Goal: Information Seeking & Learning: Check status

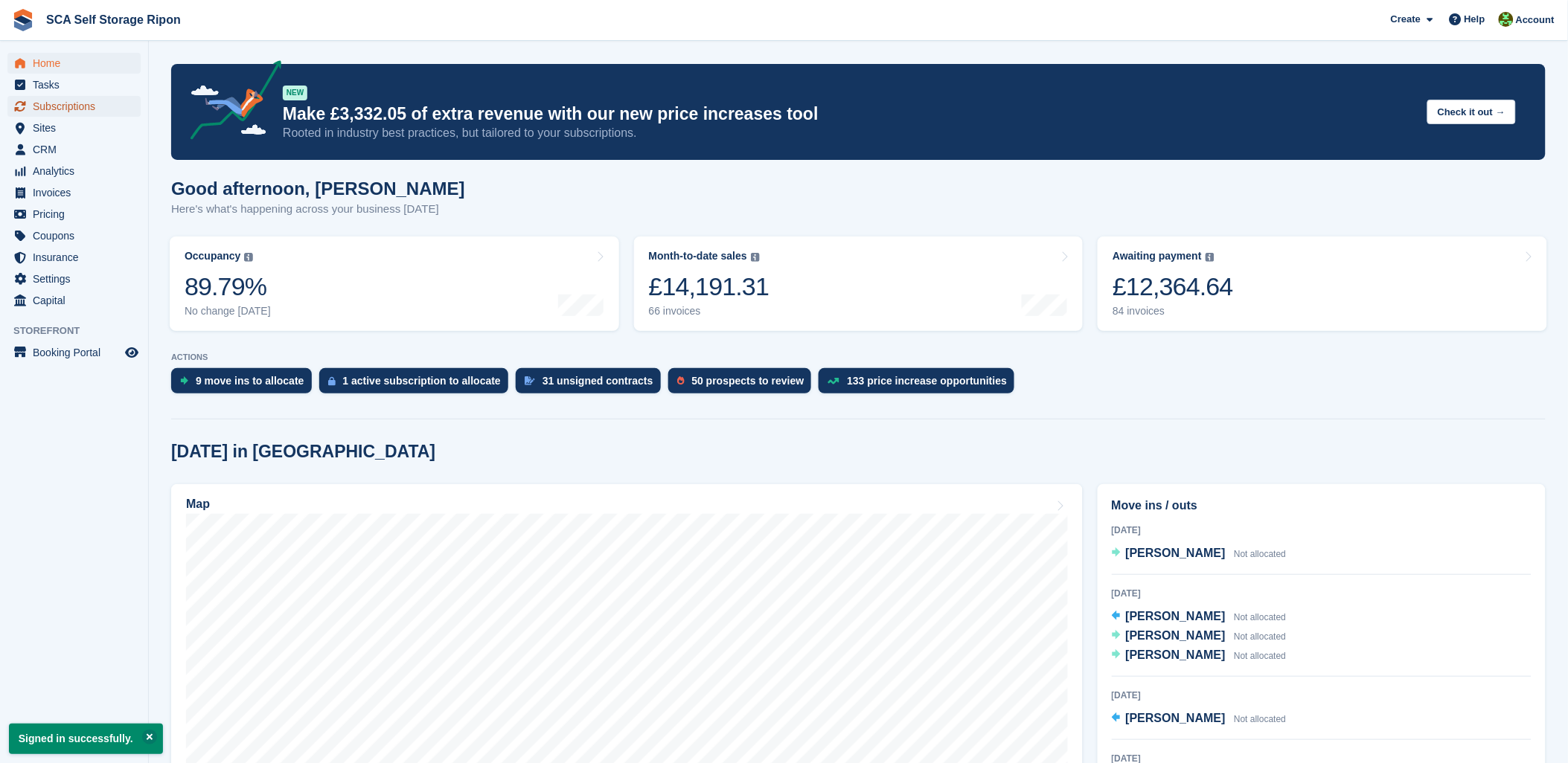
click at [57, 109] on span "Subscriptions" at bounding box center [77, 106] width 89 height 20
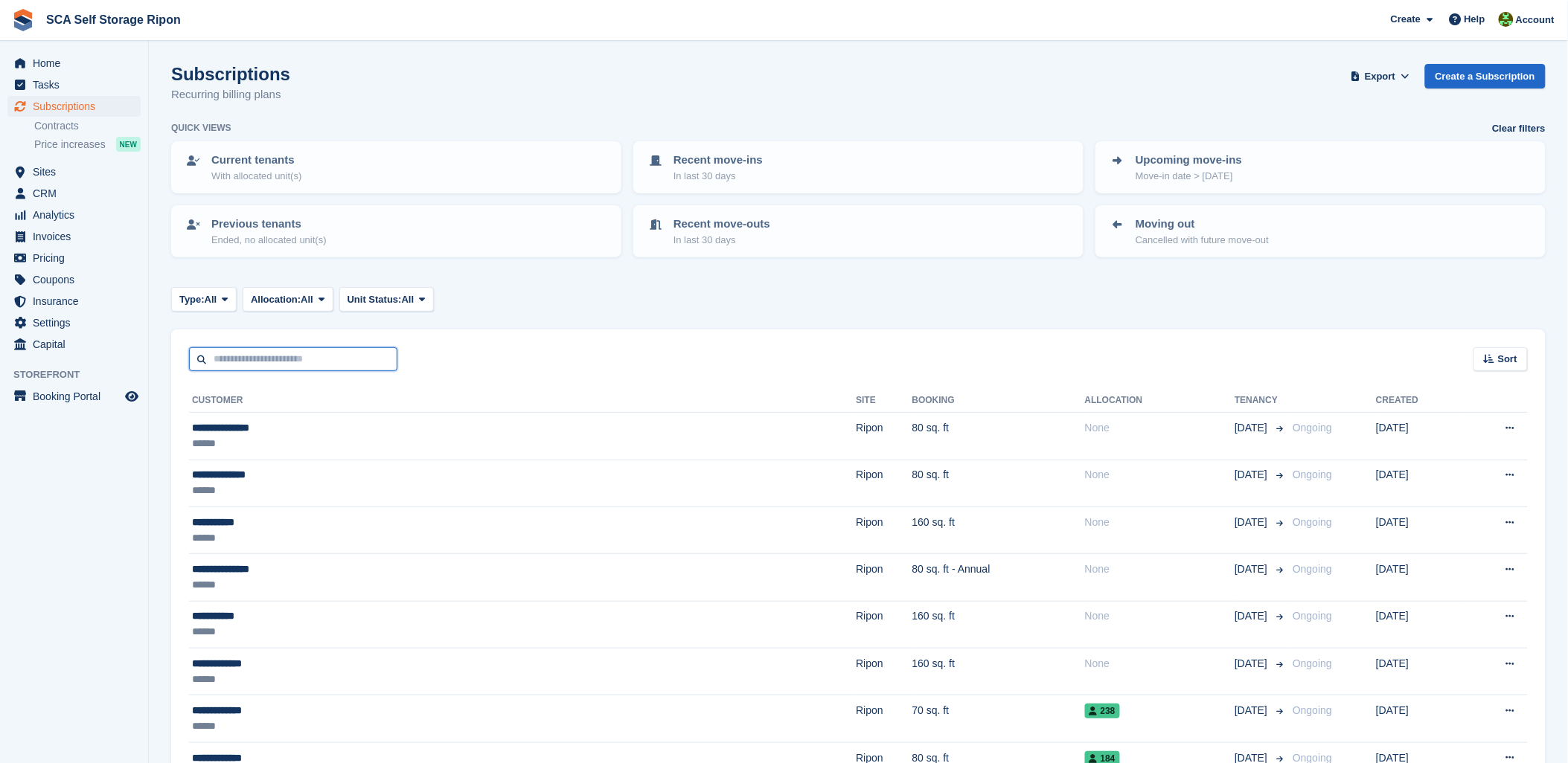
click at [216, 360] on input "text" at bounding box center [293, 360] width 209 height 24
type input "****"
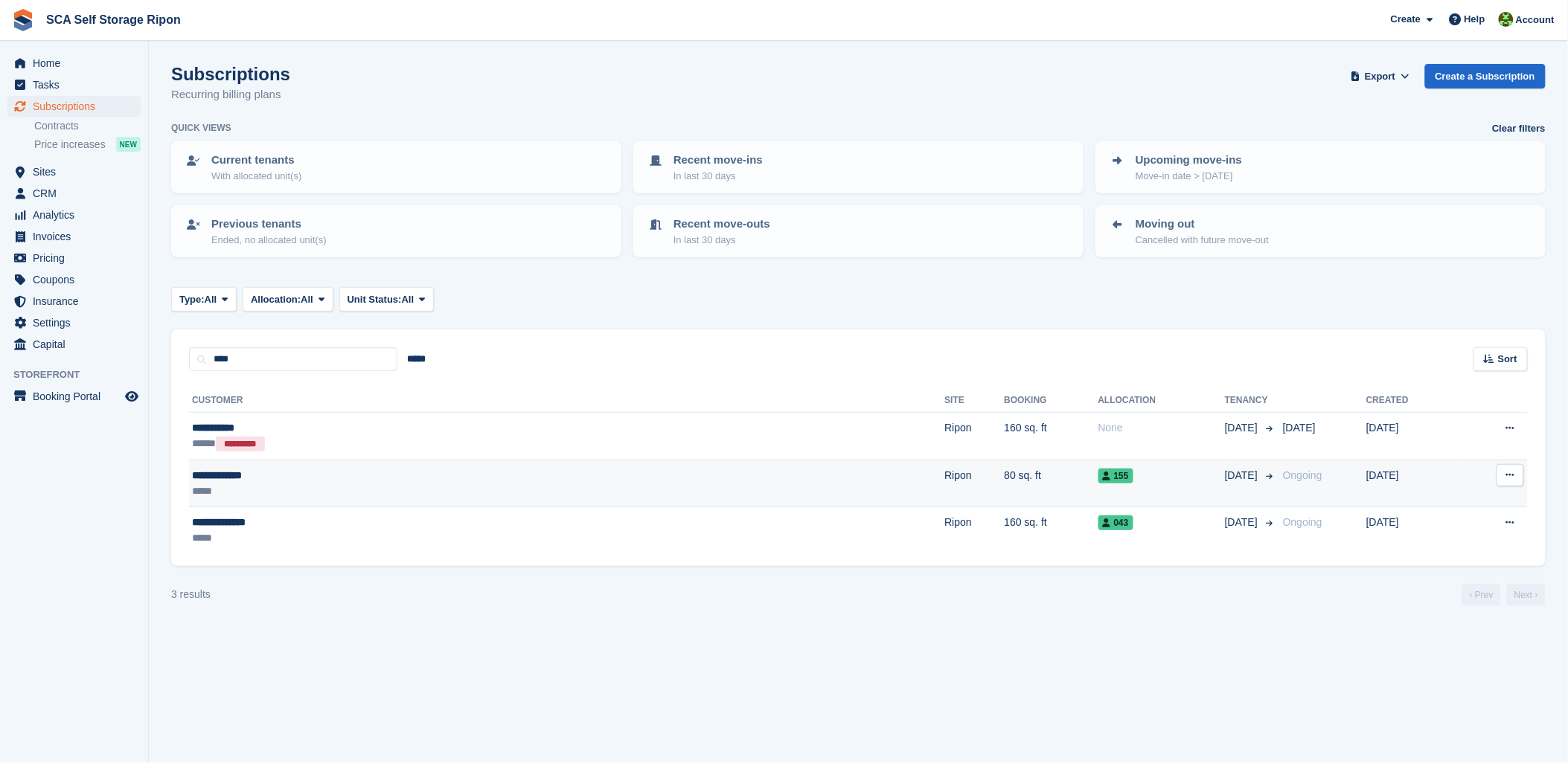
click at [311, 484] on div "*****" at bounding box center [362, 491] width 342 height 16
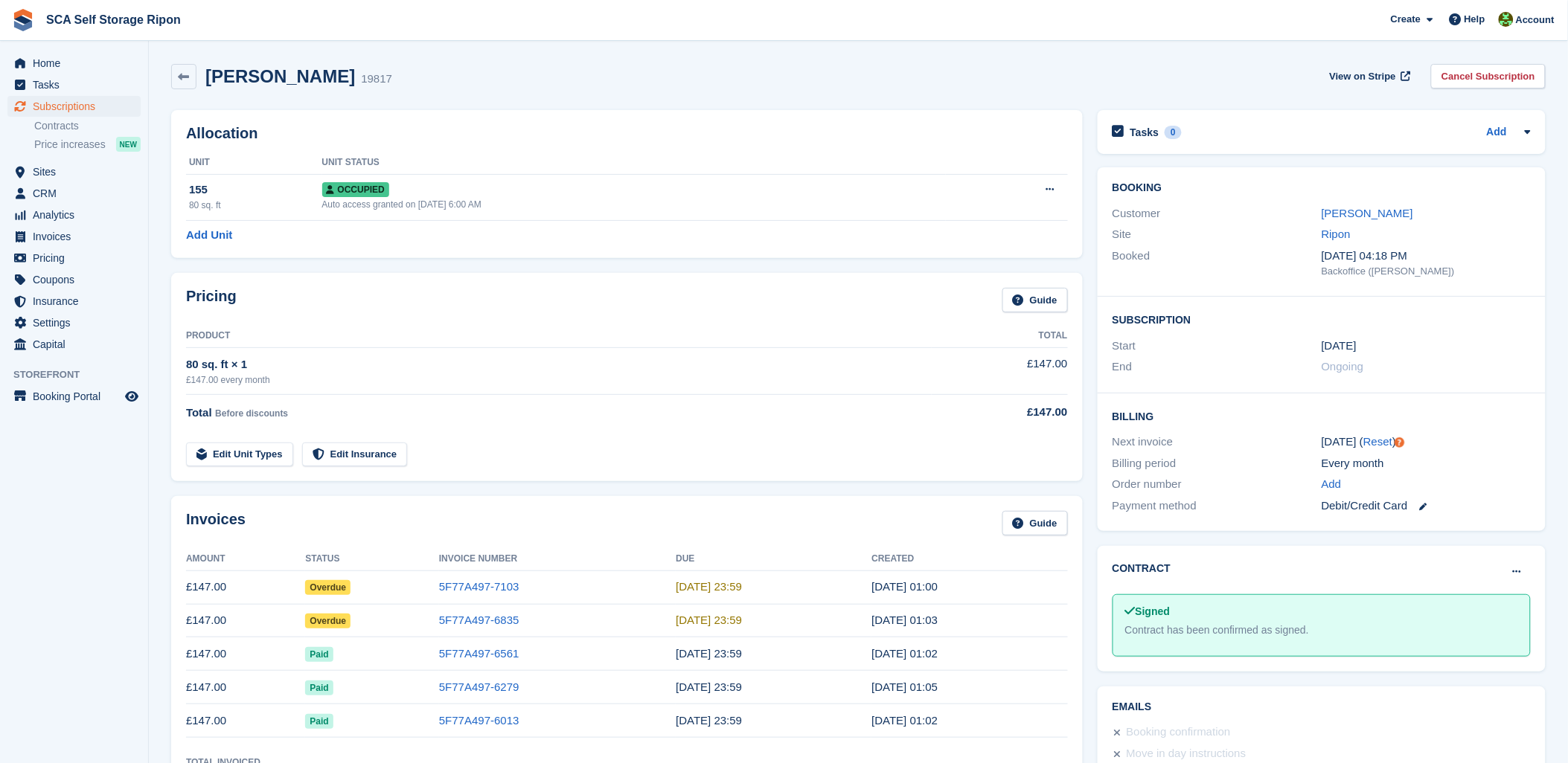
drag, startPoint x: 592, startPoint y: 496, endPoint x: 622, endPoint y: 494, distance: 30.1
click at [622, 494] on div "Invoices Guide Amount Status Invoice Number Due Created £147.00 Overdue 5F77A49…" at bounding box center [627, 648] width 926 height 320
click at [1366, 209] on link "Rachel Walker" at bounding box center [1367, 213] width 91 height 13
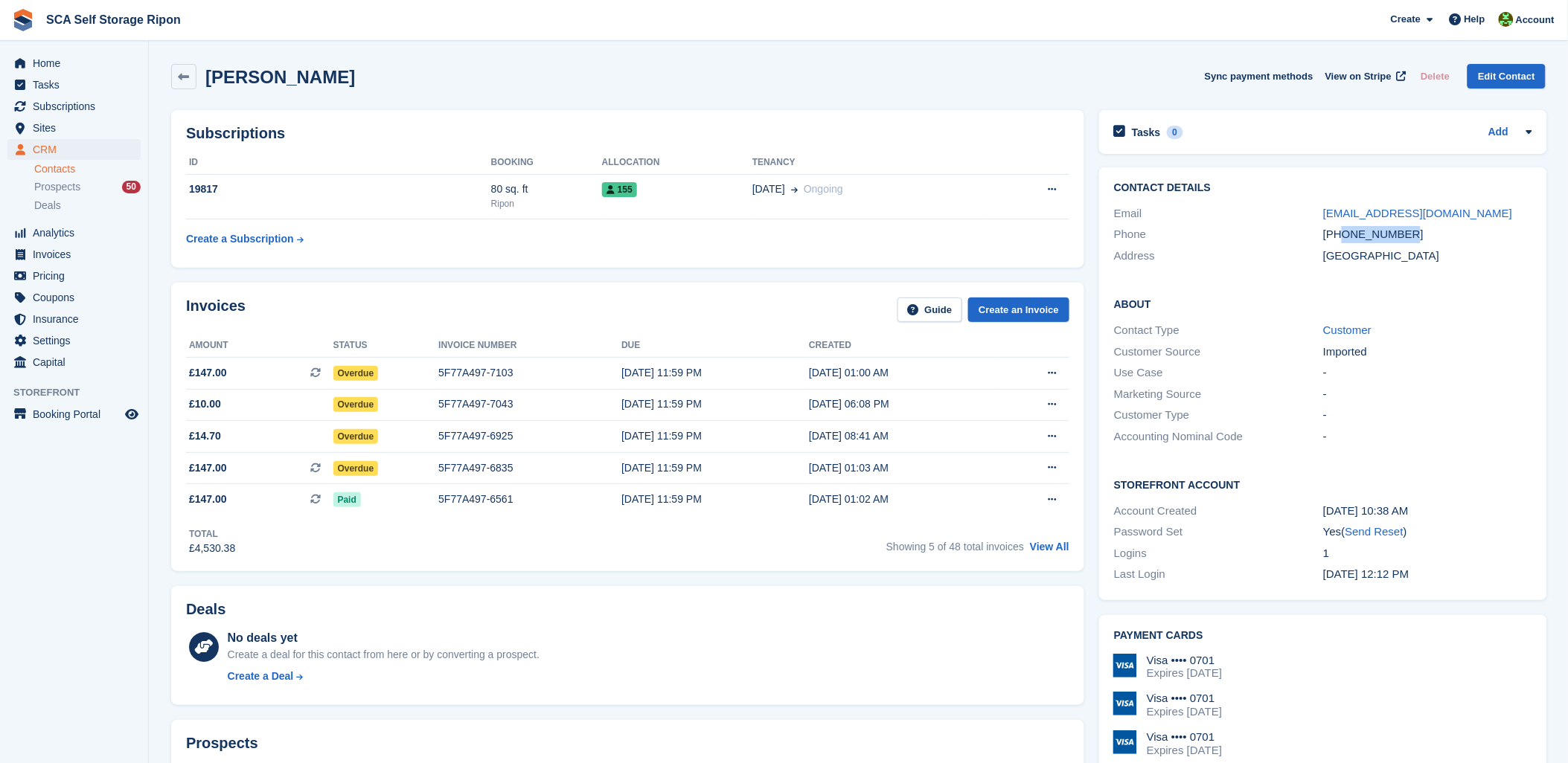
drag, startPoint x: 1405, startPoint y: 238, endPoint x: 1343, endPoint y: 238, distance: 62.0
click at [1343, 238] on div "+447936506586" at bounding box center [1427, 235] width 209 height 17
copy div "7936506586"
drag, startPoint x: 763, startPoint y: 616, endPoint x: 767, endPoint y: 596, distance: 20.4
click at [765, 604] on div "Deals" at bounding box center [628, 612] width 883 height 23
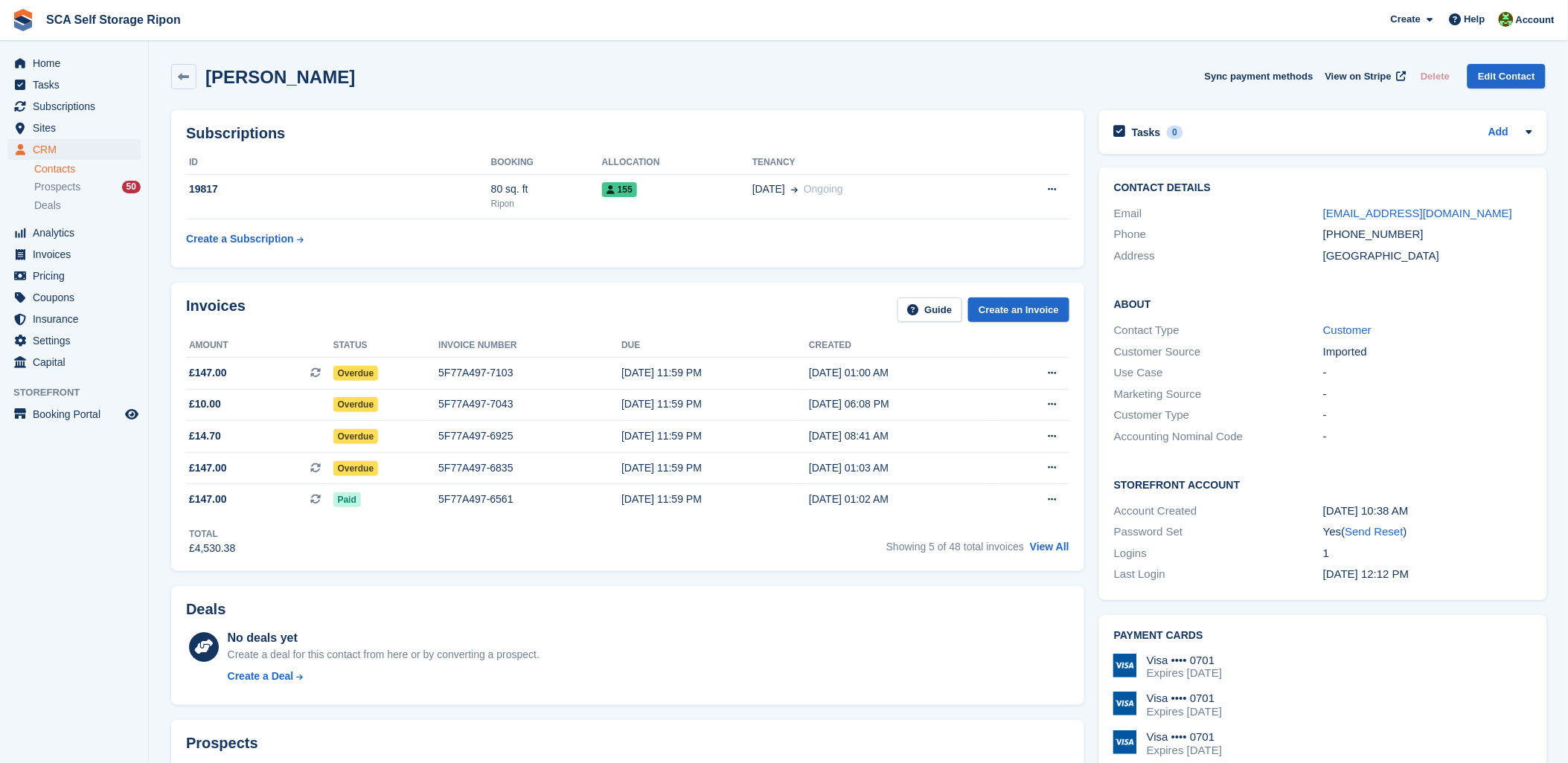
click at [798, 71] on div "Rachel Walker Sync payment methods View on Stripe Delete Edit Contact" at bounding box center [858, 76] width 1374 height 25
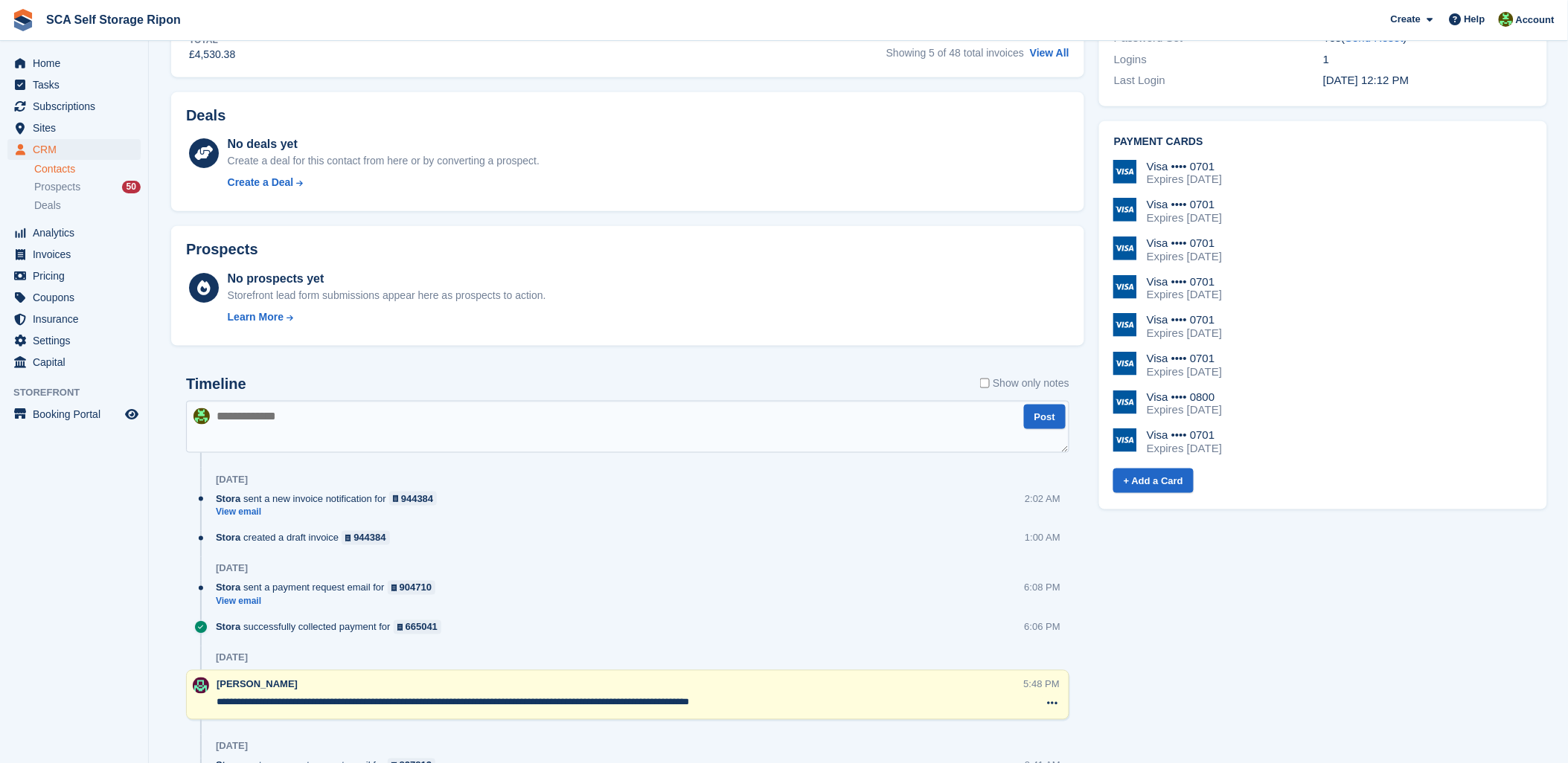
scroll to position [496, 0]
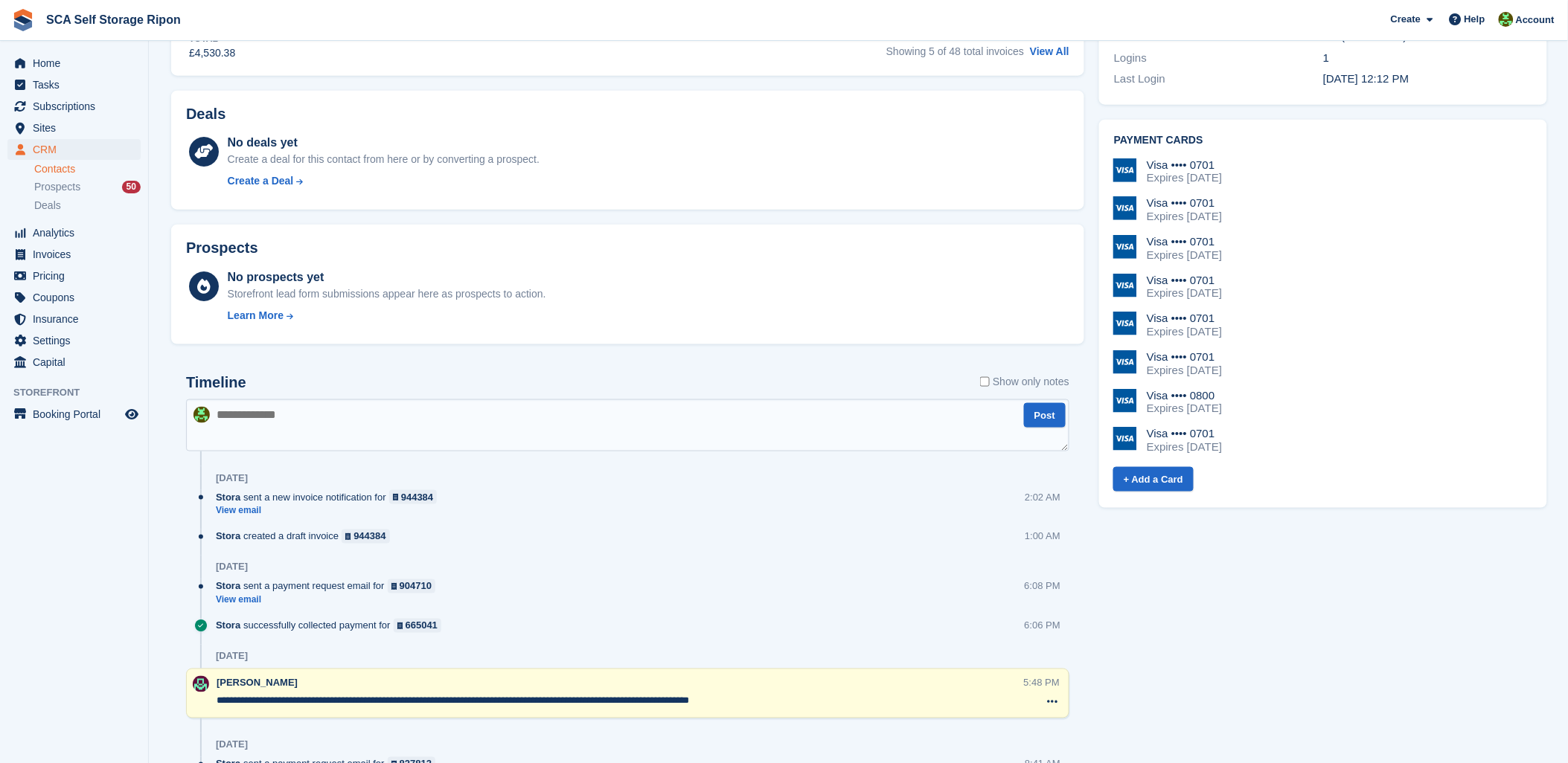
drag, startPoint x: 822, startPoint y: 703, endPoint x: 792, endPoint y: 489, distance: 216.1
click at [822, 702] on textarea "**********" at bounding box center [620, 702] width 807 height 15
click at [732, 411] on textarea at bounding box center [628, 426] width 883 height 52
click at [733, 412] on textarea at bounding box center [628, 426] width 883 height 52
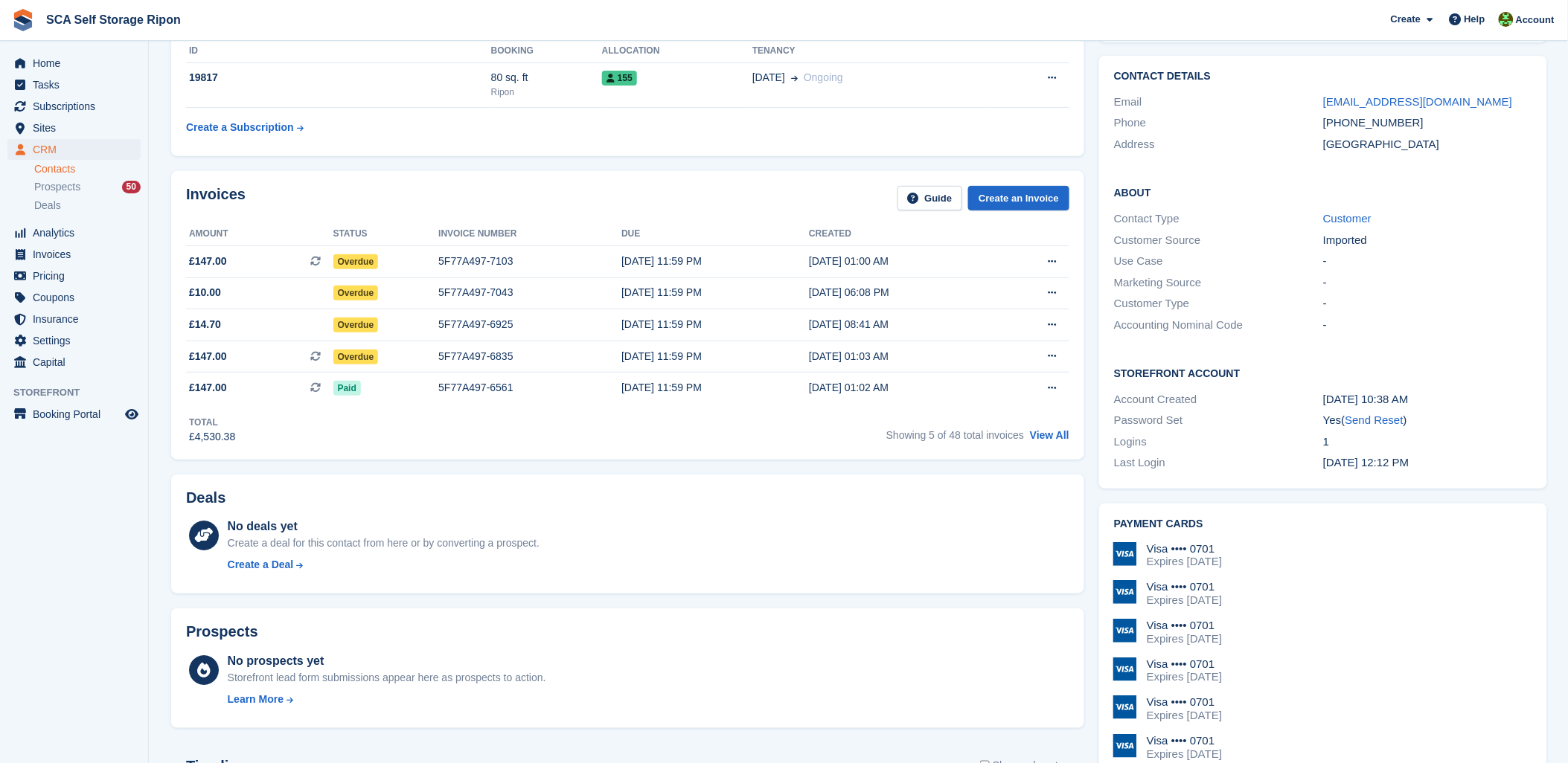
scroll to position [83, 0]
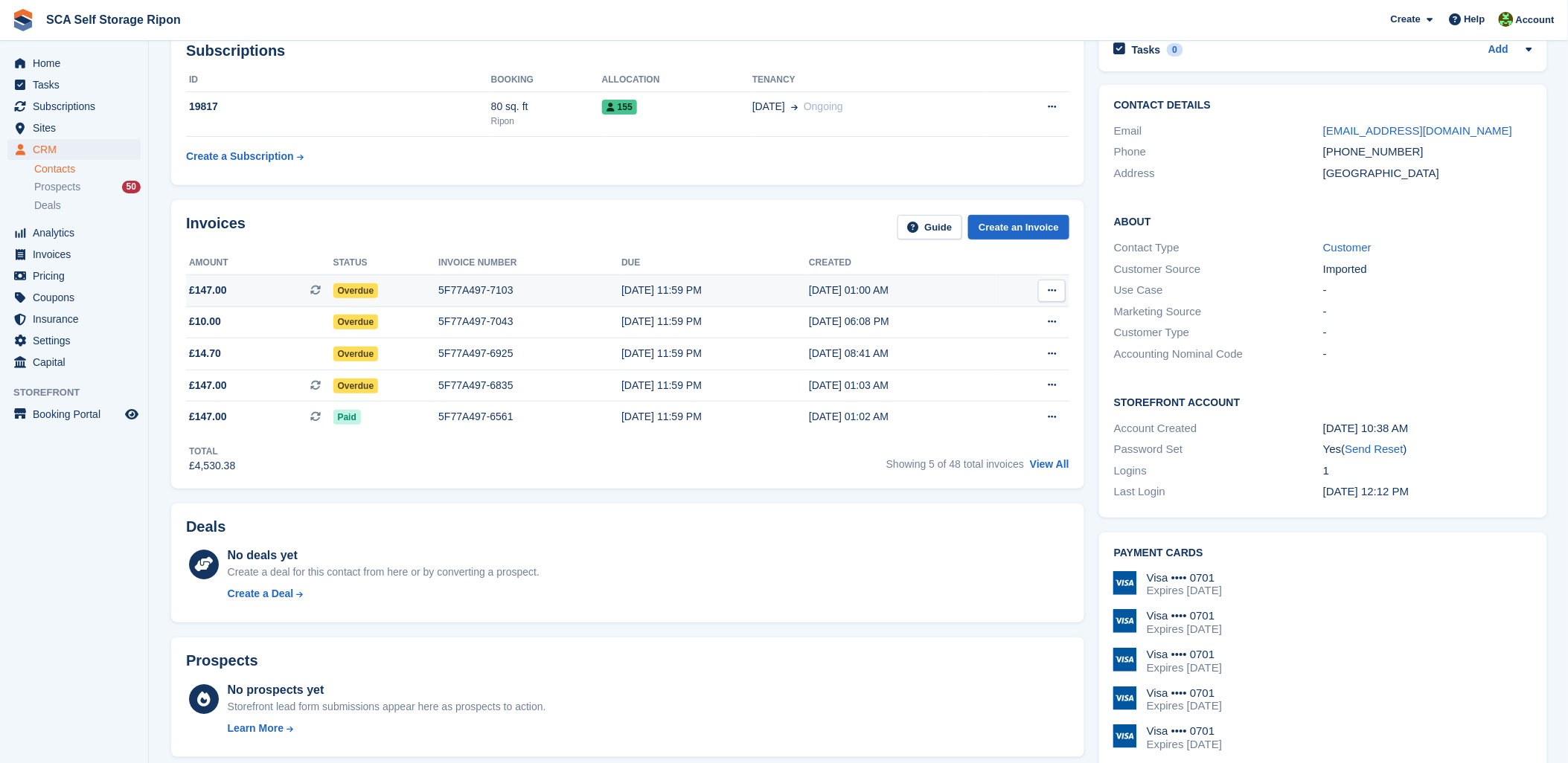
click at [457, 287] on div "5F77A497-7103" at bounding box center [529, 290] width 183 height 16
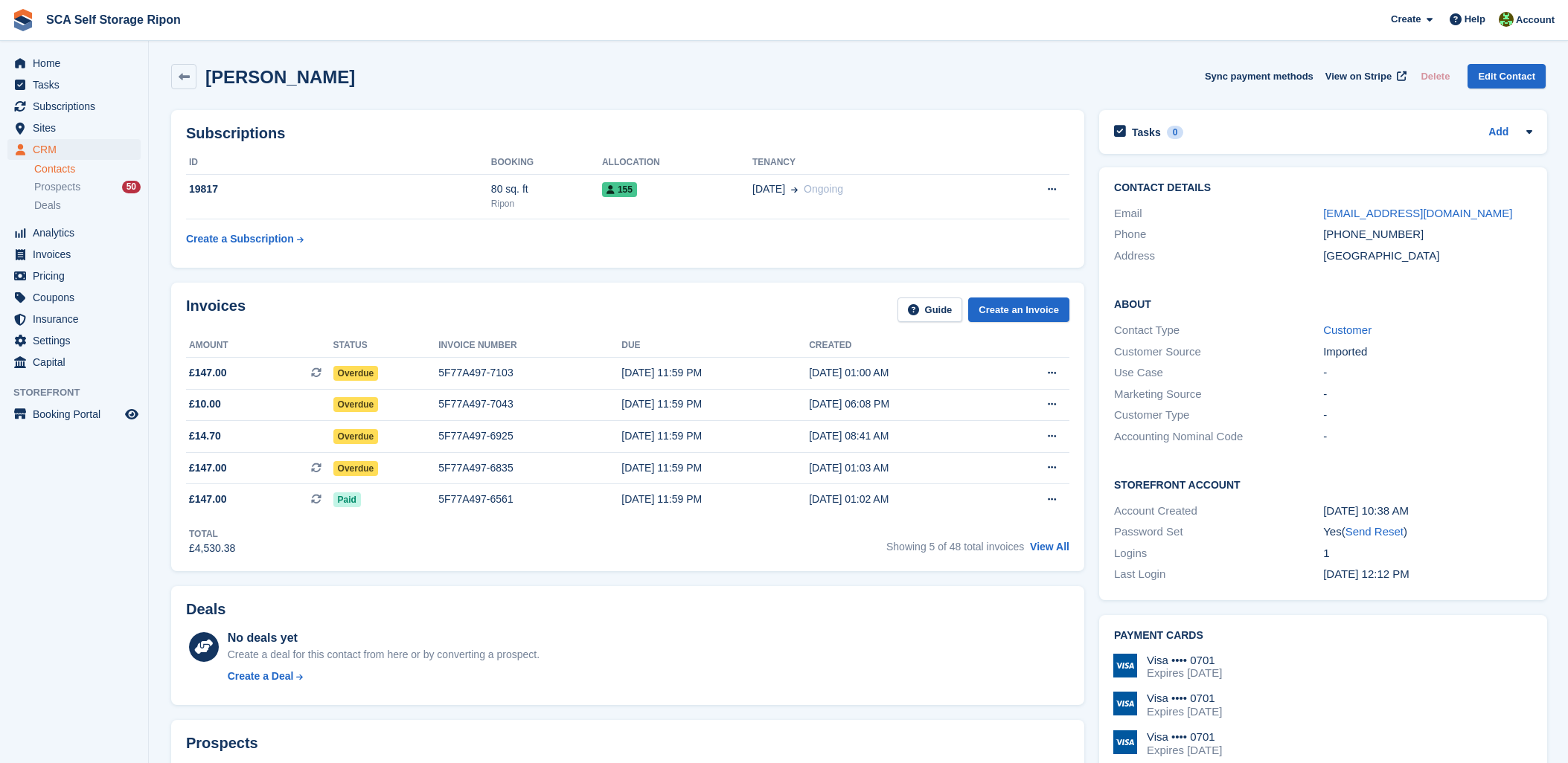
scroll to position [83, 0]
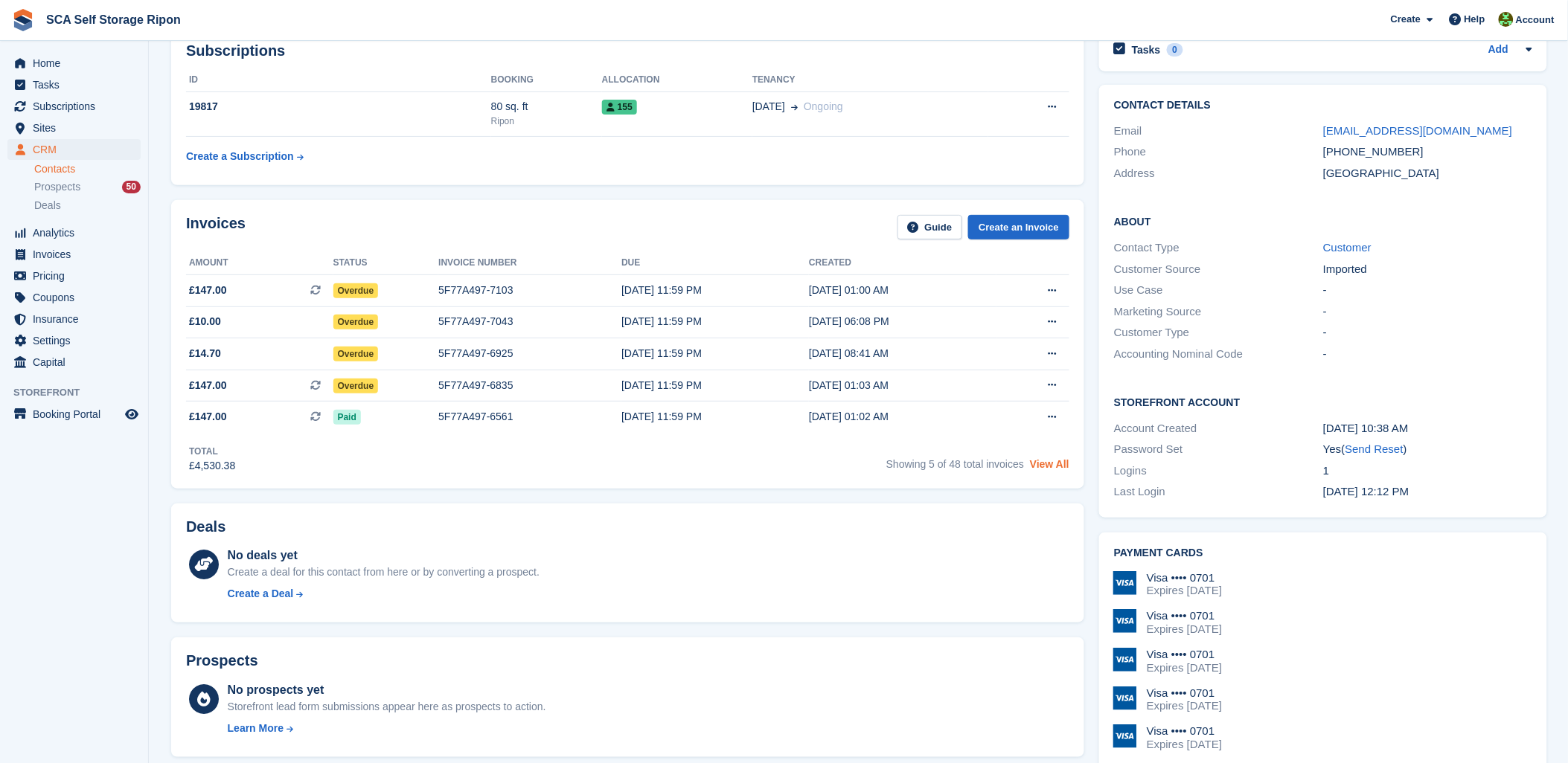
click at [1058, 463] on link "View All" at bounding box center [1049, 464] width 39 height 12
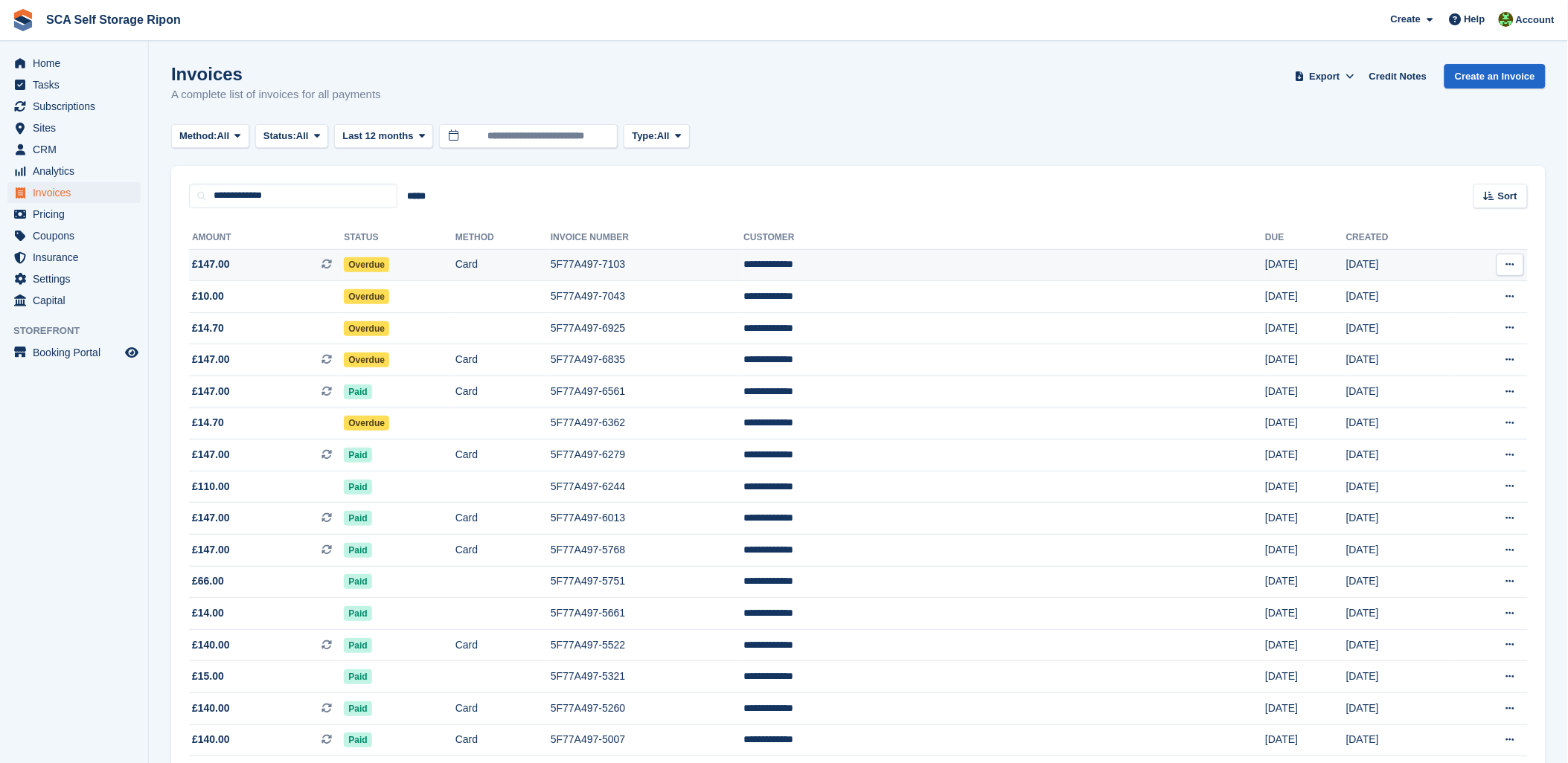
click at [267, 264] on span "£147.00 This is a recurring subscription invoice." at bounding box center [266, 265] width 155 height 16
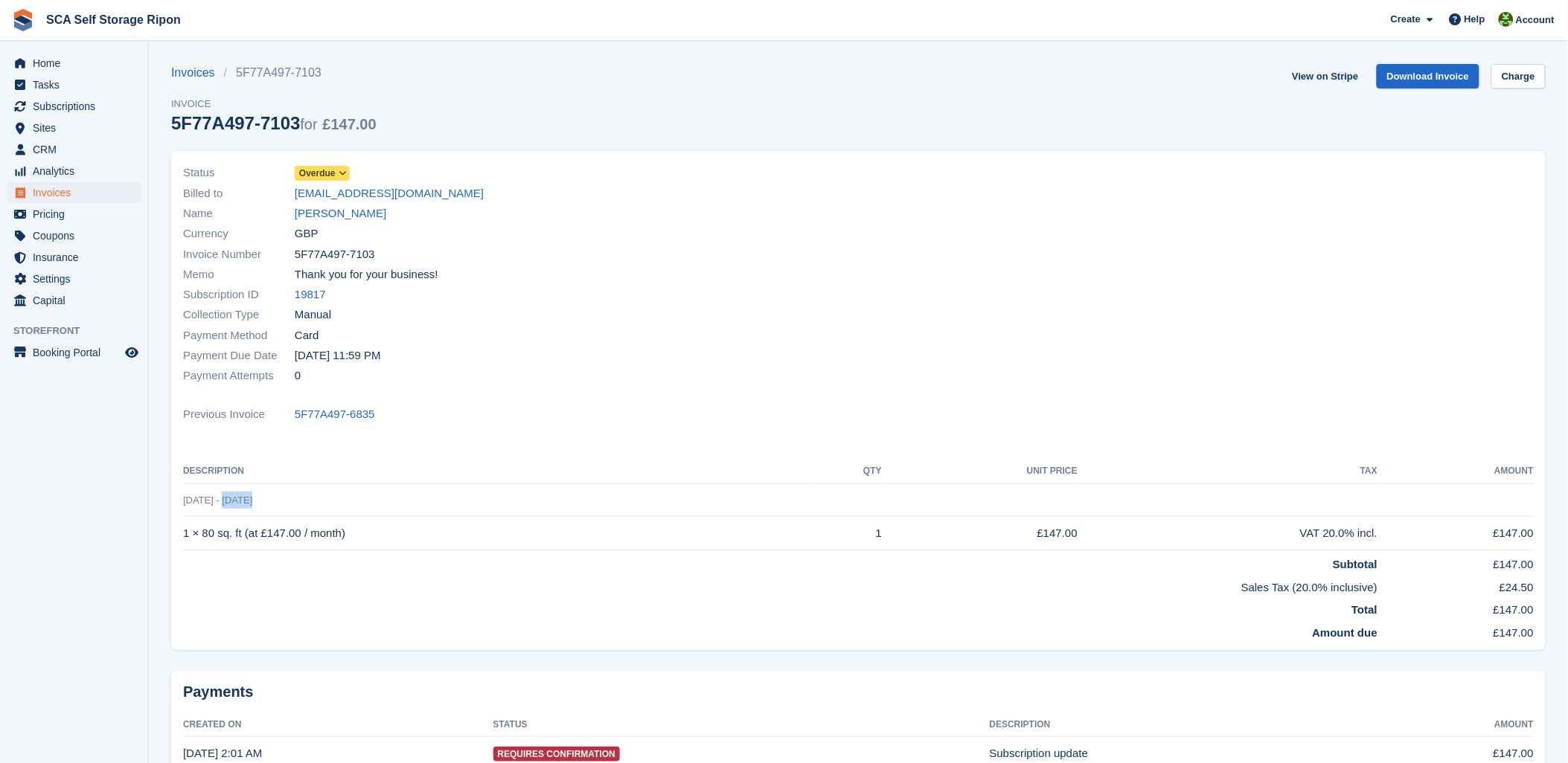
drag, startPoint x: 261, startPoint y: 504, endPoint x: 244, endPoint y: 501, distance: 17.3
click at [244, 501] on td "30 Sep - 30 Oct" at bounding box center [857, 500] width 1350 height 34
click at [792, 264] on div "Invoice Number 5F77A497-7103" at bounding box center [516, 254] width 667 height 20
click at [798, 225] on div "Currency GBP" at bounding box center [516, 234] width 667 height 20
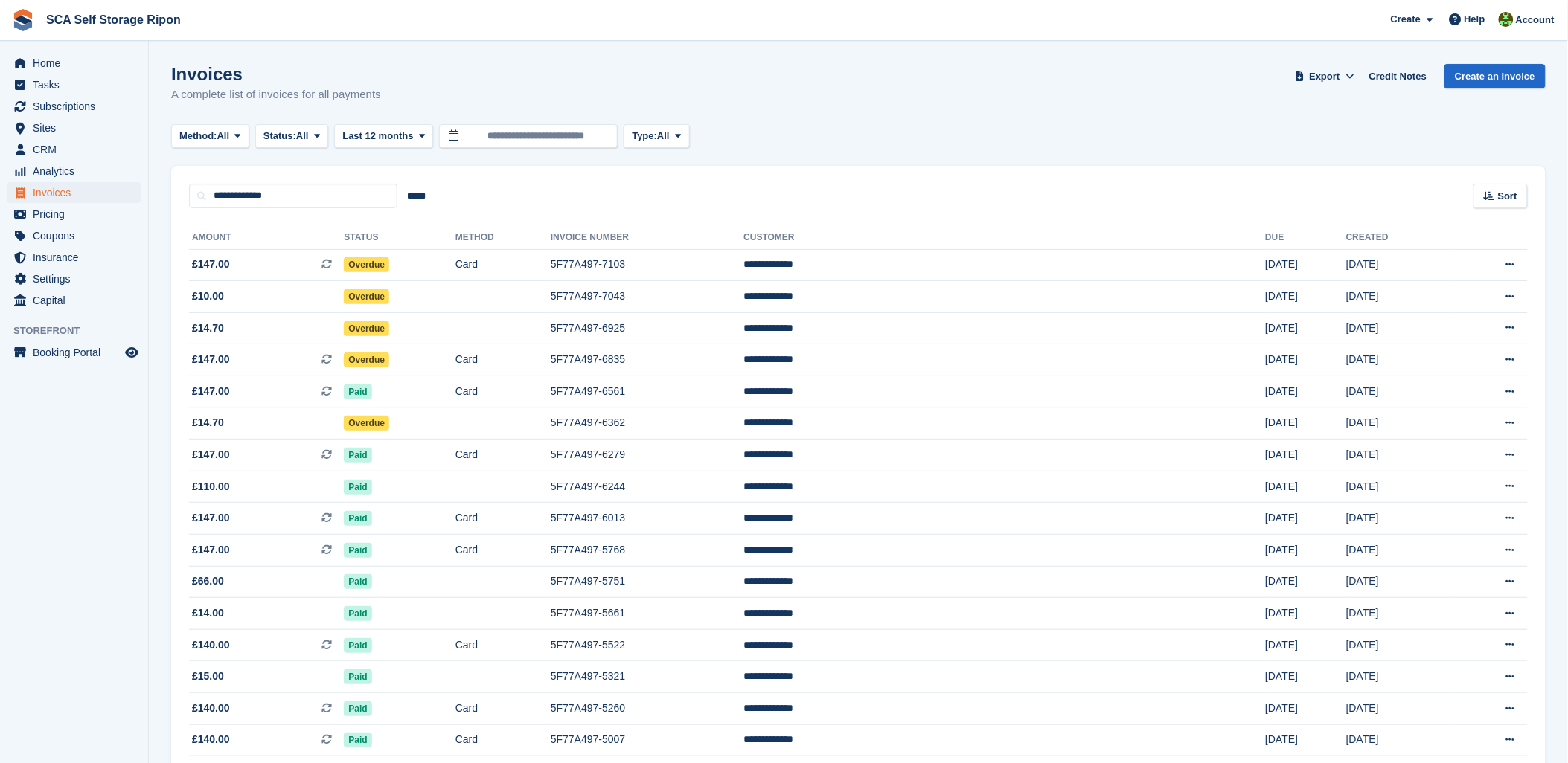
click at [877, 124] on div "Method: All All Bank Transfer Cash Cheque Debit/Credit Card Direct Debit SEPA D…" at bounding box center [858, 136] width 1374 height 24
click at [933, 160] on turbo-frame "Invoices A complete list of invoices for all payments Export Export Invoices Ex…" at bounding box center [858, 531] width 1374 height 934
click at [204, 252] on td "£147.00 This is a recurring subscription invoice." at bounding box center [266, 266] width 155 height 32
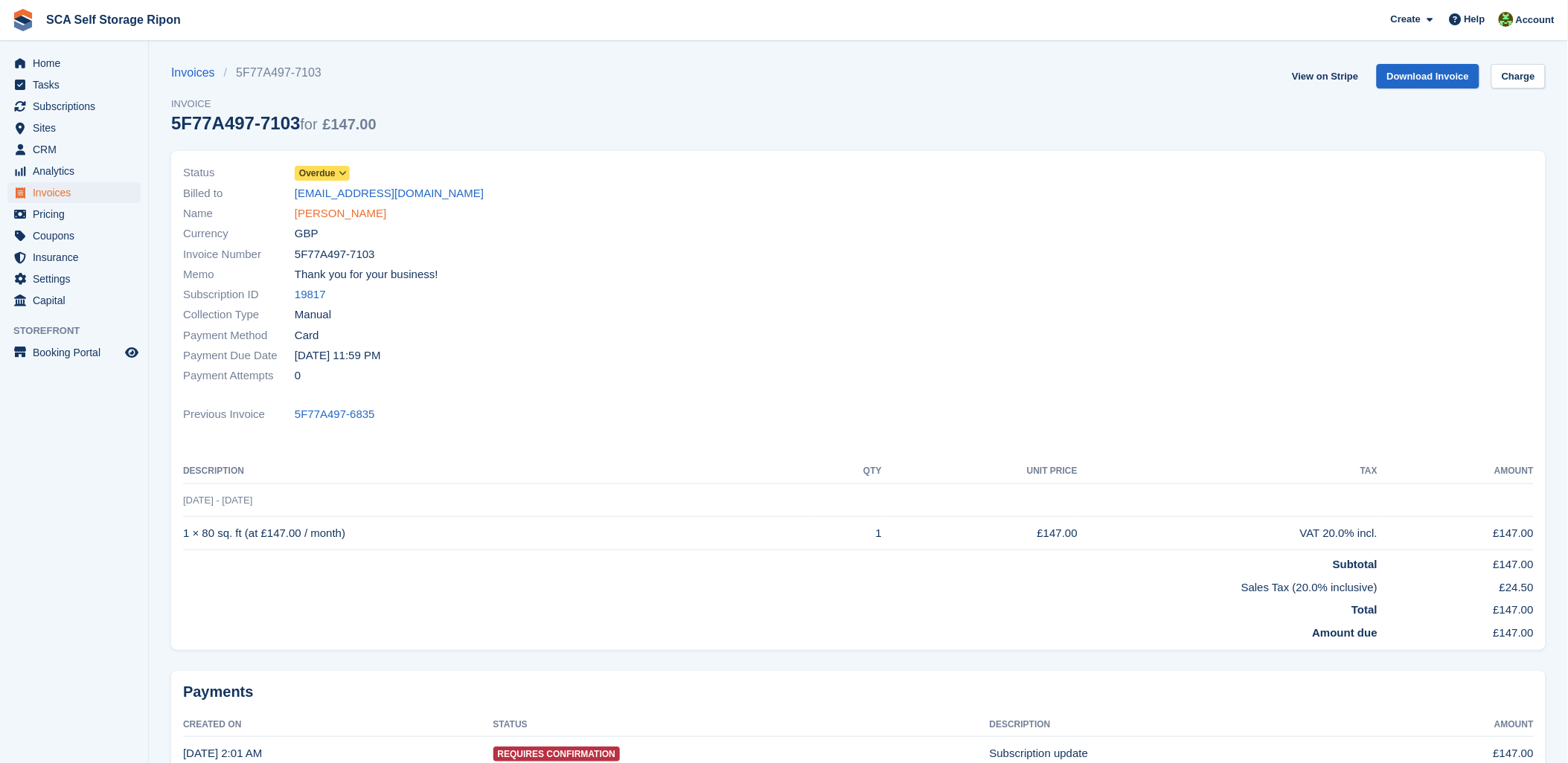
click at [320, 214] on link "Rachel Walker" at bounding box center [340, 213] width 91 height 17
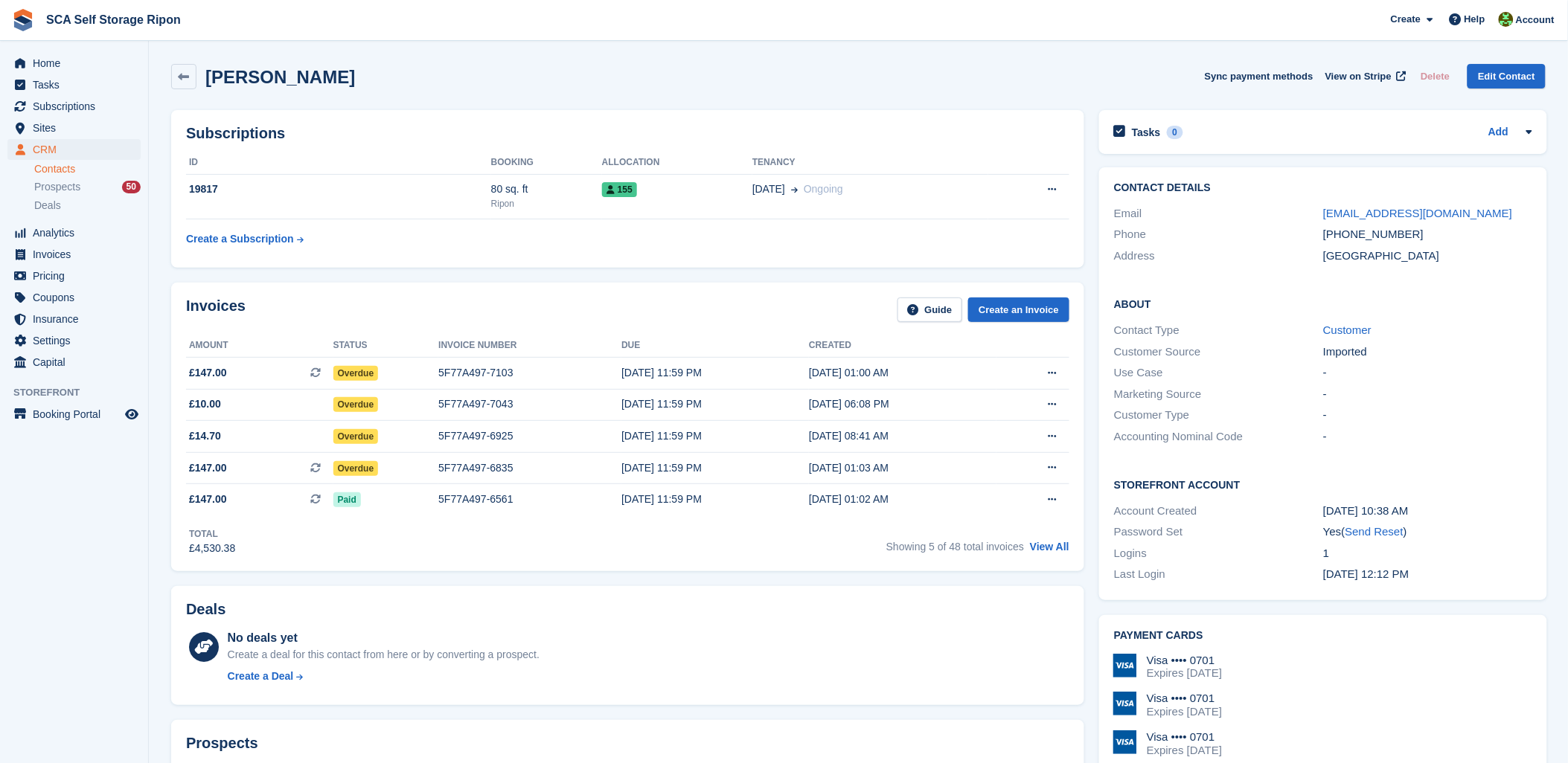
click at [493, 309] on div "Invoices Guide Create an Invoice" at bounding box center [628, 314] width 883 height 34
click at [786, 65] on div "Rachel Walker Sync payment methods View on Stripe Delete Edit Contact" at bounding box center [858, 76] width 1374 height 25
click at [519, 322] on div "Invoices Guide Create an Invoice" at bounding box center [628, 314] width 883 height 34
click at [717, 70] on div "Rachel Walker Sync payment methods View on Stripe Delete Edit Contact" at bounding box center [858, 76] width 1374 height 25
click at [927, 98] on div "Rachel Walker Sync payment methods View on Stripe Delete Edit Contact" at bounding box center [858, 80] width 1389 height 47
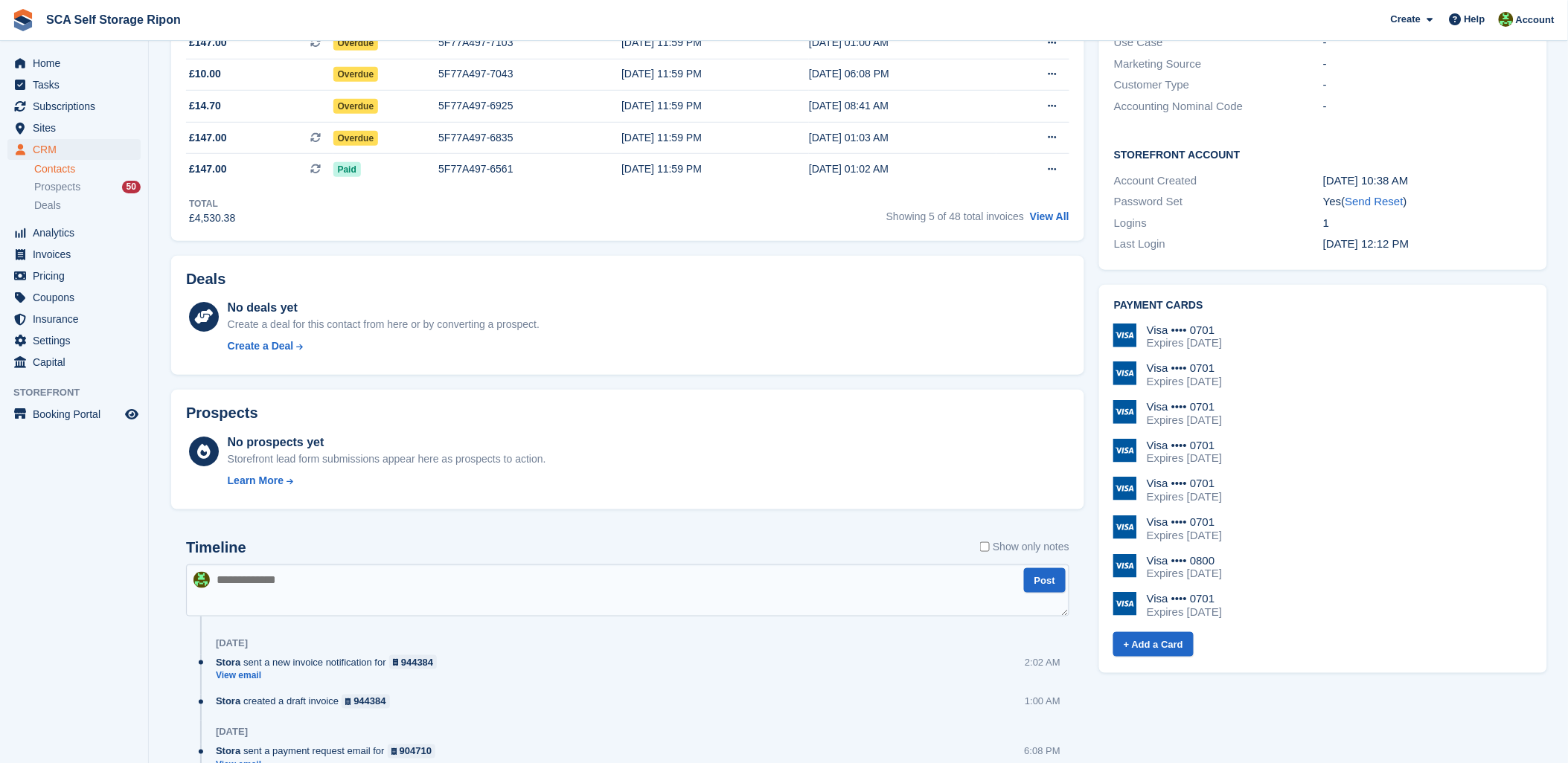
scroll to position [579, 0]
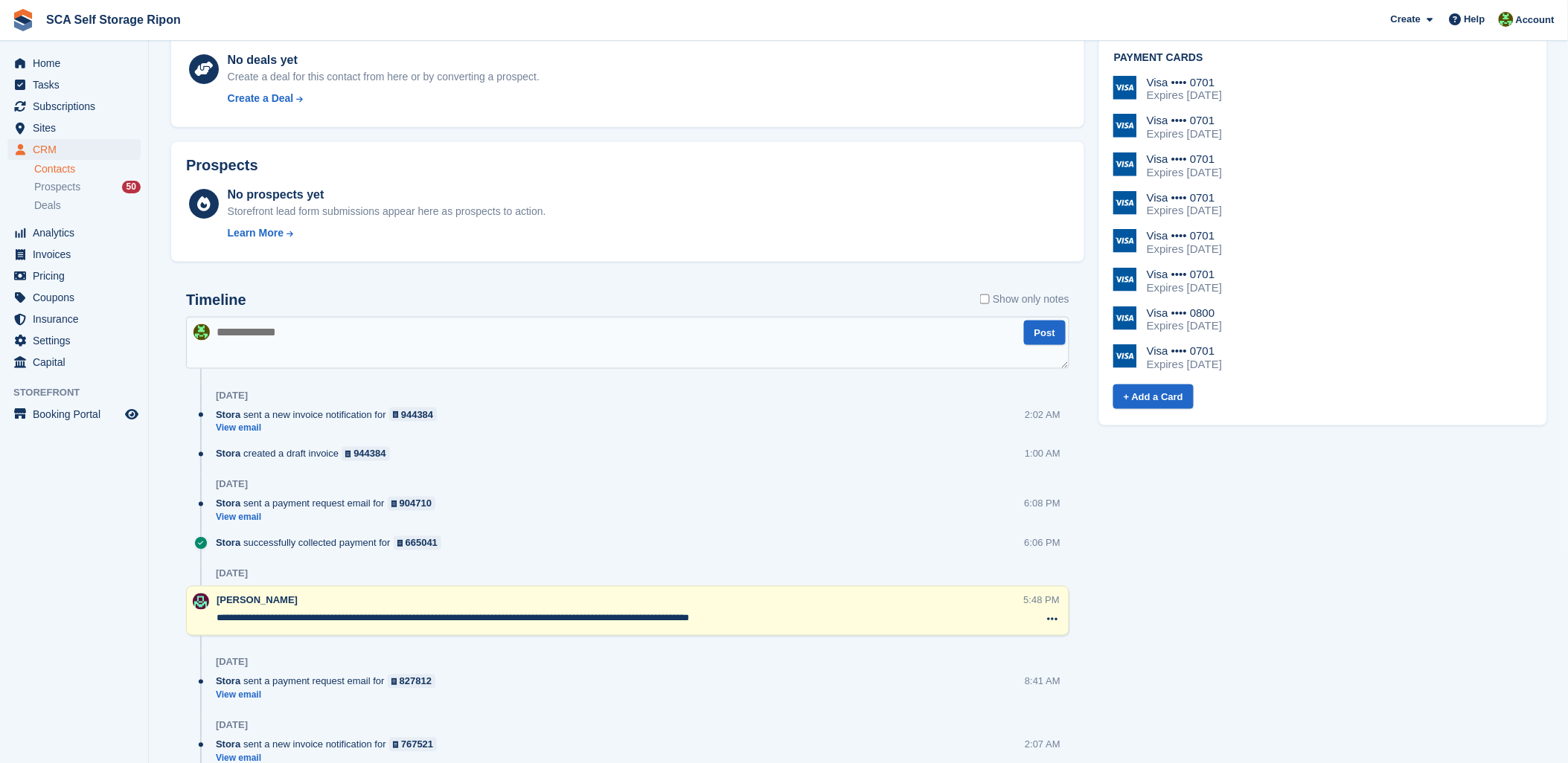
click at [401, 316] on div "Timeline Show only notes" at bounding box center [628, 305] width 883 height 26
drag, startPoint x: 421, startPoint y: 317, endPoint x: 433, endPoint y: 318, distance: 12.0
click at [433, 318] on textarea at bounding box center [628, 343] width 883 height 52
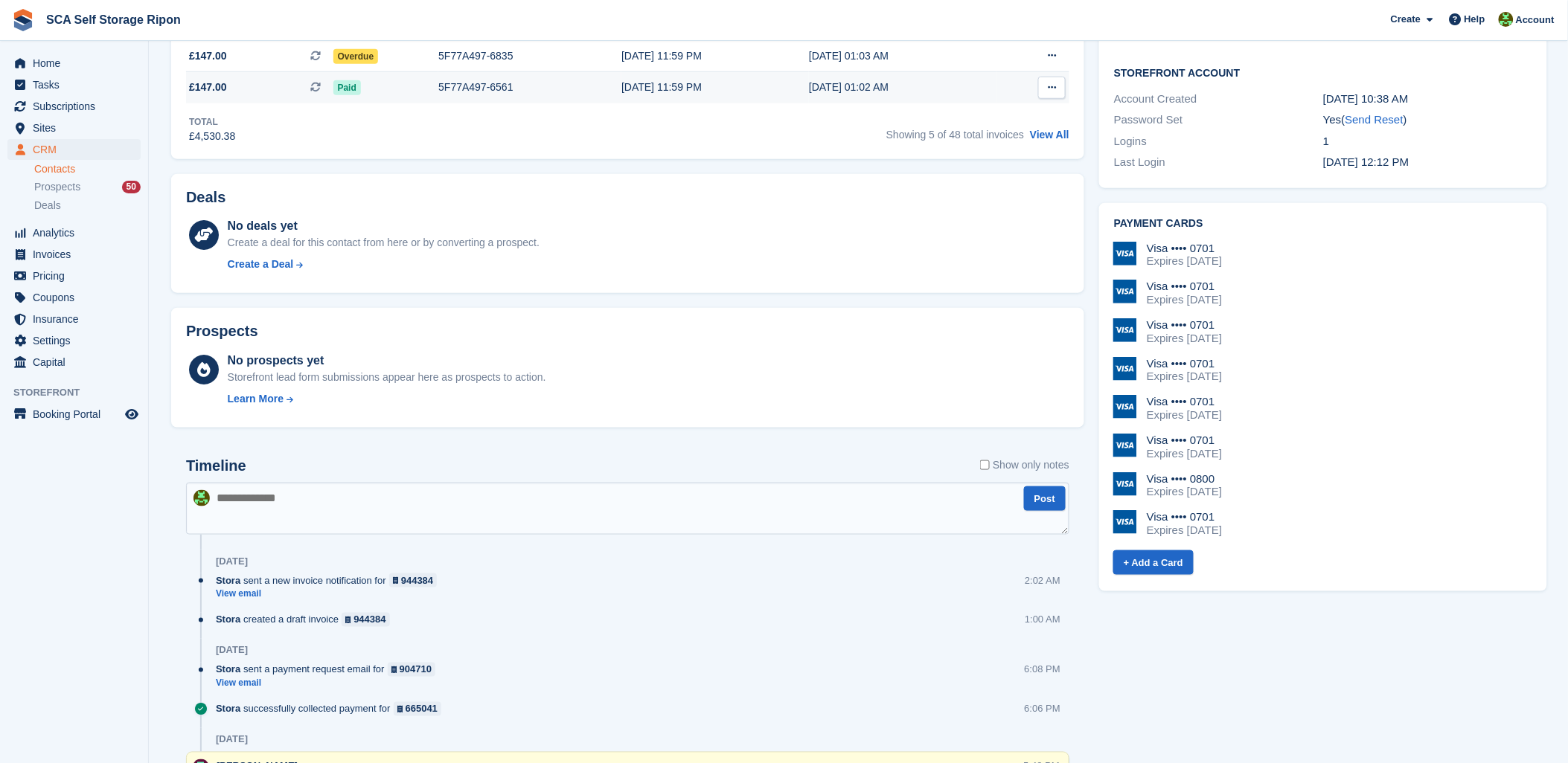
scroll to position [413, 0]
click at [552, 508] on textarea at bounding box center [628, 508] width 883 height 52
type textarea "**********"
click at [1043, 497] on button "Post" at bounding box center [1044, 497] width 42 height 24
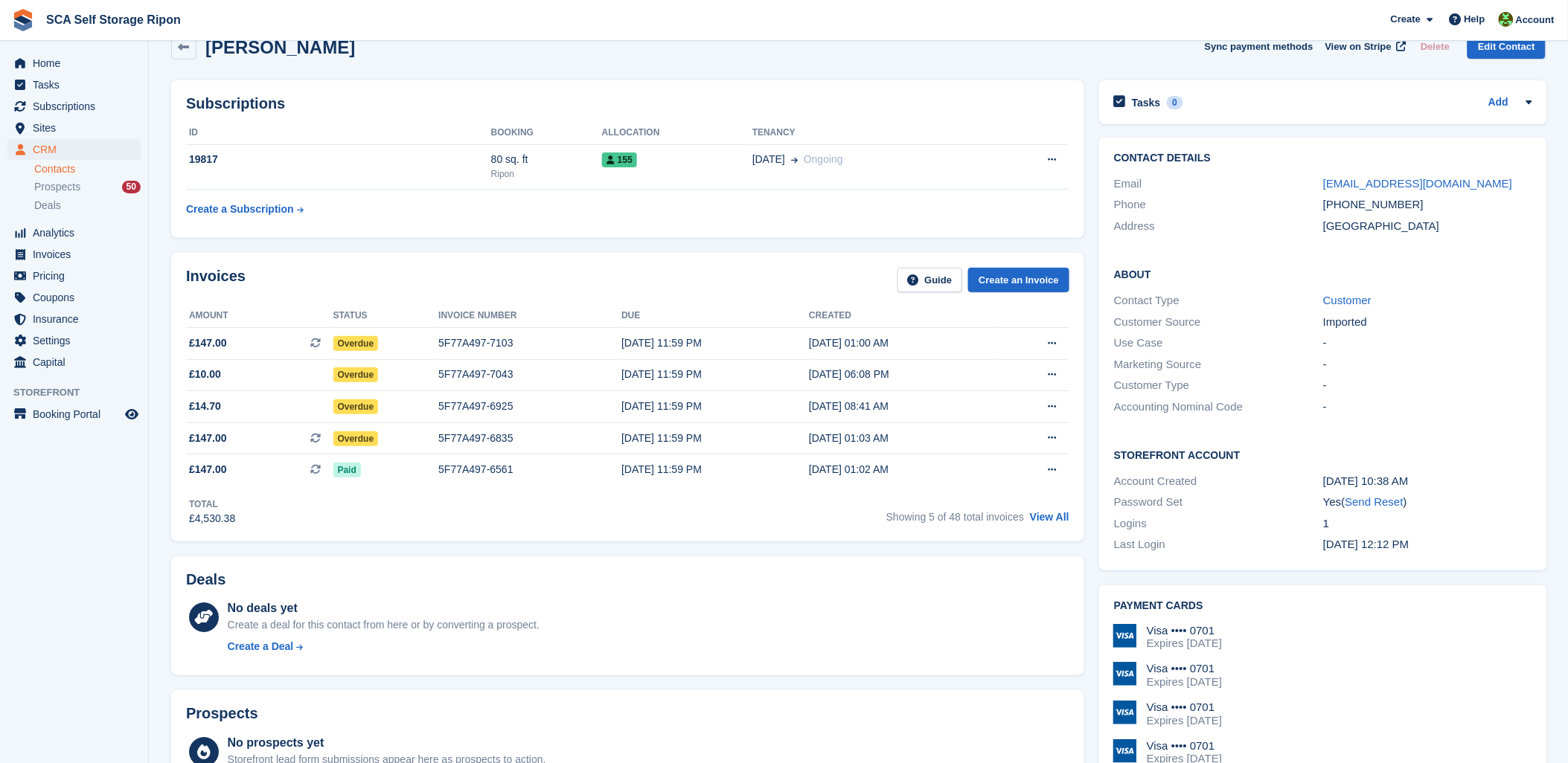
scroll to position [0, 0]
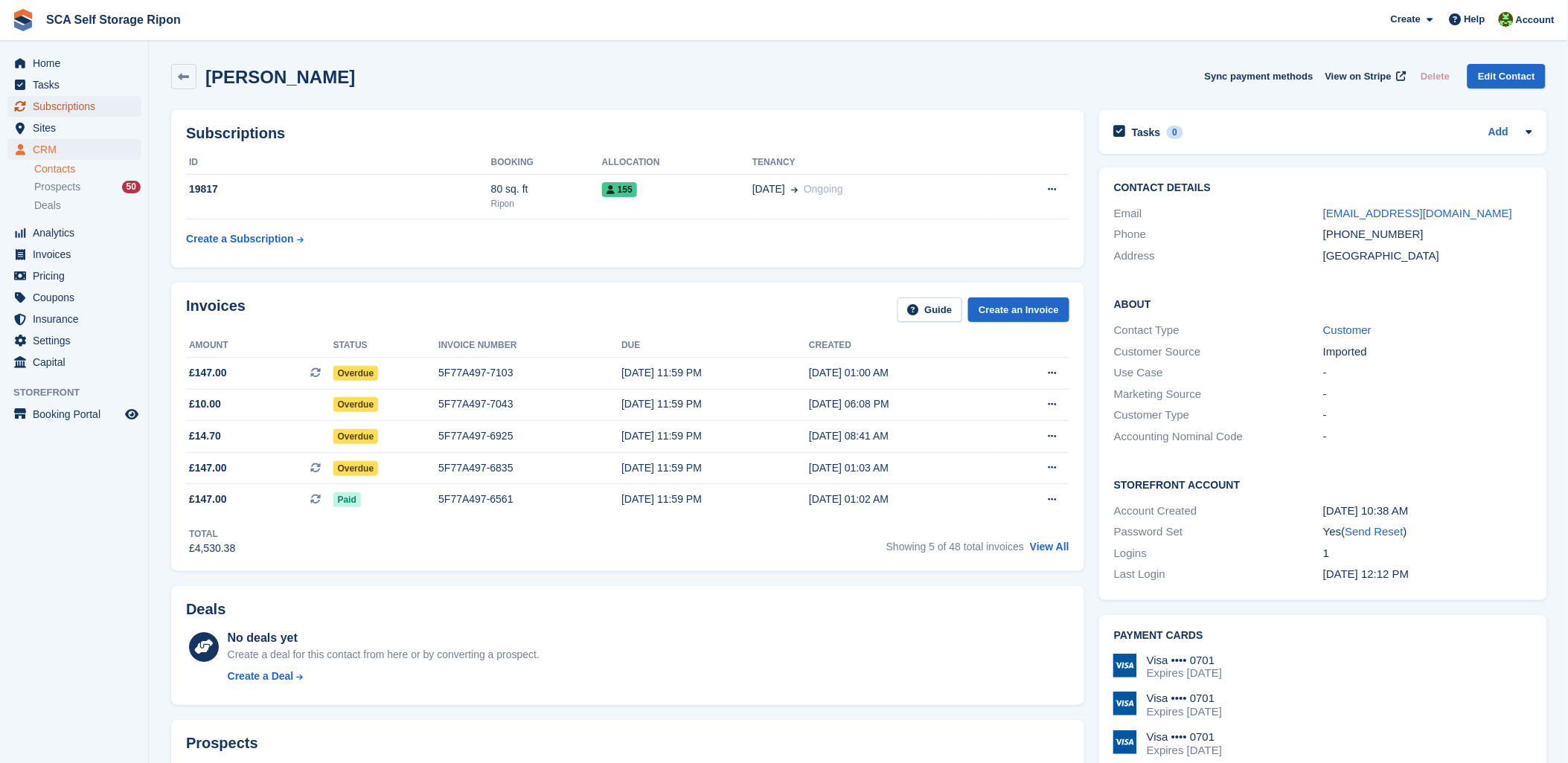
click at [56, 102] on span "Subscriptions" at bounding box center [77, 106] width 89 height 20
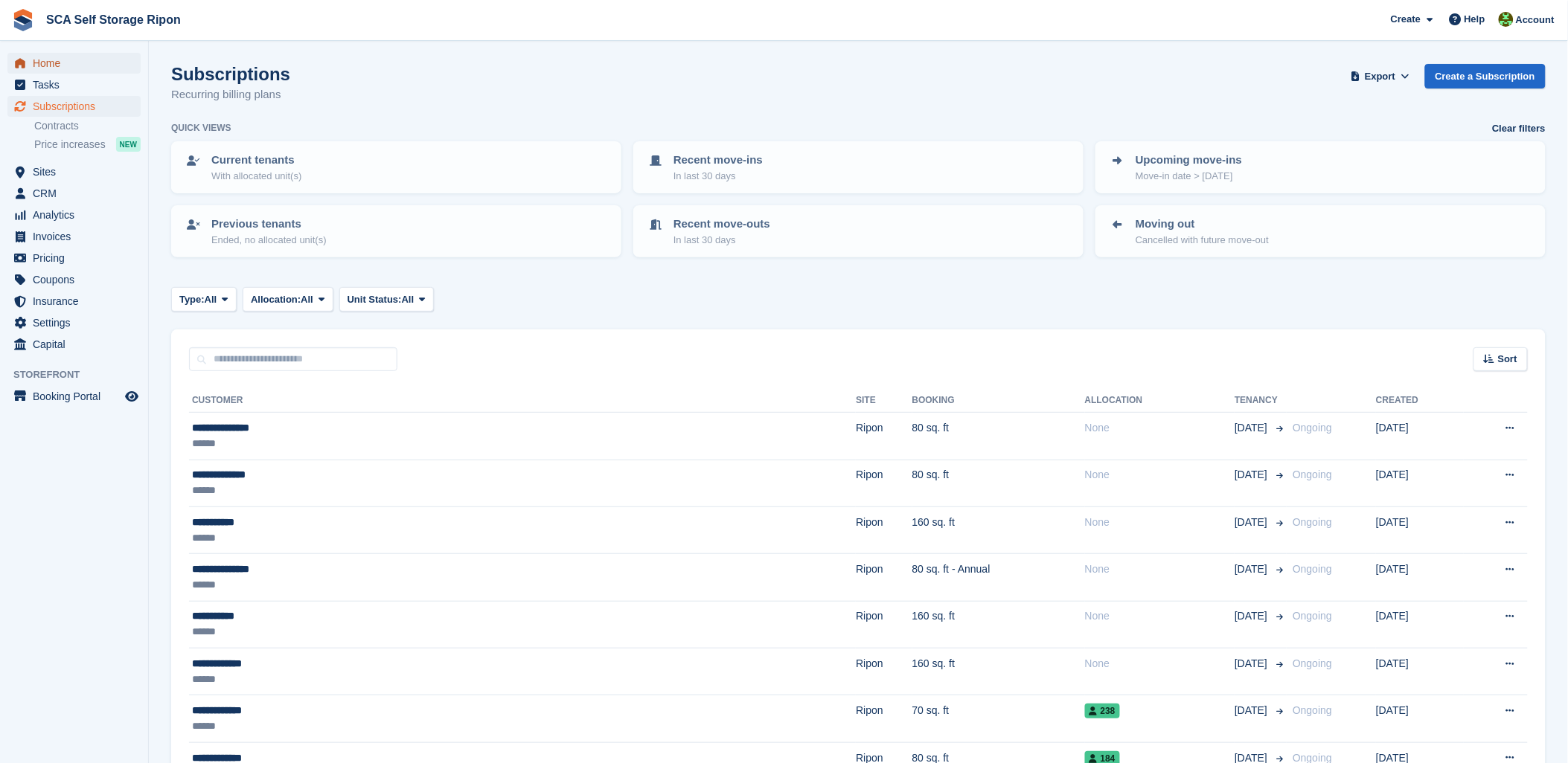
click at [53, 61] on span "Home" at bounding box center [77, 63] width 89 height 20
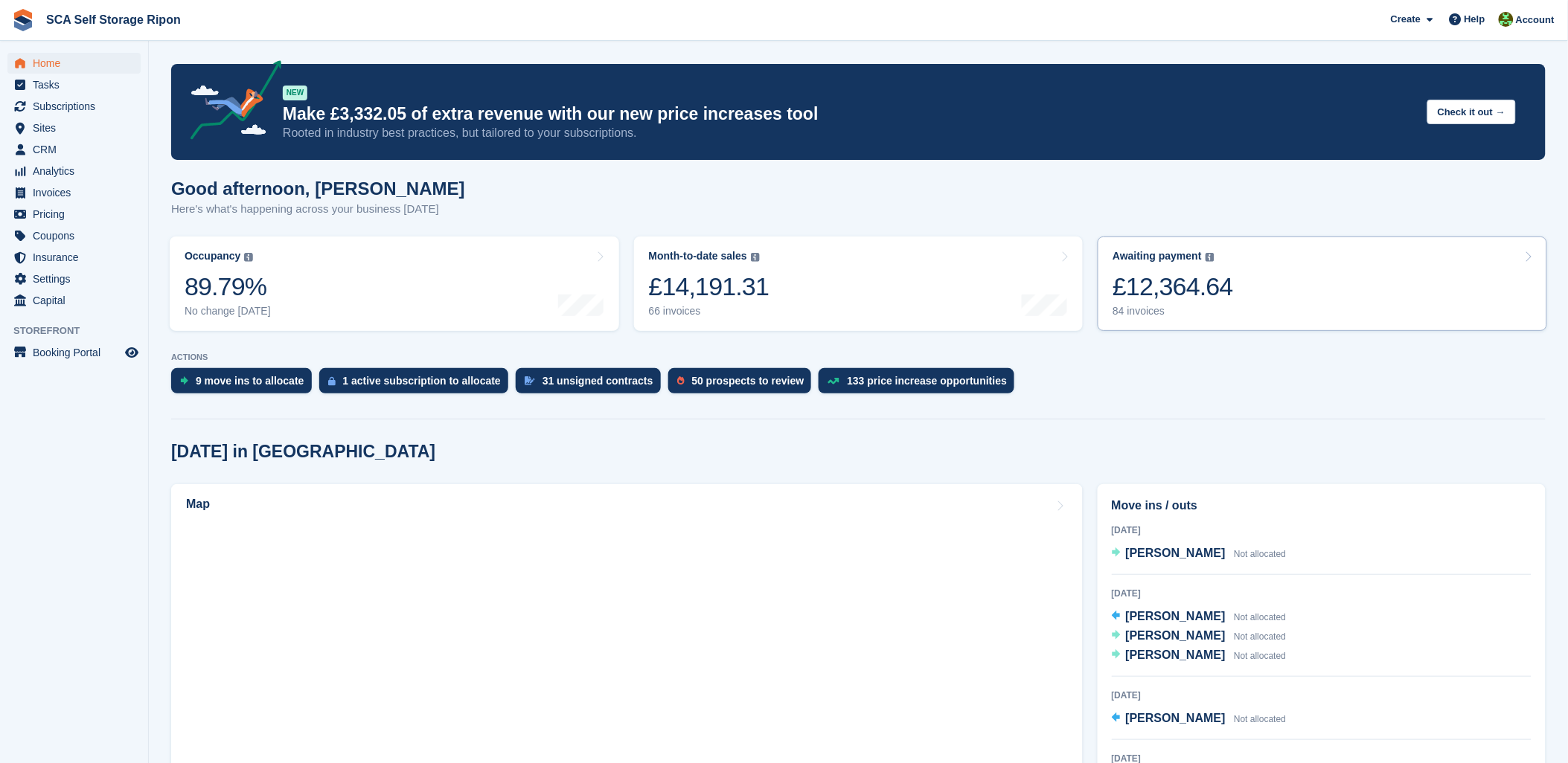
click at [1343, 287] on link "Awaiting payment The total outstanding balance on all open invoices. £12,364.64…" at bounding box center [1322, 283] width 449 height 94
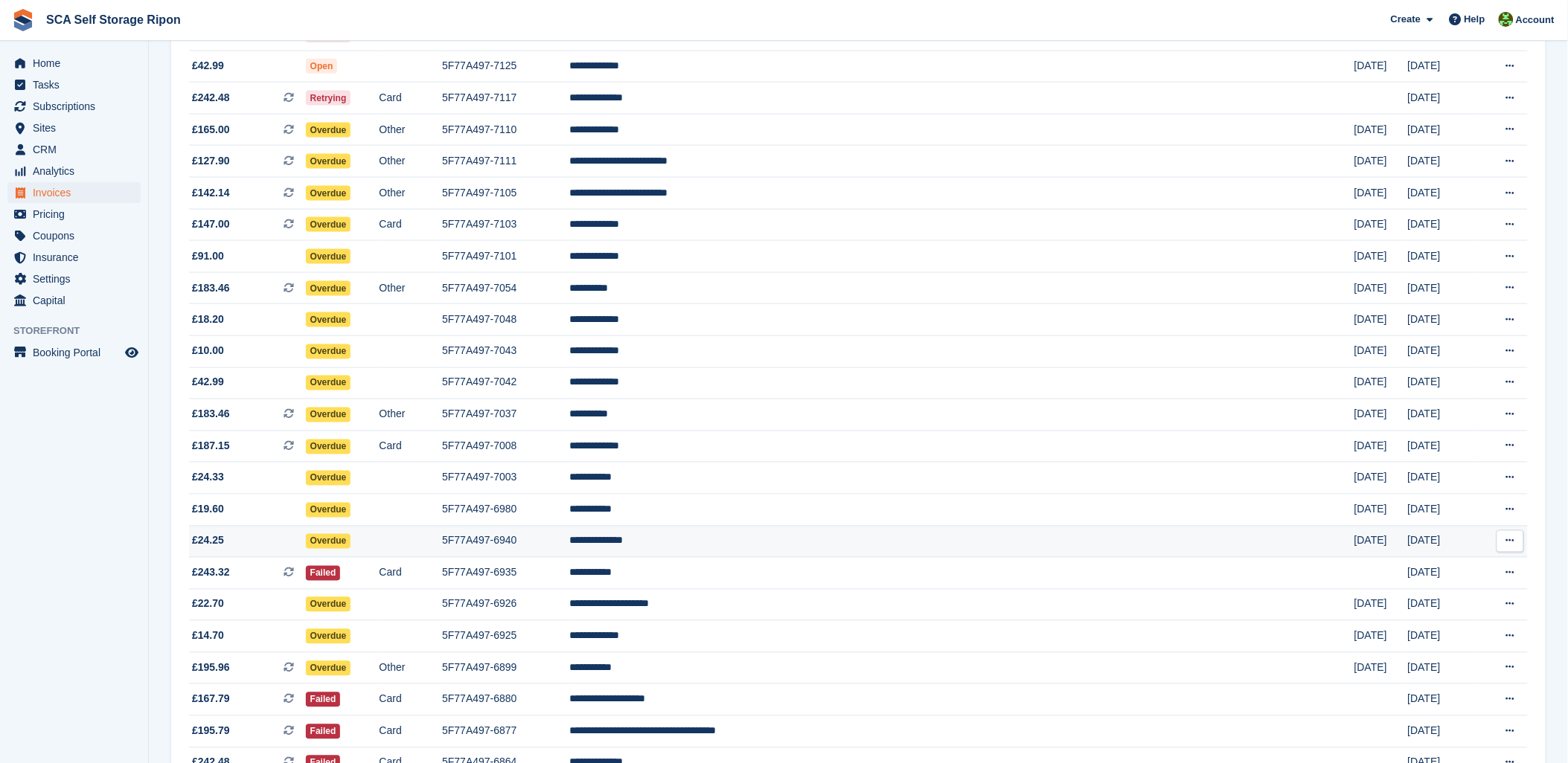
scroll to position [992, 0]
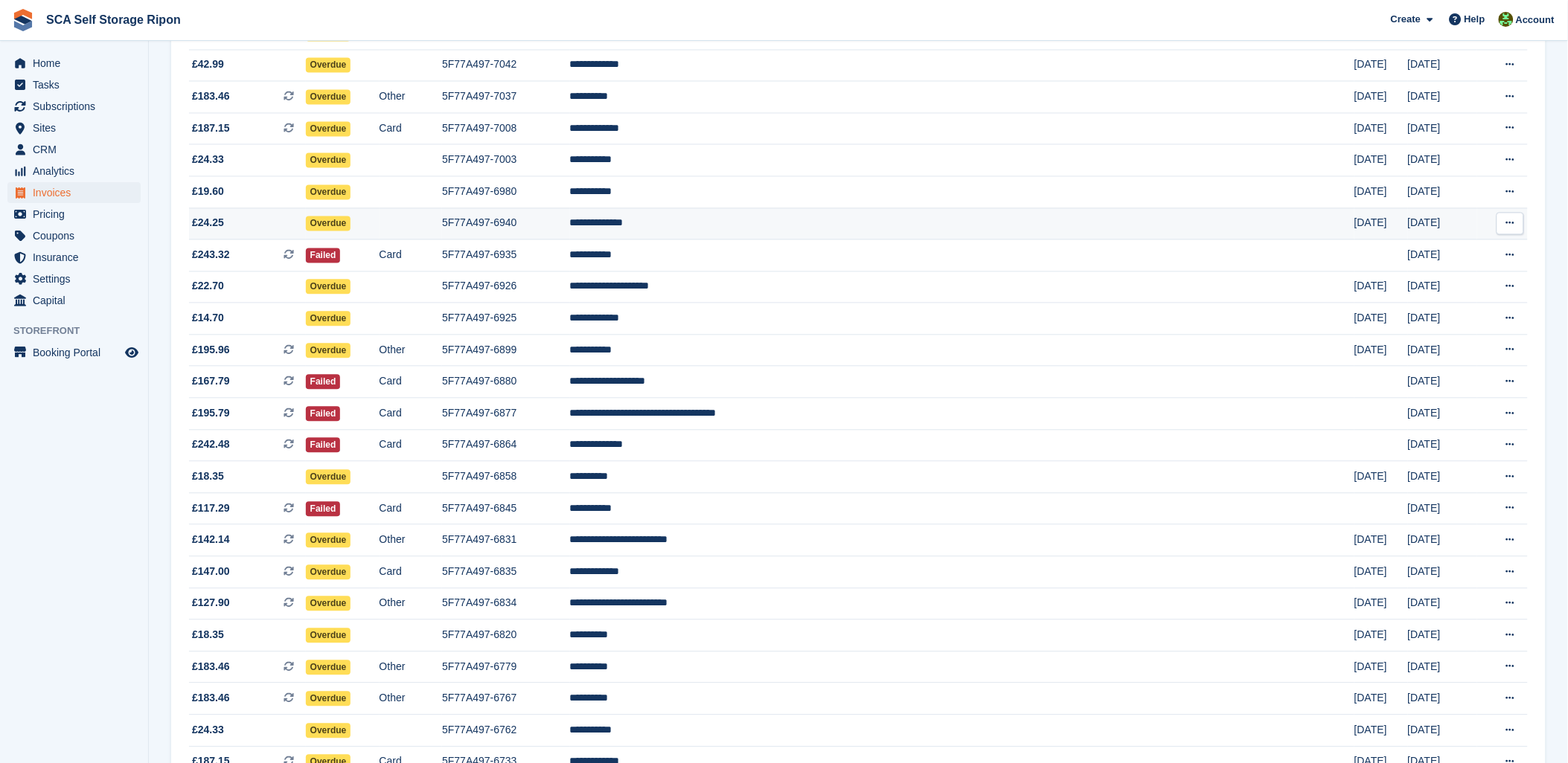
click at [821, 227] on td "**********" at bounding box center [962, 225] width 784 height 32
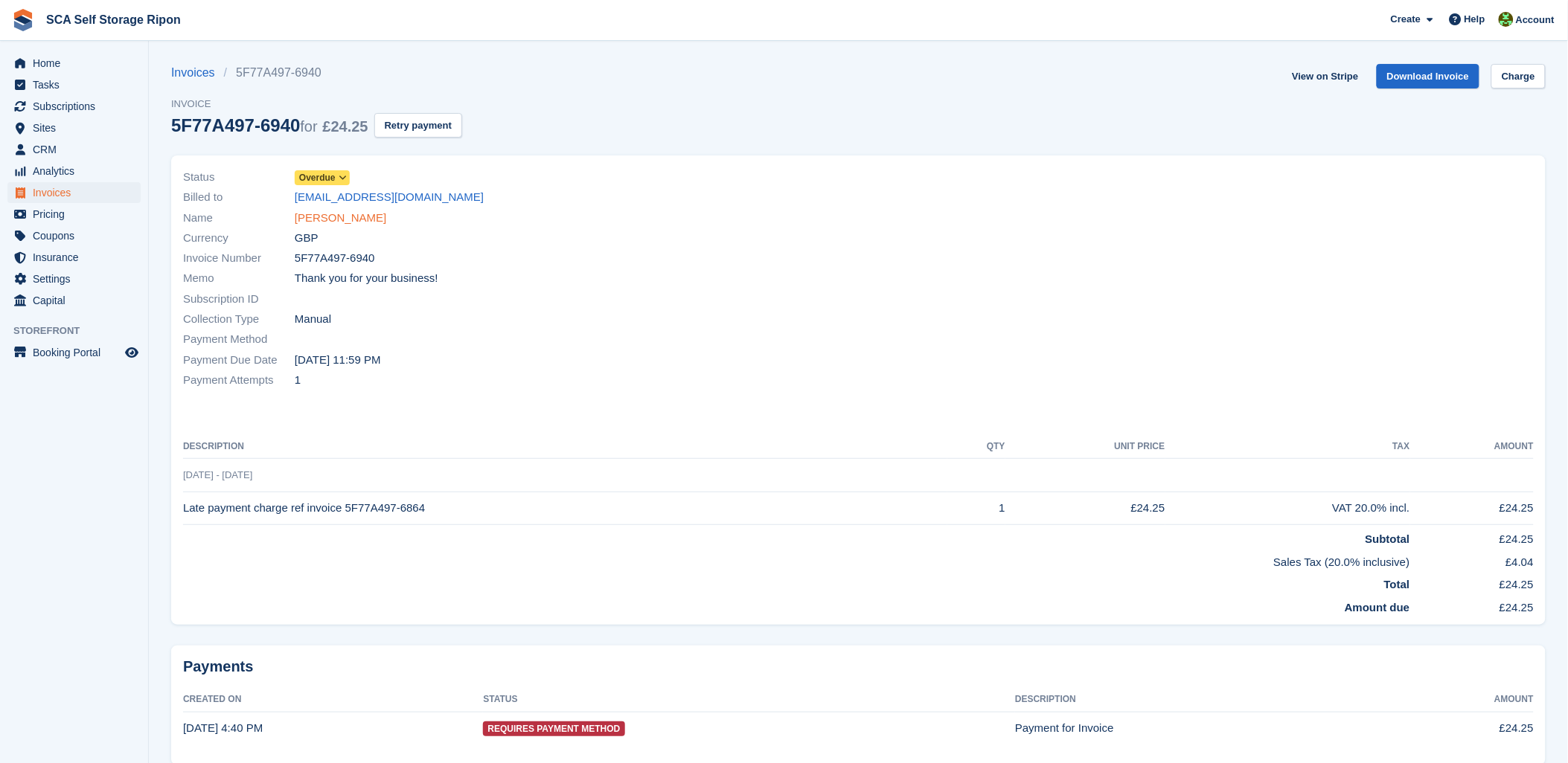
click at [321, 217] on link "[PERSON_NAME]" at bounding box center [340, 218] width 91 height 17
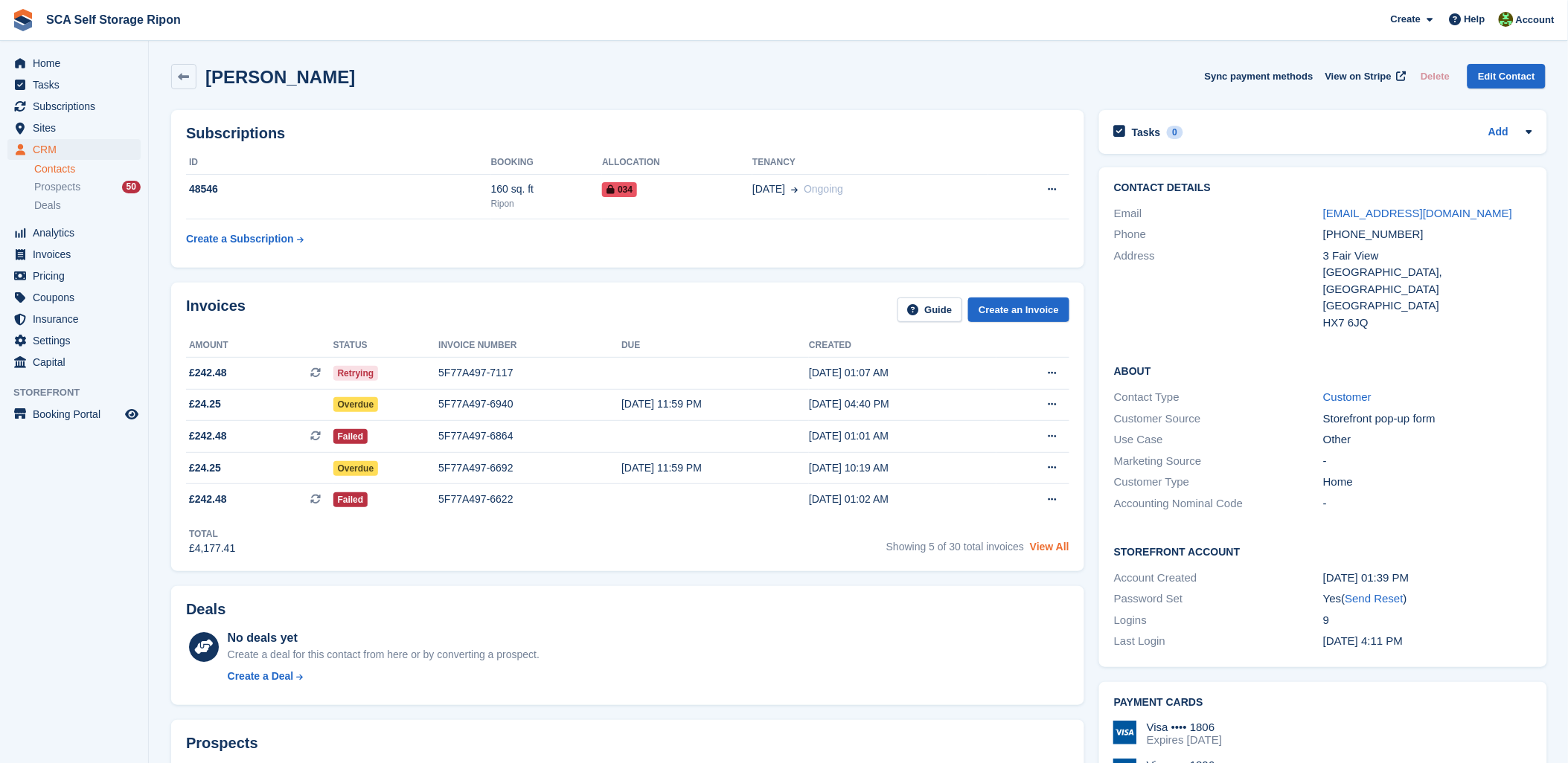
click at [1054, 546] on link "View All" at bounding box center [1049, 547] width 39 height 12
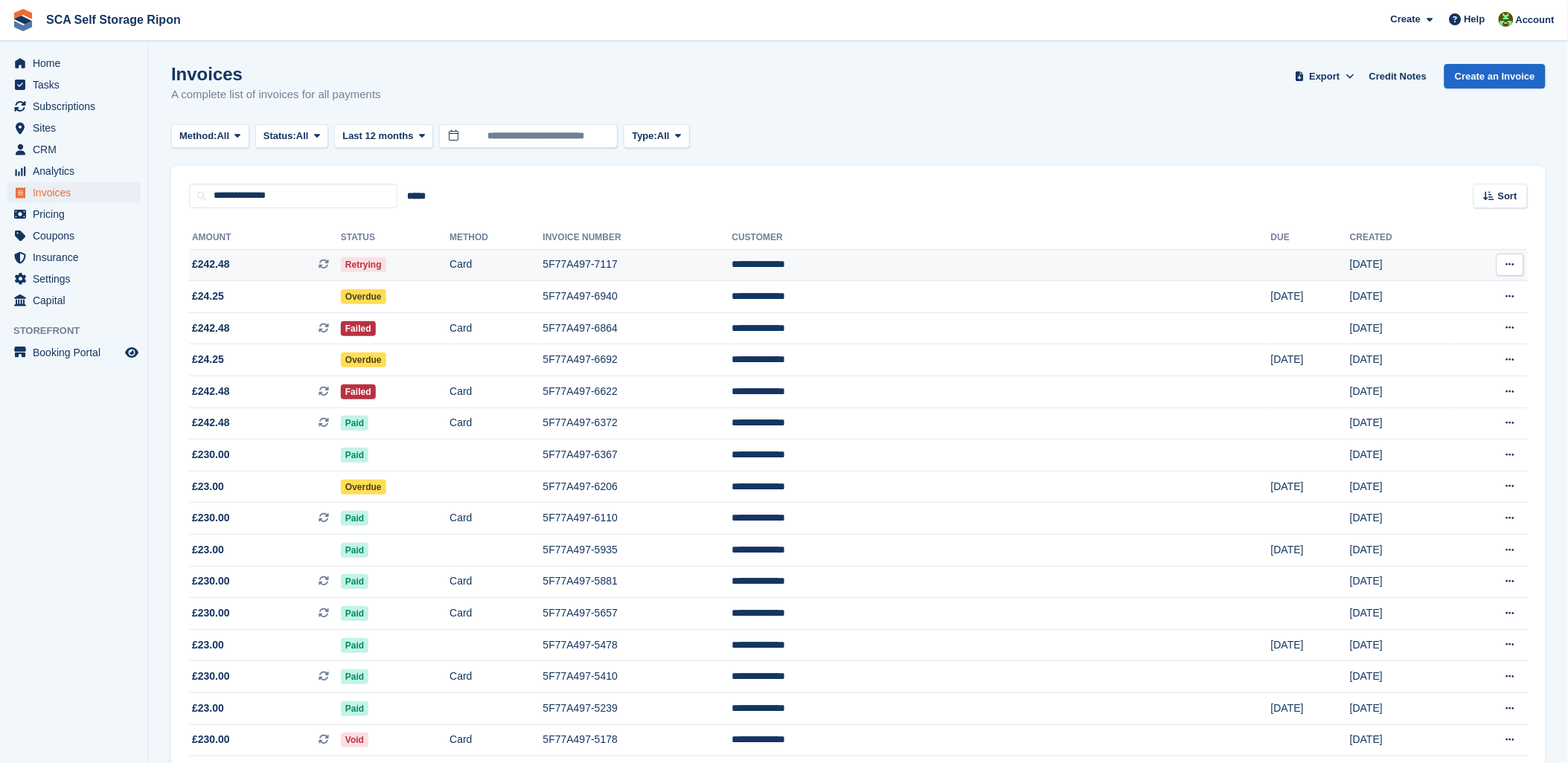
click at [449, 263] on td "Retrying" at bounding box center [395, 266] width 109 height 32
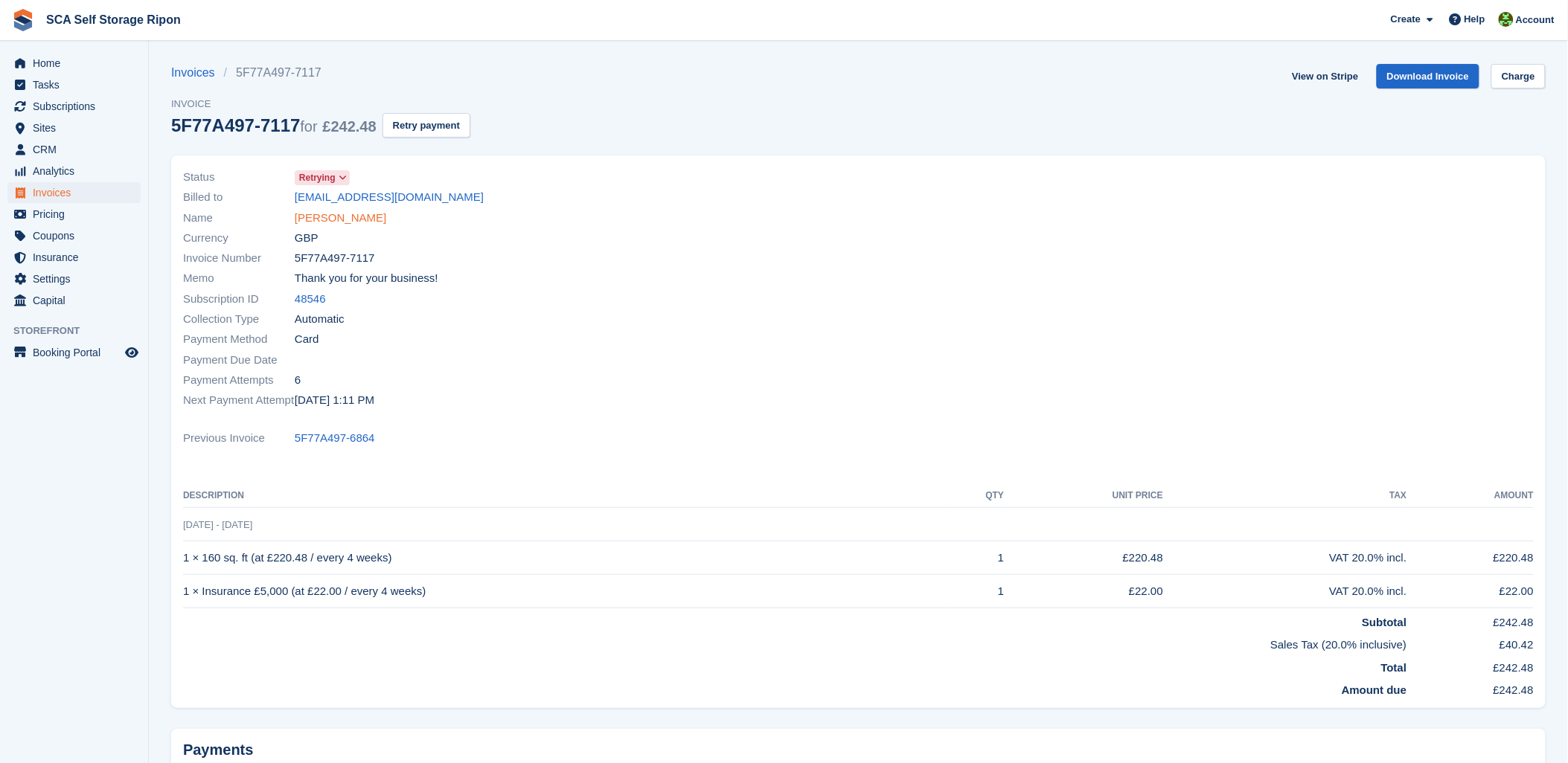
click at [325, 217] on link "[PERSON_NAME]" at bounding box center [340, 218] width 91 height 17
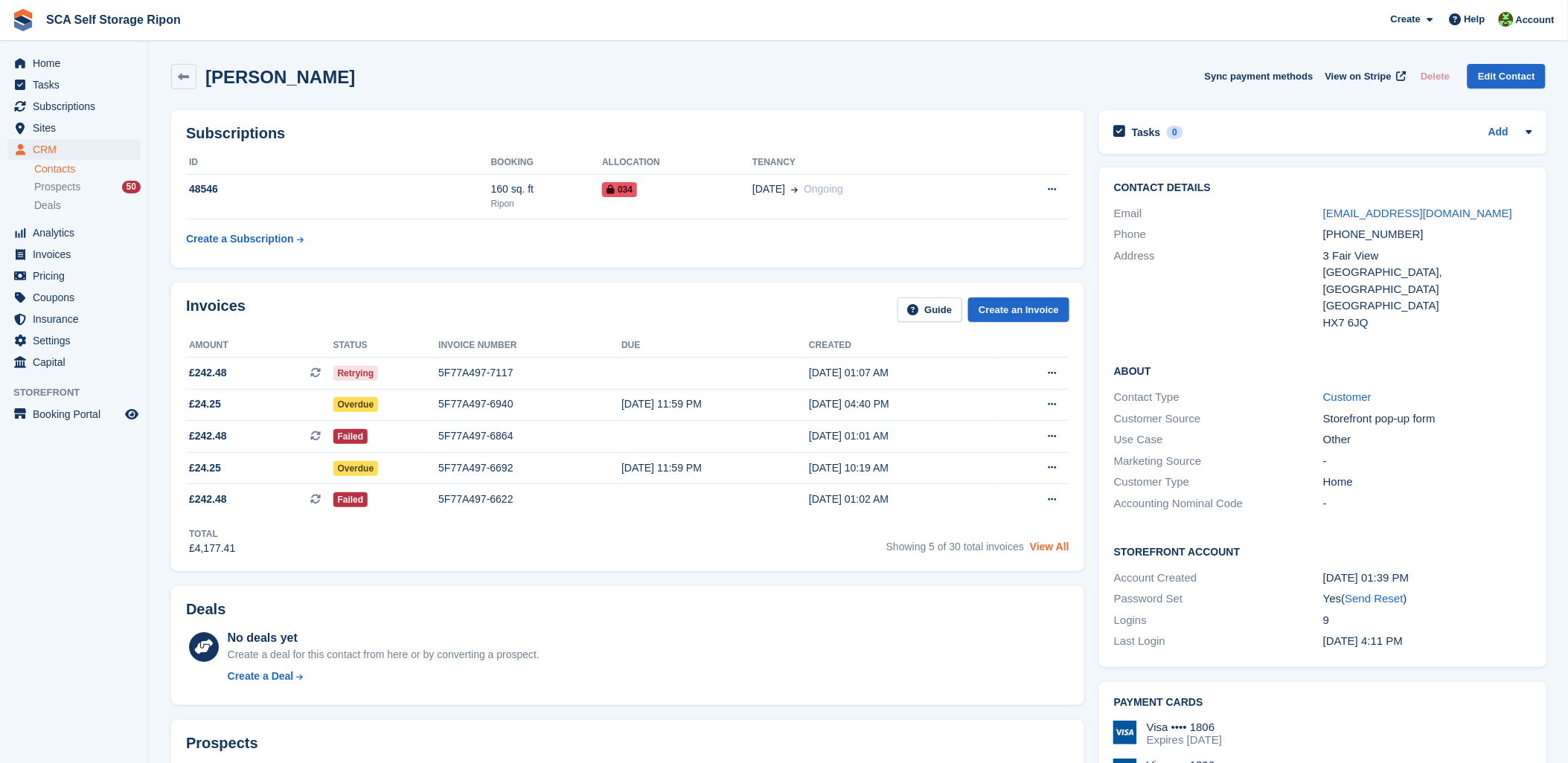
click at [1046, 552] on link "View All" at bounding box center [1049, 547] width 39 height 12
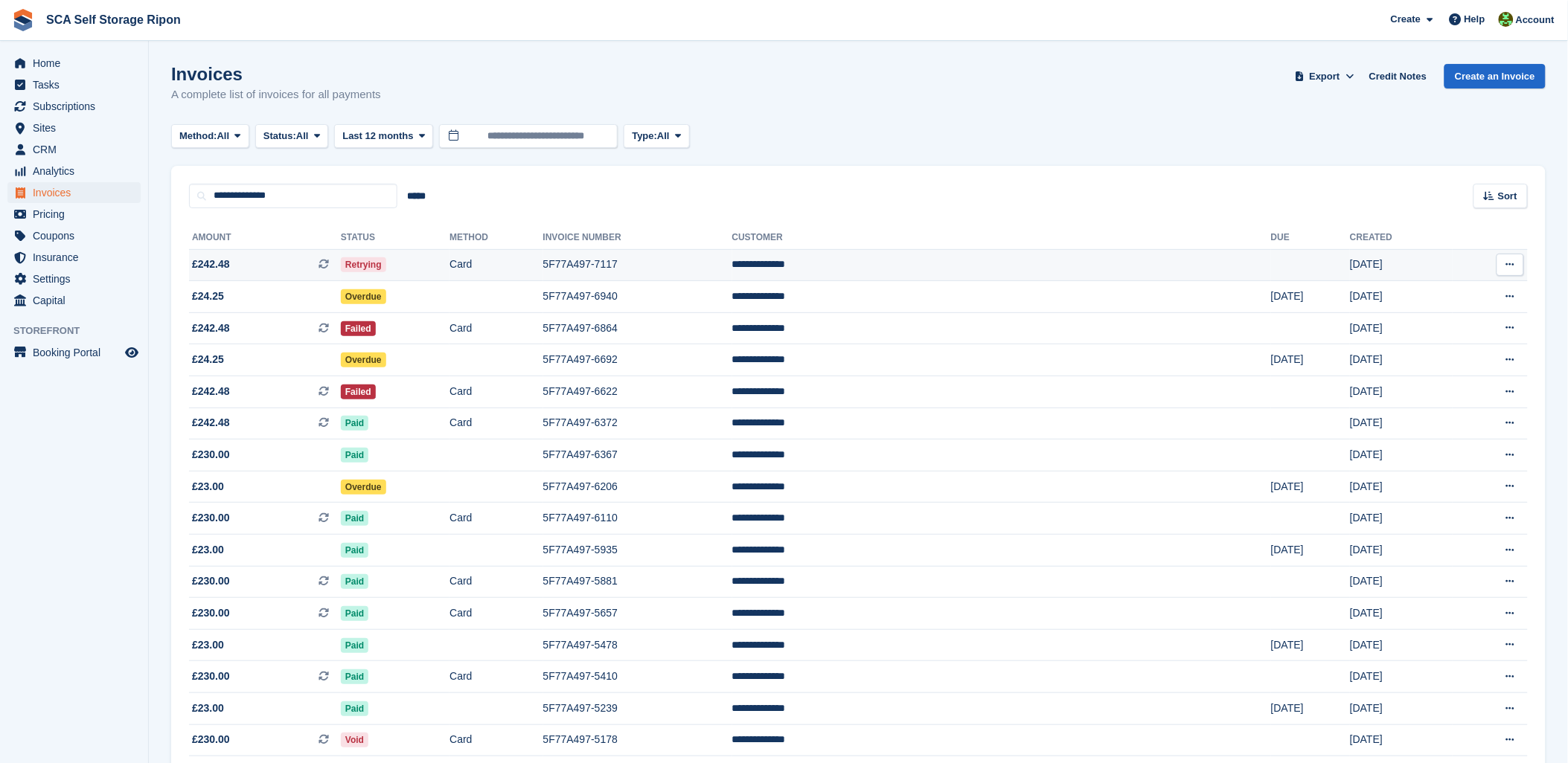
click at [695, 261] on td "5F77A497-7117" at bounding box center [637, 266] width 189 height 32
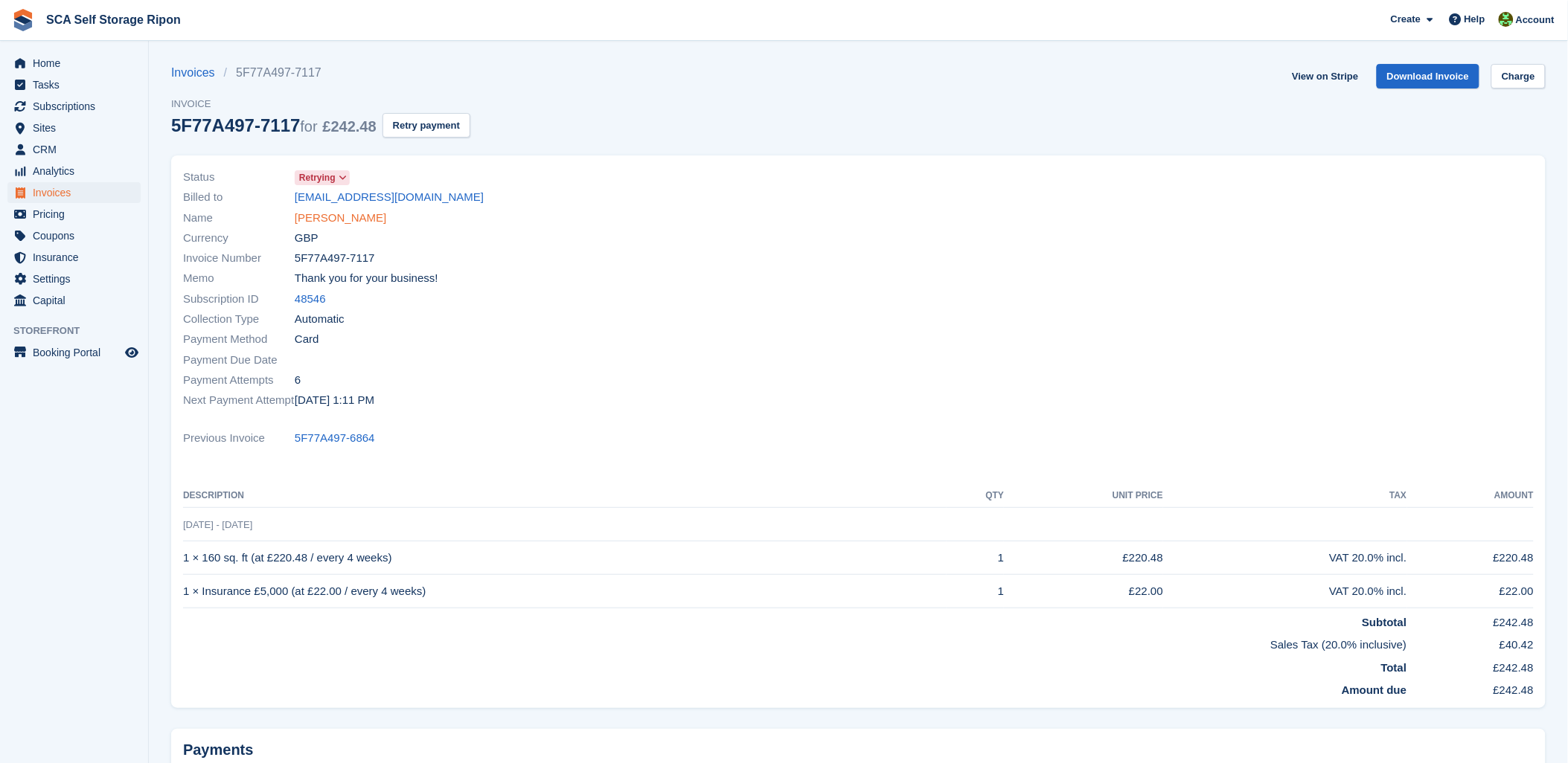
click at [324, 218] on link "[PERSON_NAME]" at bounding box center [340, 218] width 91 height 17
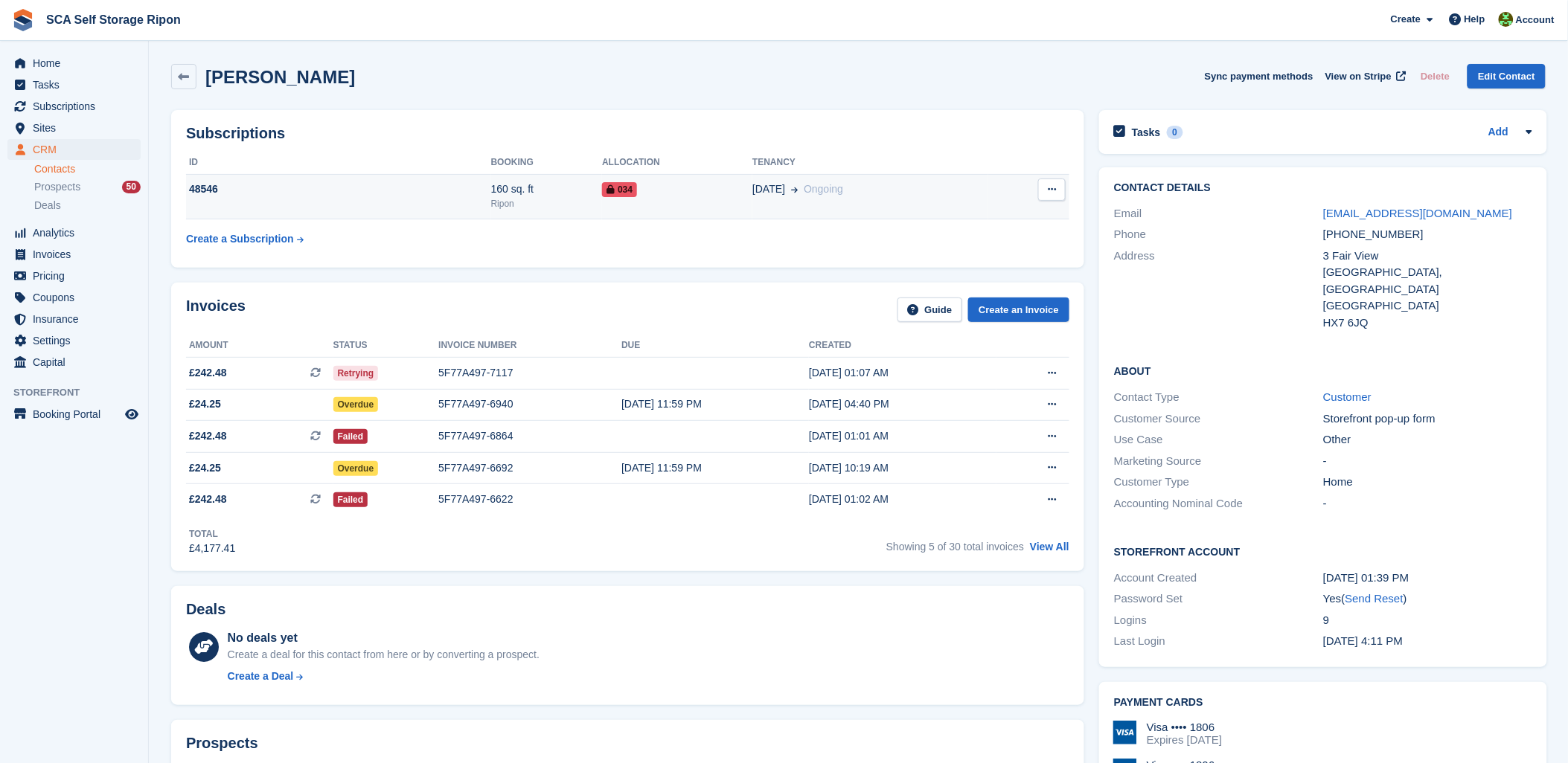
click at [478, 197] on div "48546" at bounding box center [338, 189] width 305 height 16
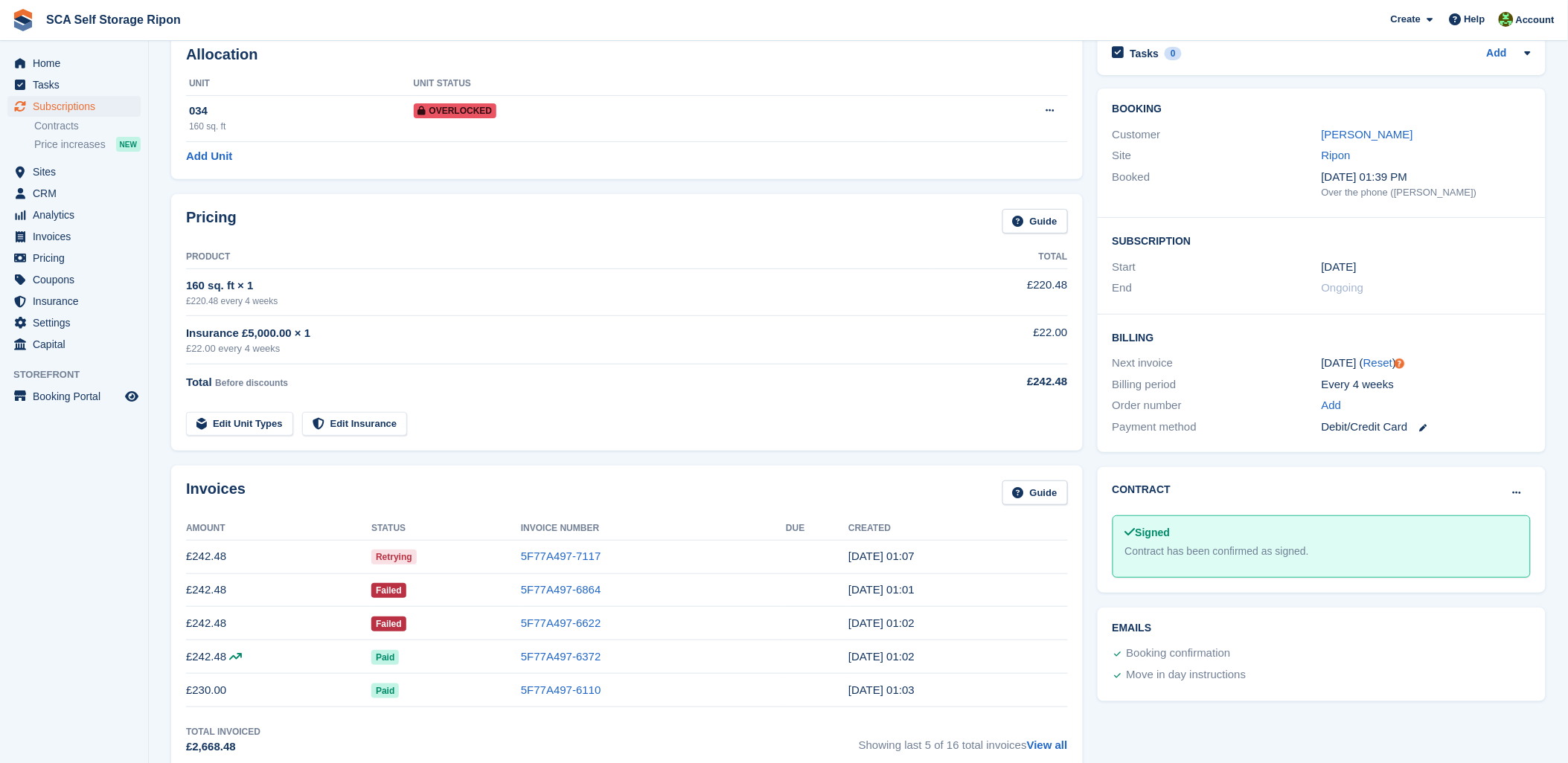
scroll to position [248, 0]
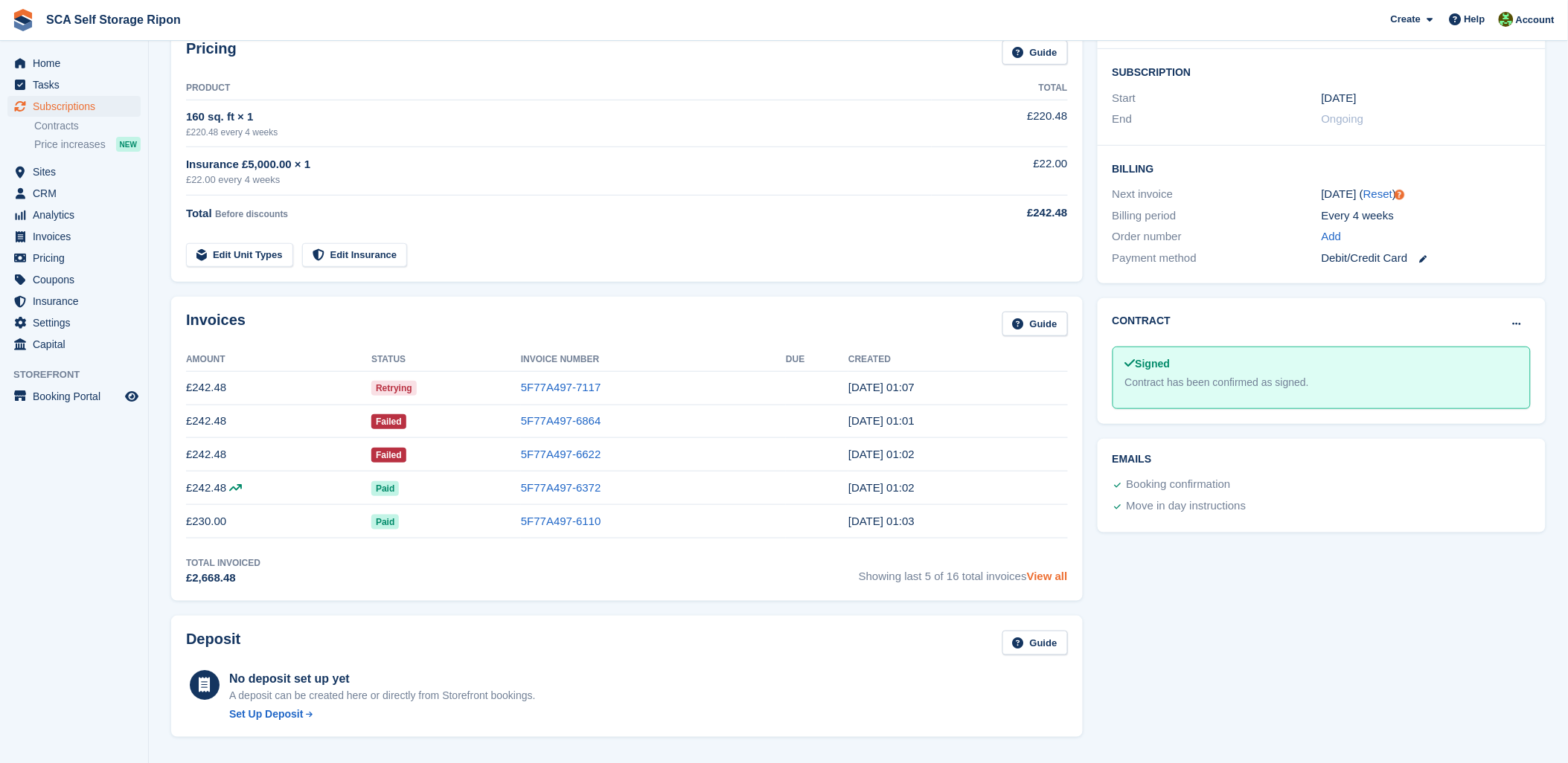
click at [1043, 582] on link "View all" at bounding box center [1047, 577] width 41 height 13
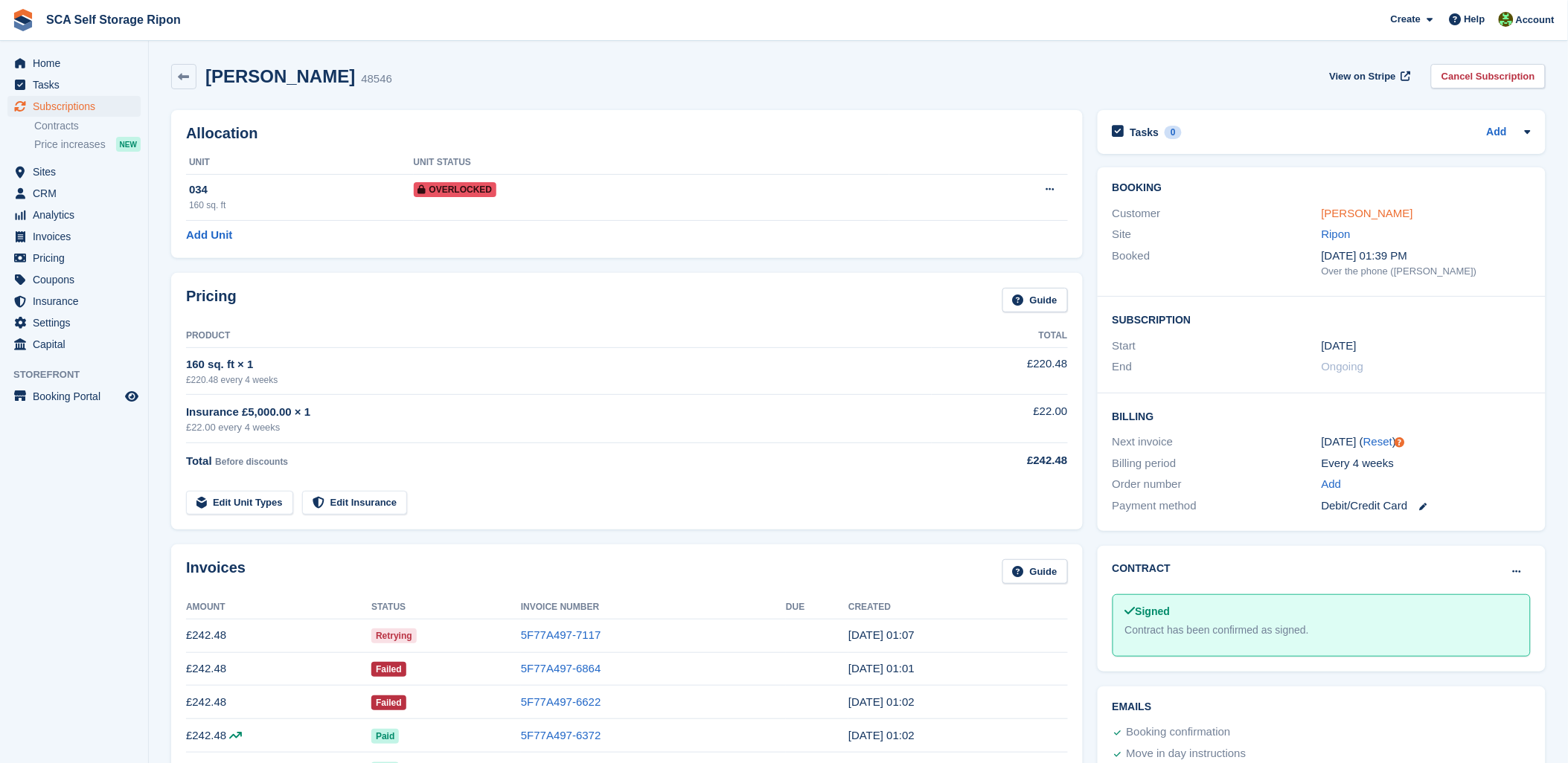
click at [1342, 212] on link "[PERSON_NAME]" at bounding box center [1367, 213] width 91 height 13
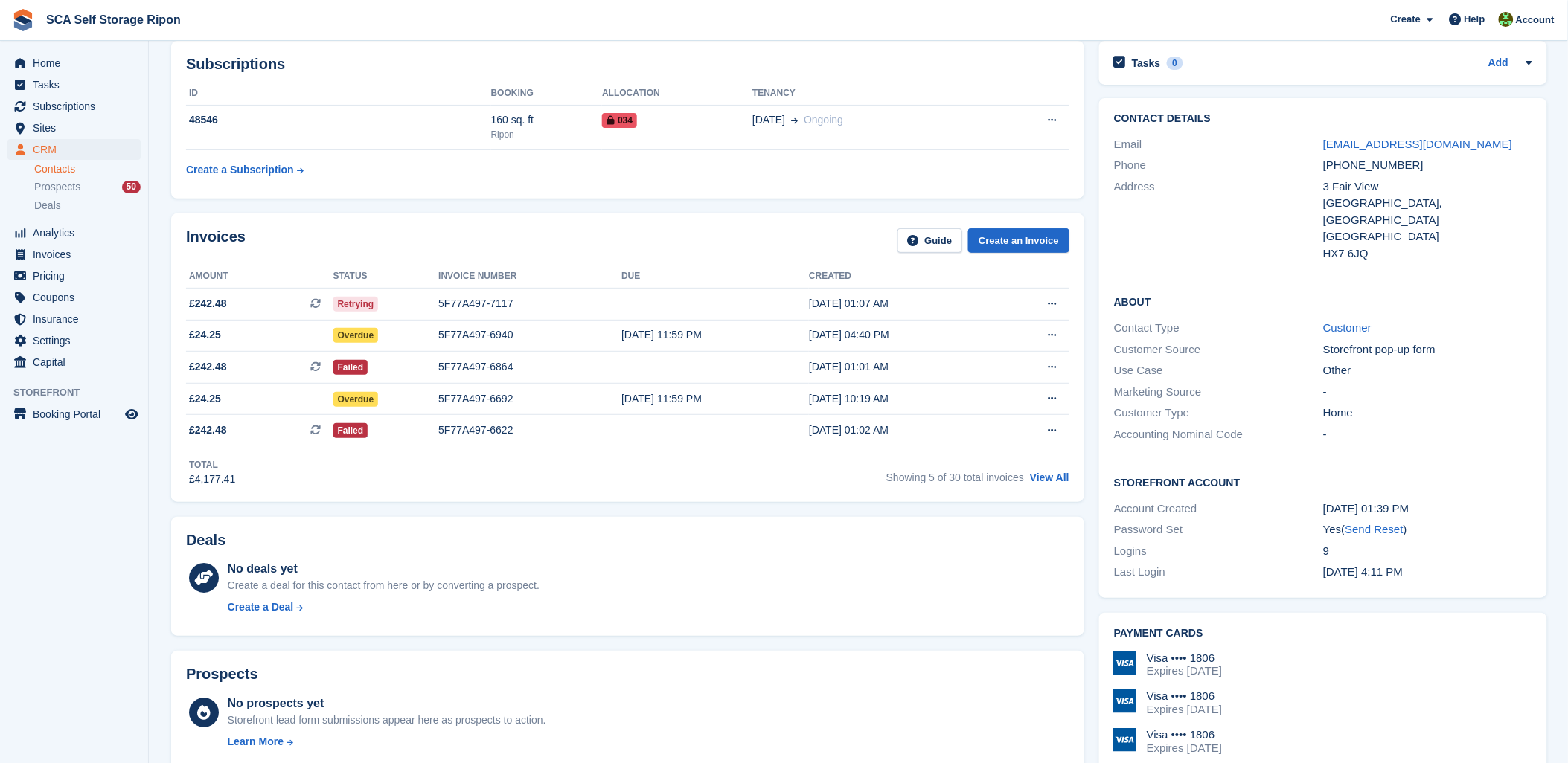
scroll to position [165, 0]
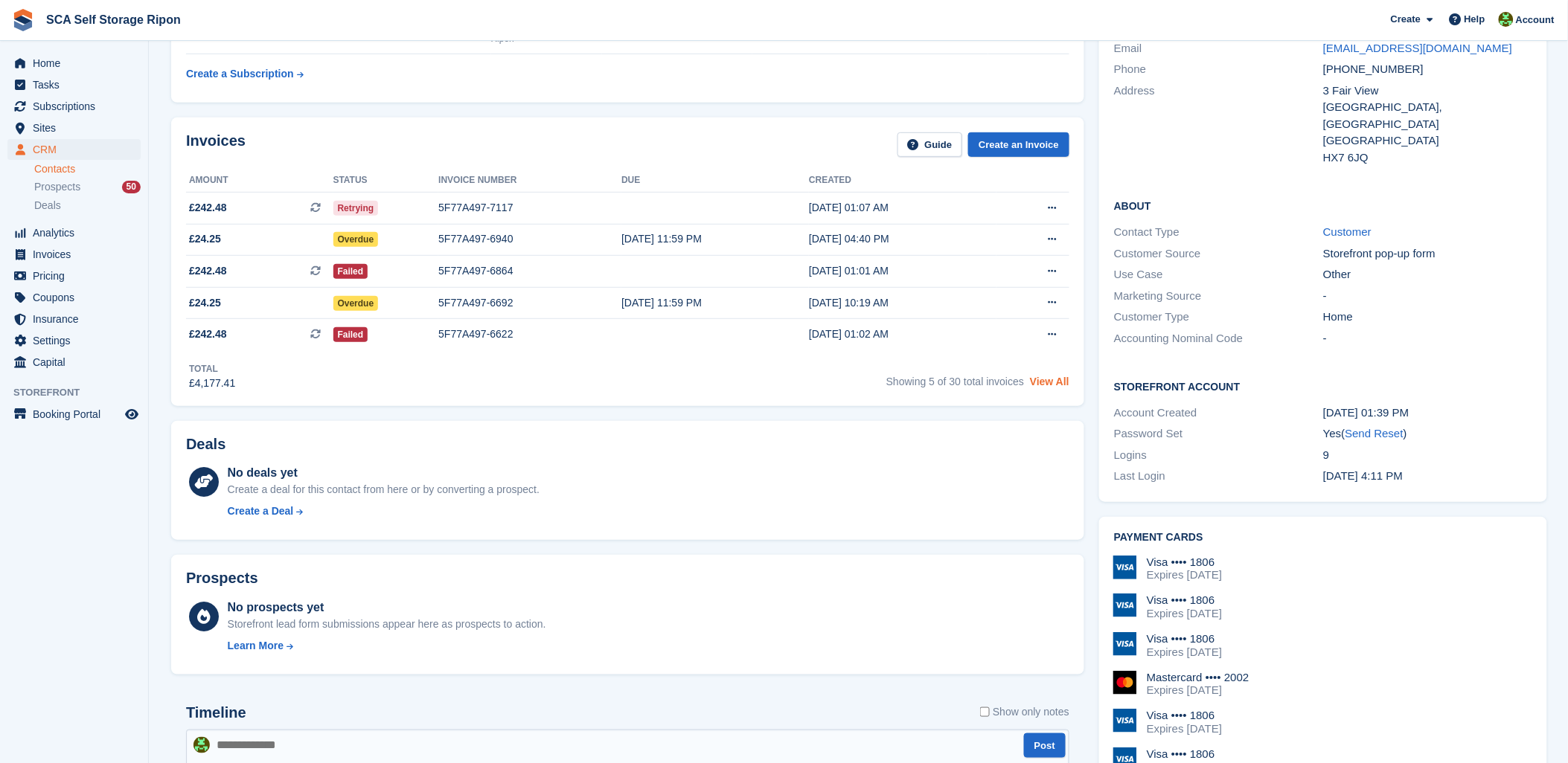
click at [1042, 386] on link "View All" at bounding box center [1049, 381] width 39 height 12
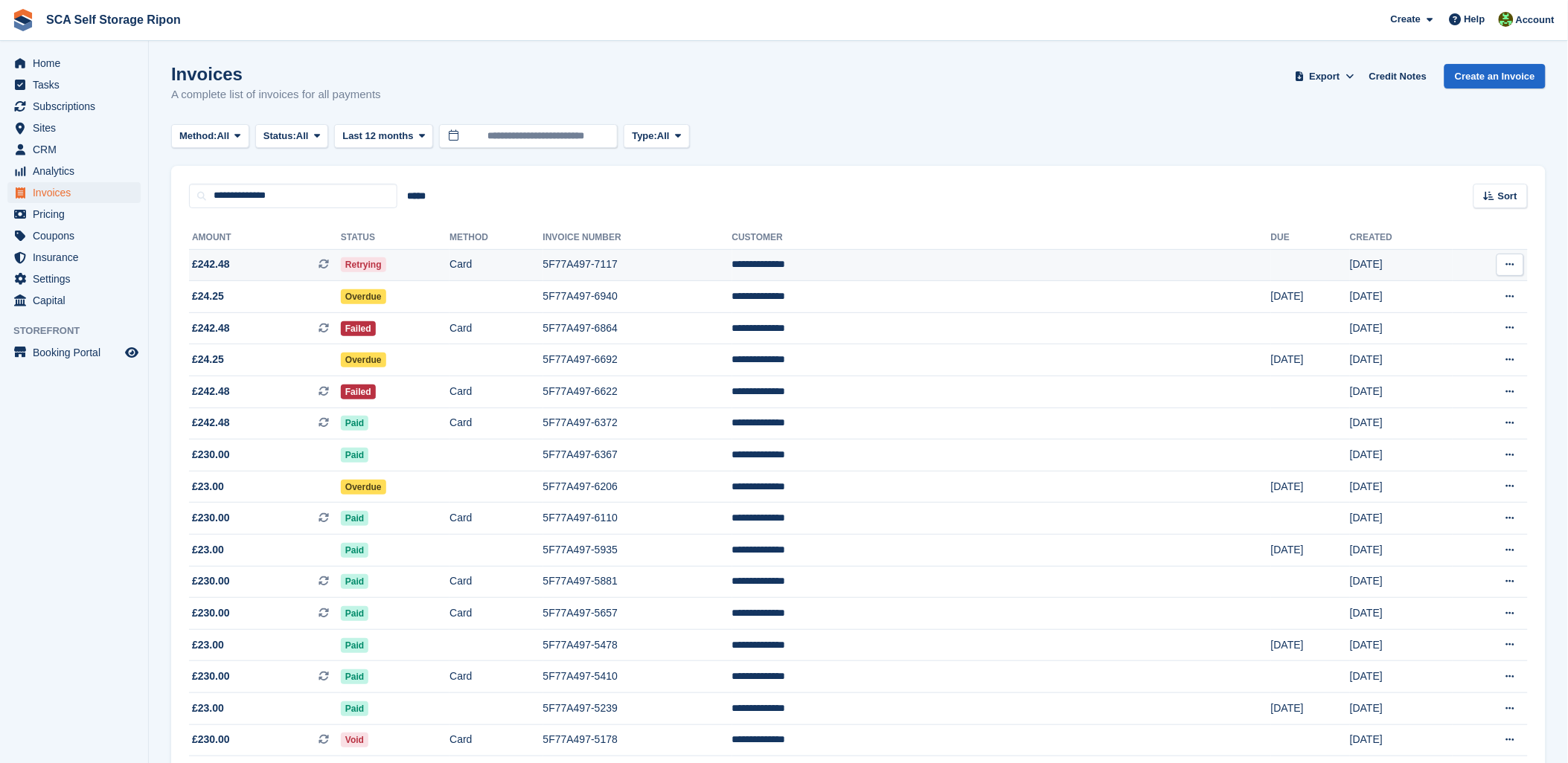
drag, startPoint x: 692, startPoint y: 271, endPoint x: 700, endPoint y: 271, distance: 8.0
click at [695, 271] on td "5F77A497-7117" at bounding box center [637, 266] width 189 height 32
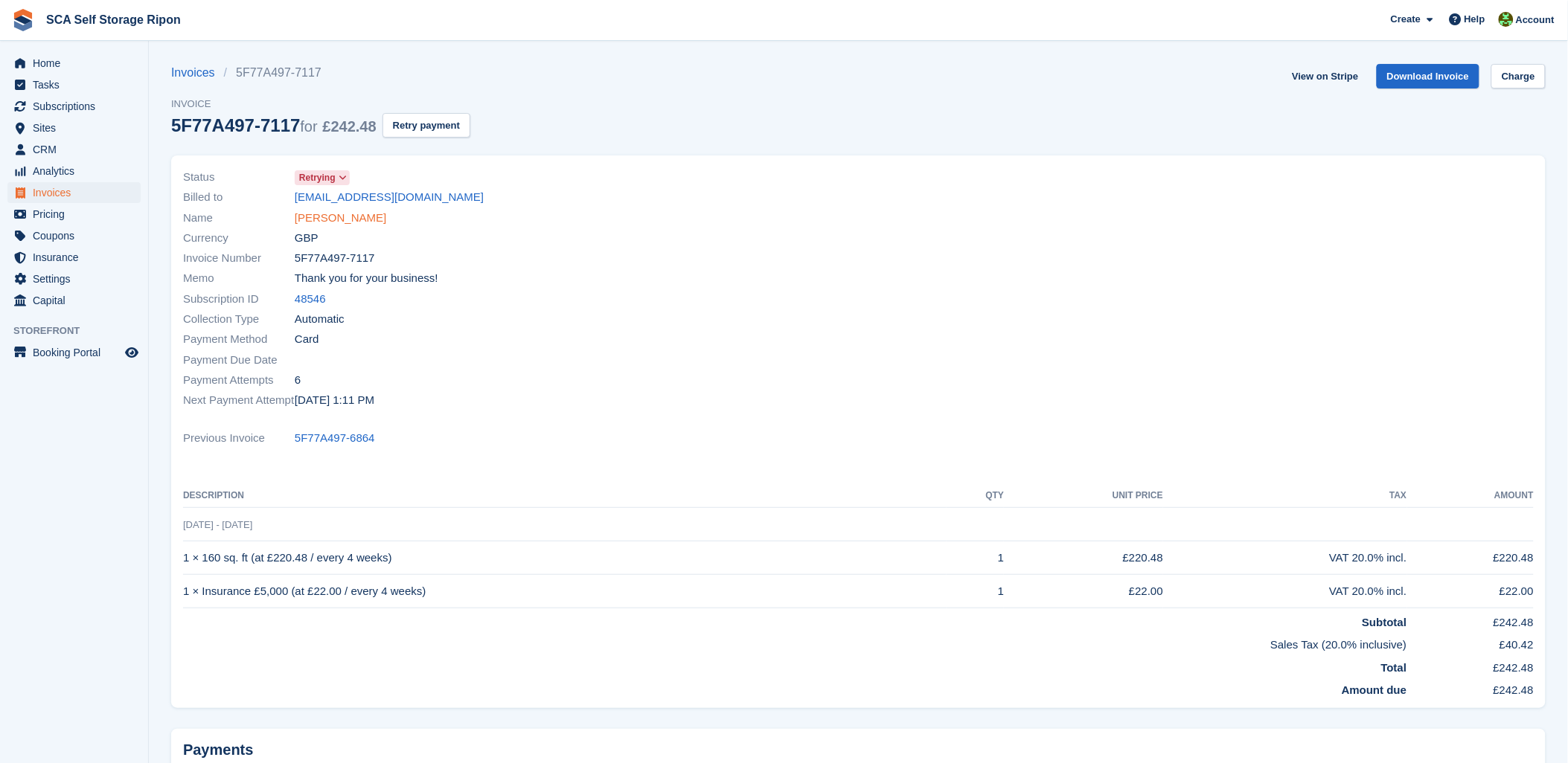
drag, startPoint x: 346, startPoint y: 220, endPoint x: 364, endPoint y: 219, distance: 18.0
click at [348, 219] on link "Pedro Carrasco" at bounding box center [340, 218] width 91 height 17
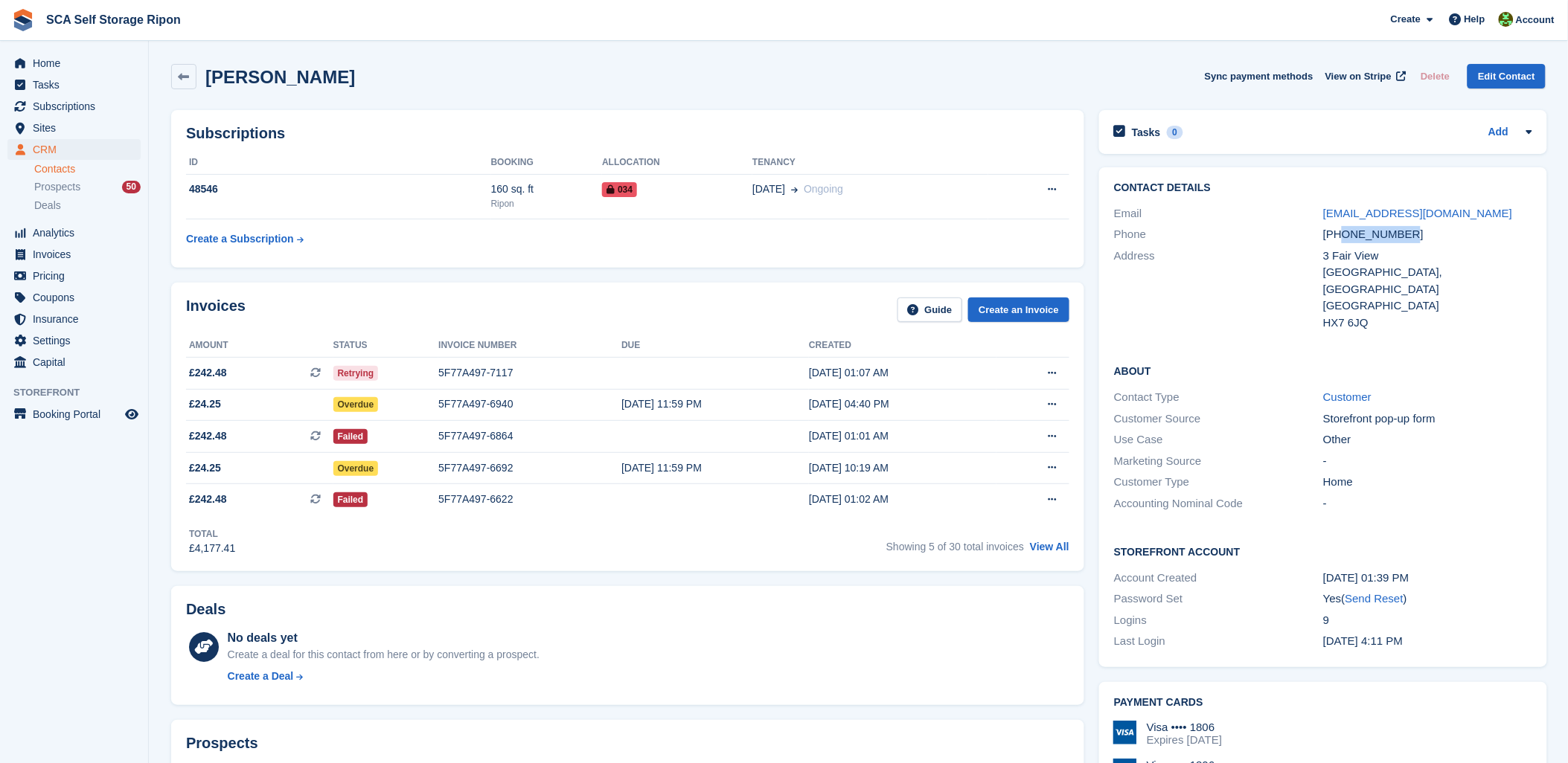
drag, startPoint x: 1431, startPoint y: 228, endPoint x: 1338, endPoint y: 237, distance: 93.4
click at [1338, 237] on div "+447813878440" at bounding box center [1427, 235] width 209 height 17
copy div "7813878440"
click at [529, 644] on div "No deals yet" at bounding box center [383, 638] width 312 height 18
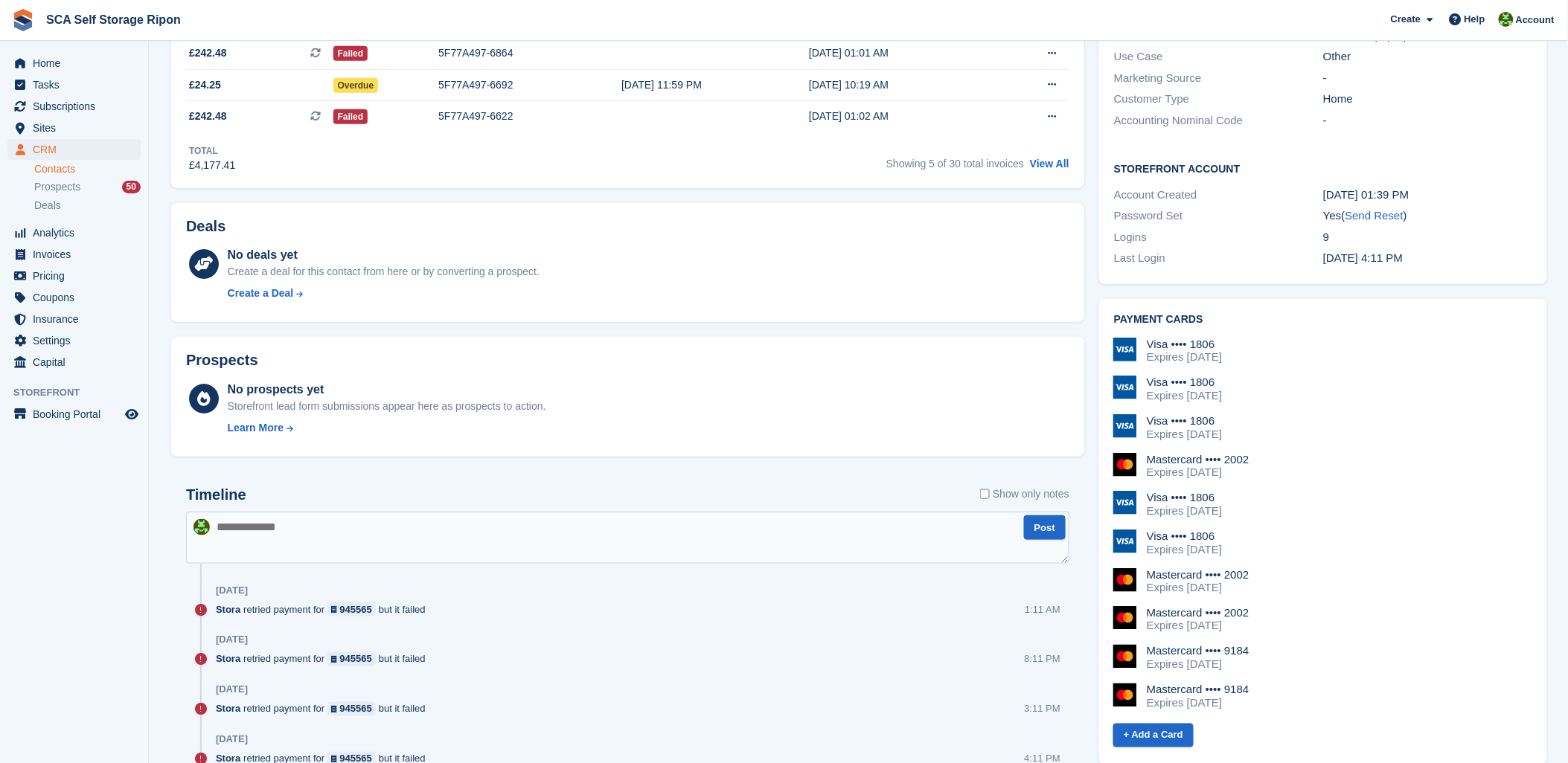
scroll to position [413, 0]
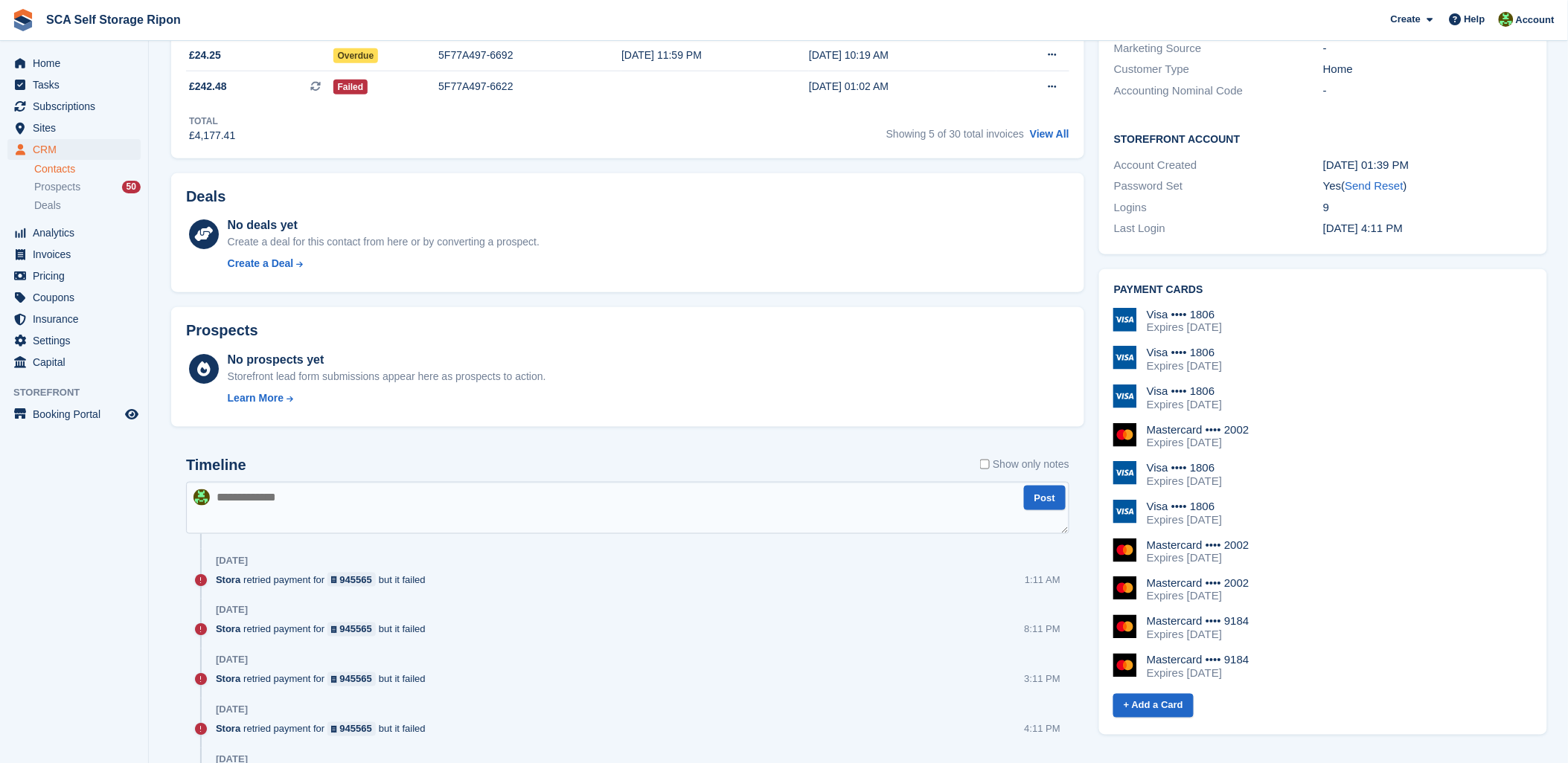
click at [401, 514] on textarea at bounding box center [628, 508] width 883 height 52
type textarea "**********"
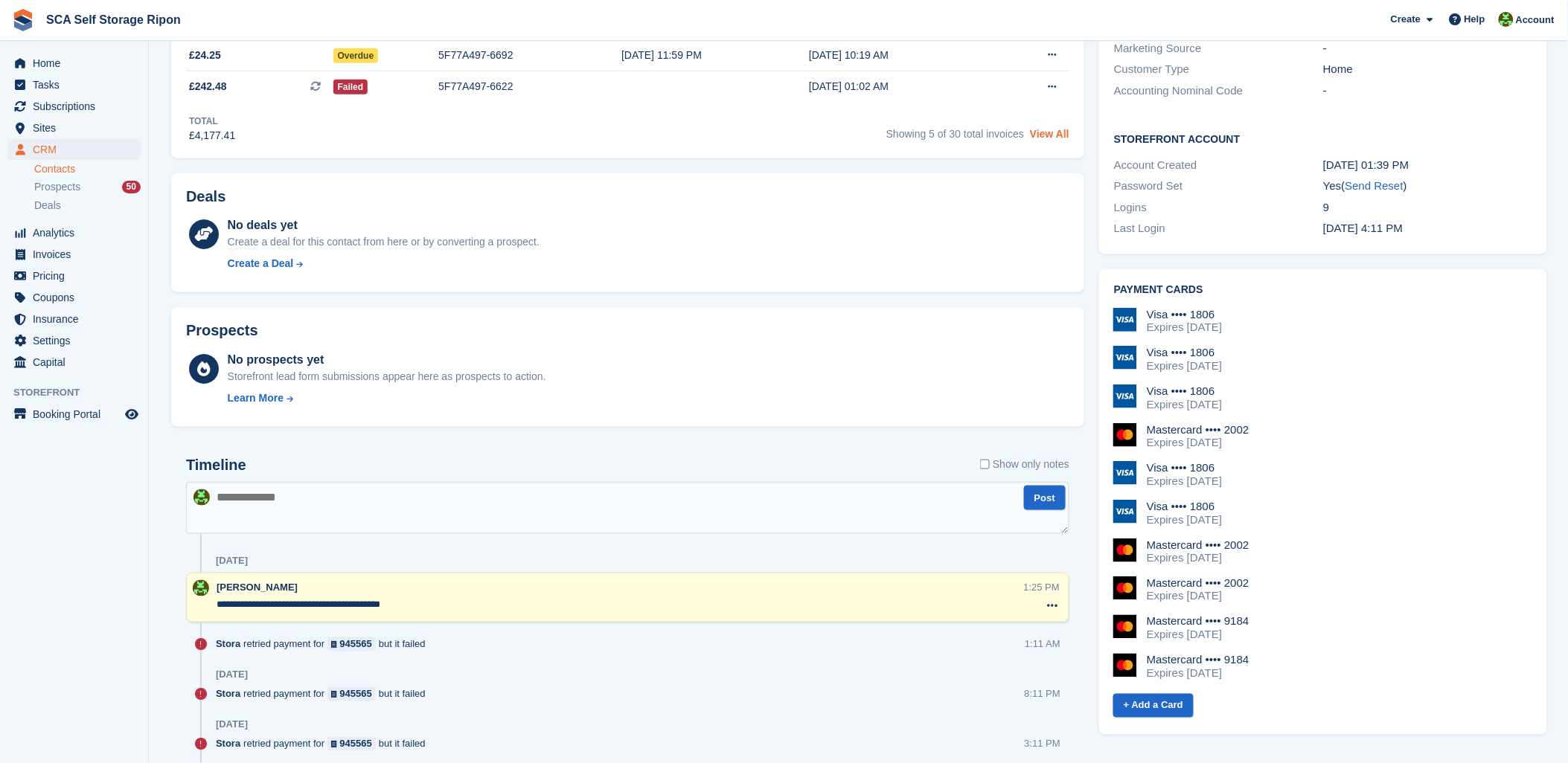
click at [1043, 139] on link "View All" at bounding box center [1049, 133] width 39 height 12
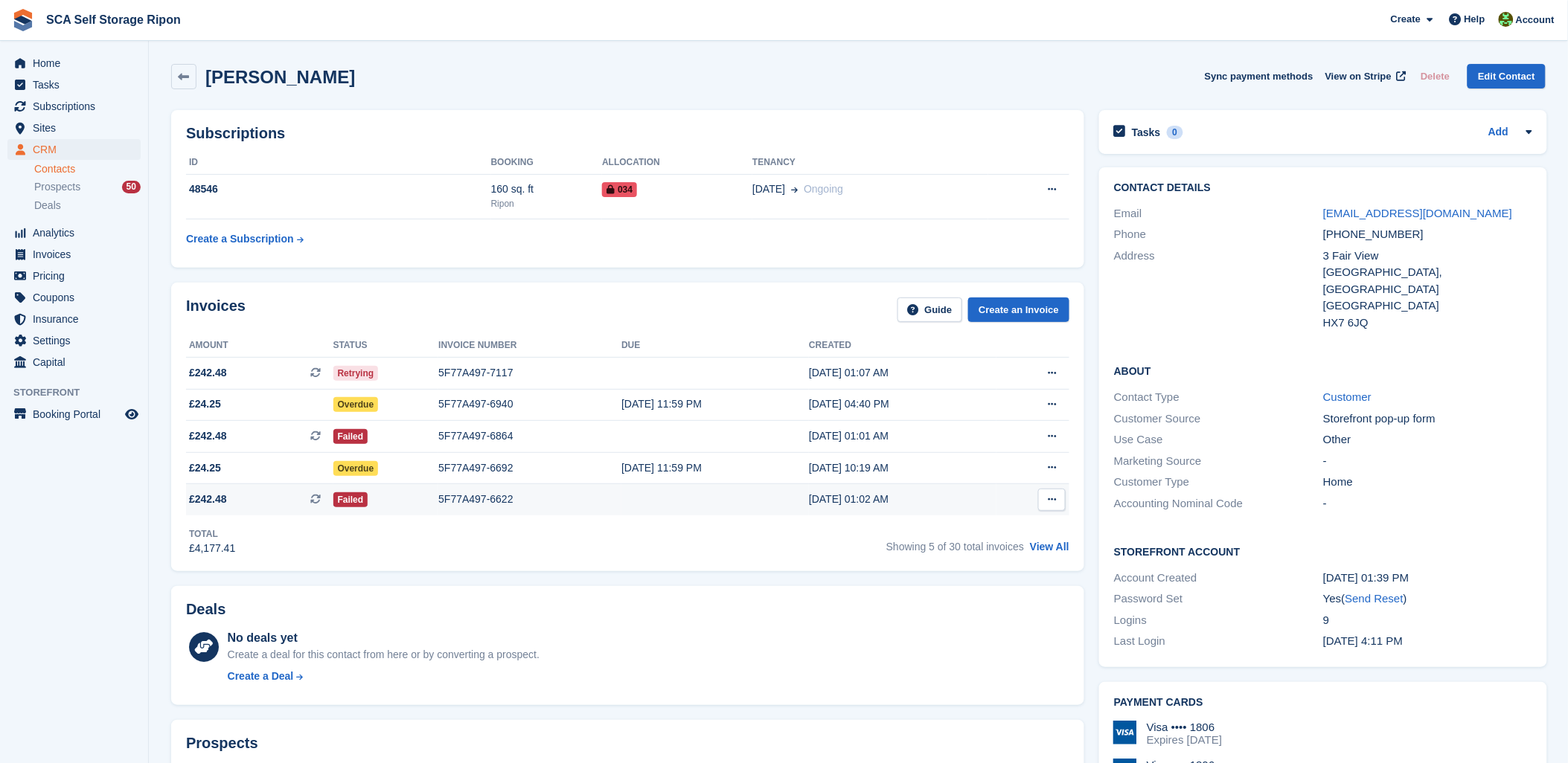
scroll to position [413, 0]
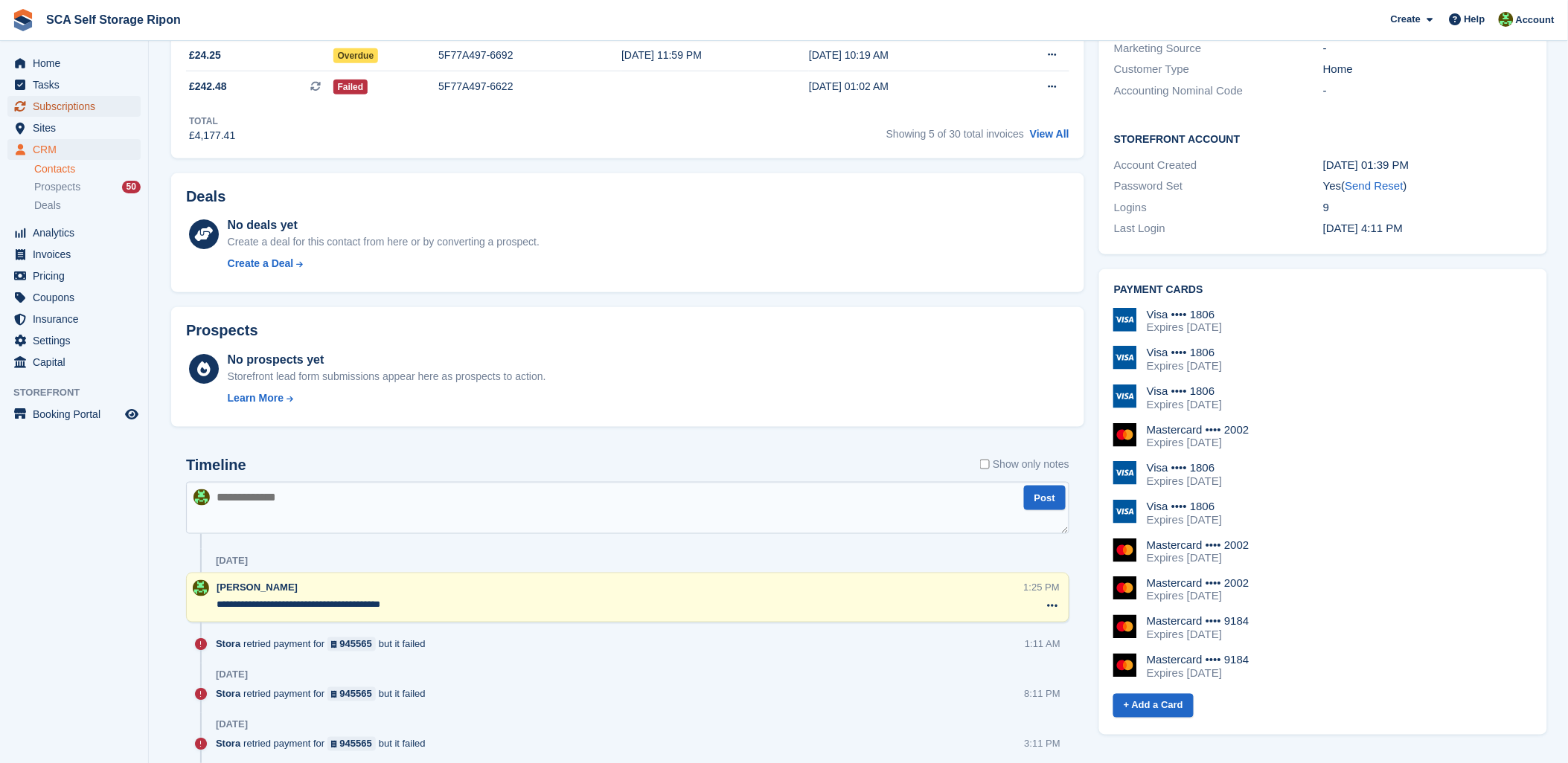
click at [90, 98] on span "Subscriptions" at bounding box center [77, 106] width 89 height 20
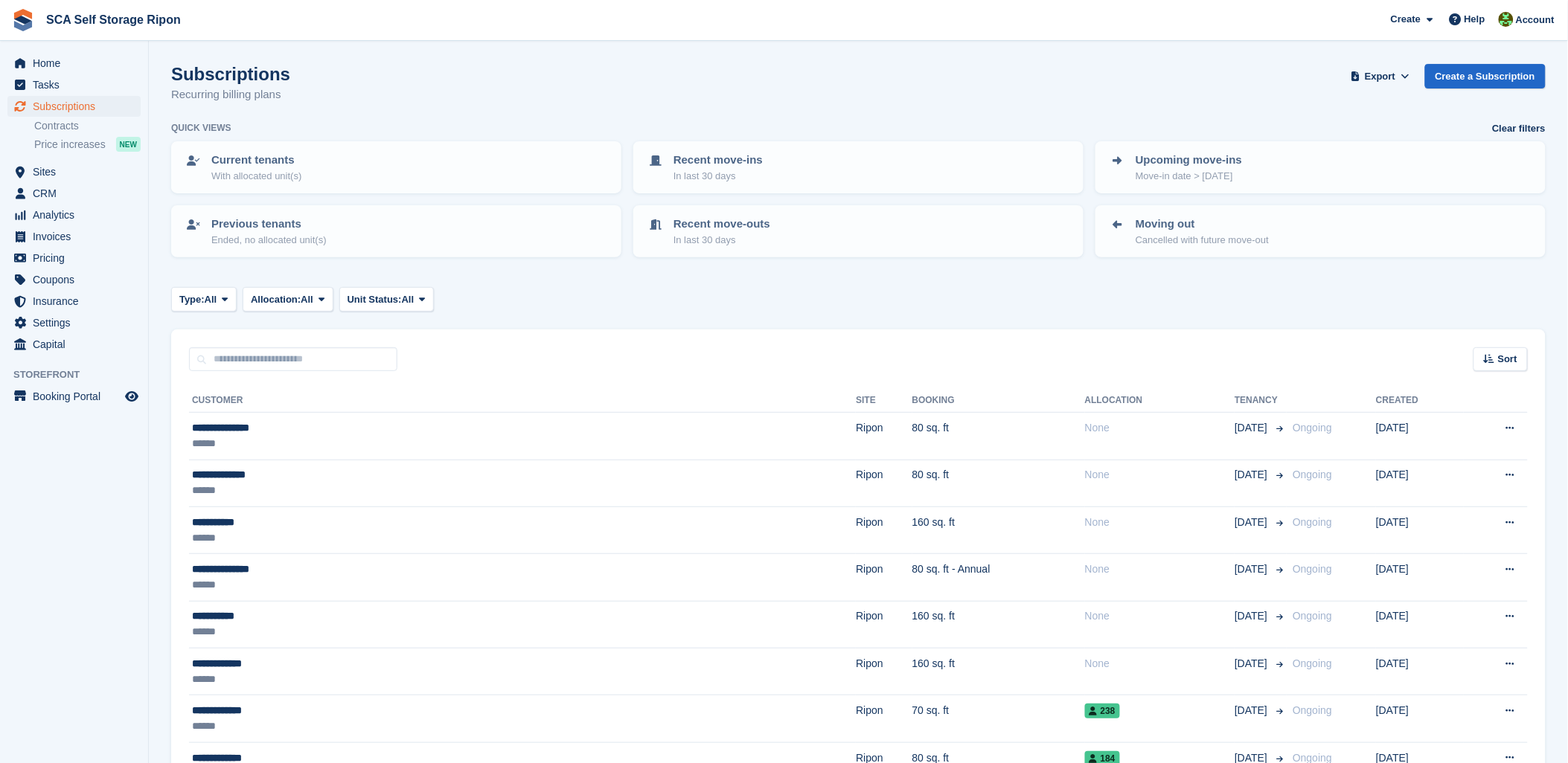
drag, startPoint x: 731, startPoint y: 290, endPoint x: 1043, endPoint y: 297, distance: 312.1
click at [756, 290] on div "Type: All All Upcoming Previous Active Ending Allocation: All All Allocated Una…" at bounding box center [858, 299] width 1374 height 24
click at [48, 96] on span "Subscriptions" at bounding box center [77, 106] width 89 height 20
click at [310, 349] on input "text" at bounding box center [293, 360] width 209 height 24
type input "*****"
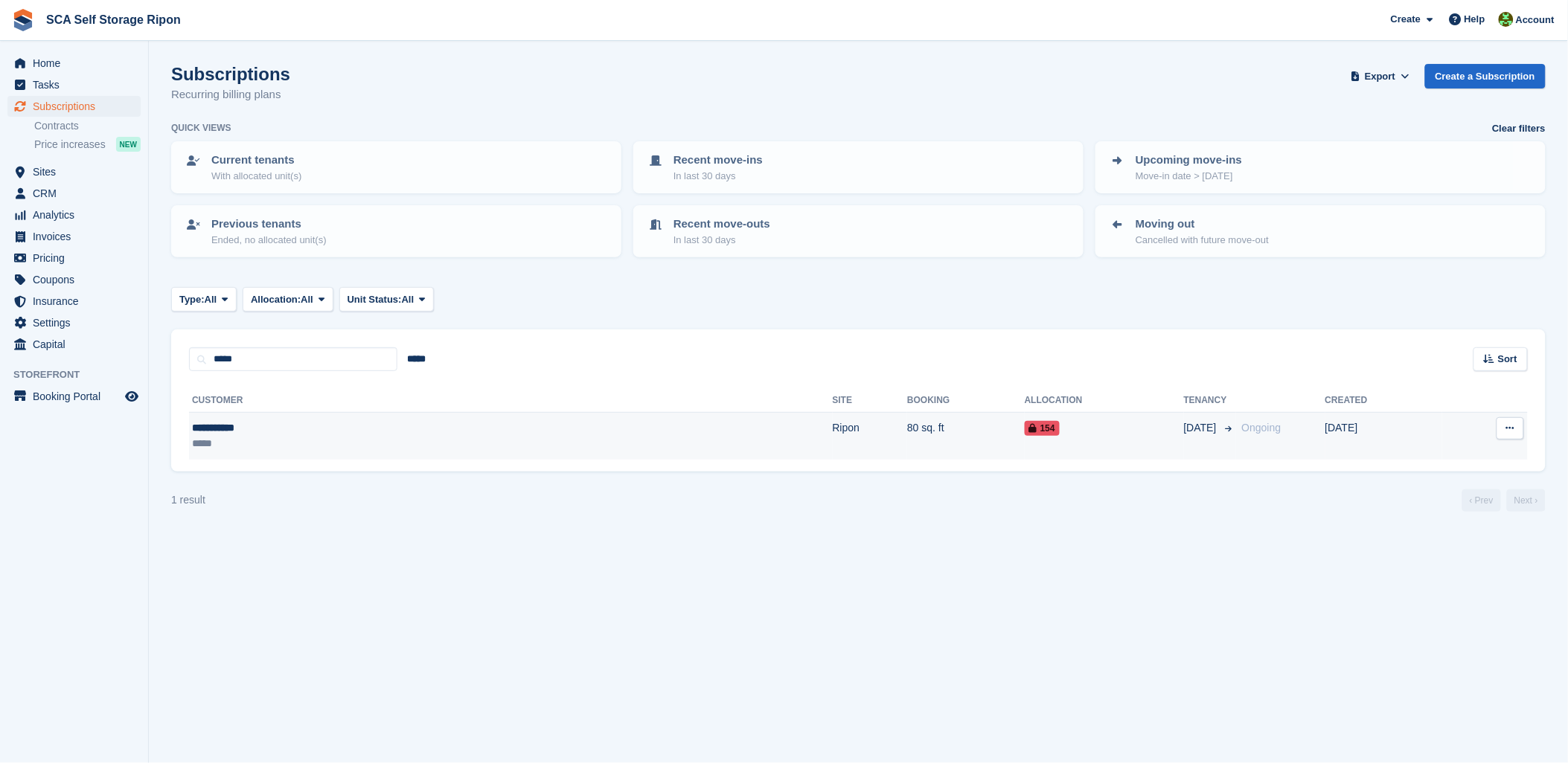
click at [380, 436] on div "*****" at bounding box center [307, 443] width 231 height 16
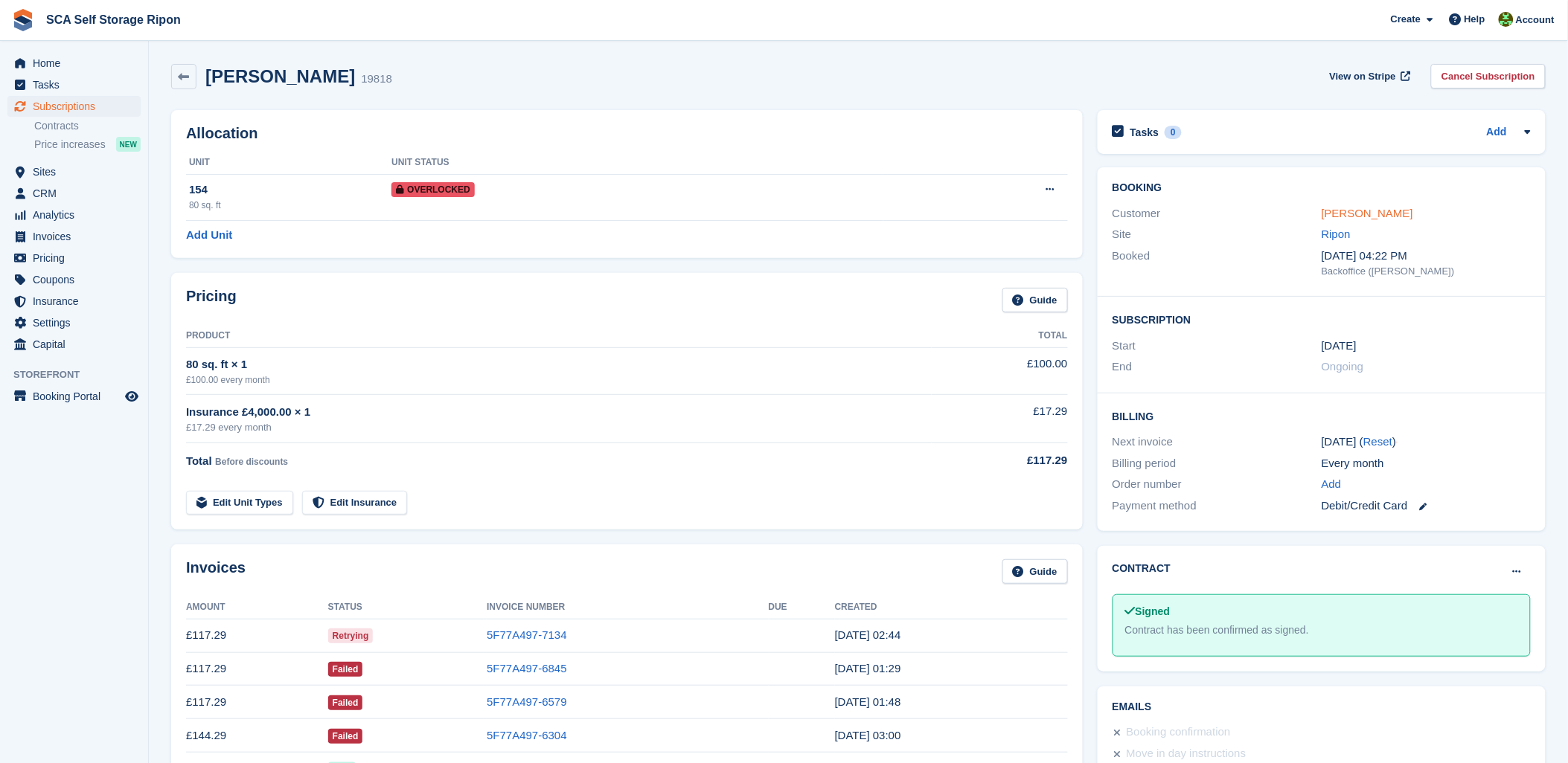
click at [1335, 212] on link "[PERSON_NAME]" at bounding box center [1367, 213] width 91 height 13
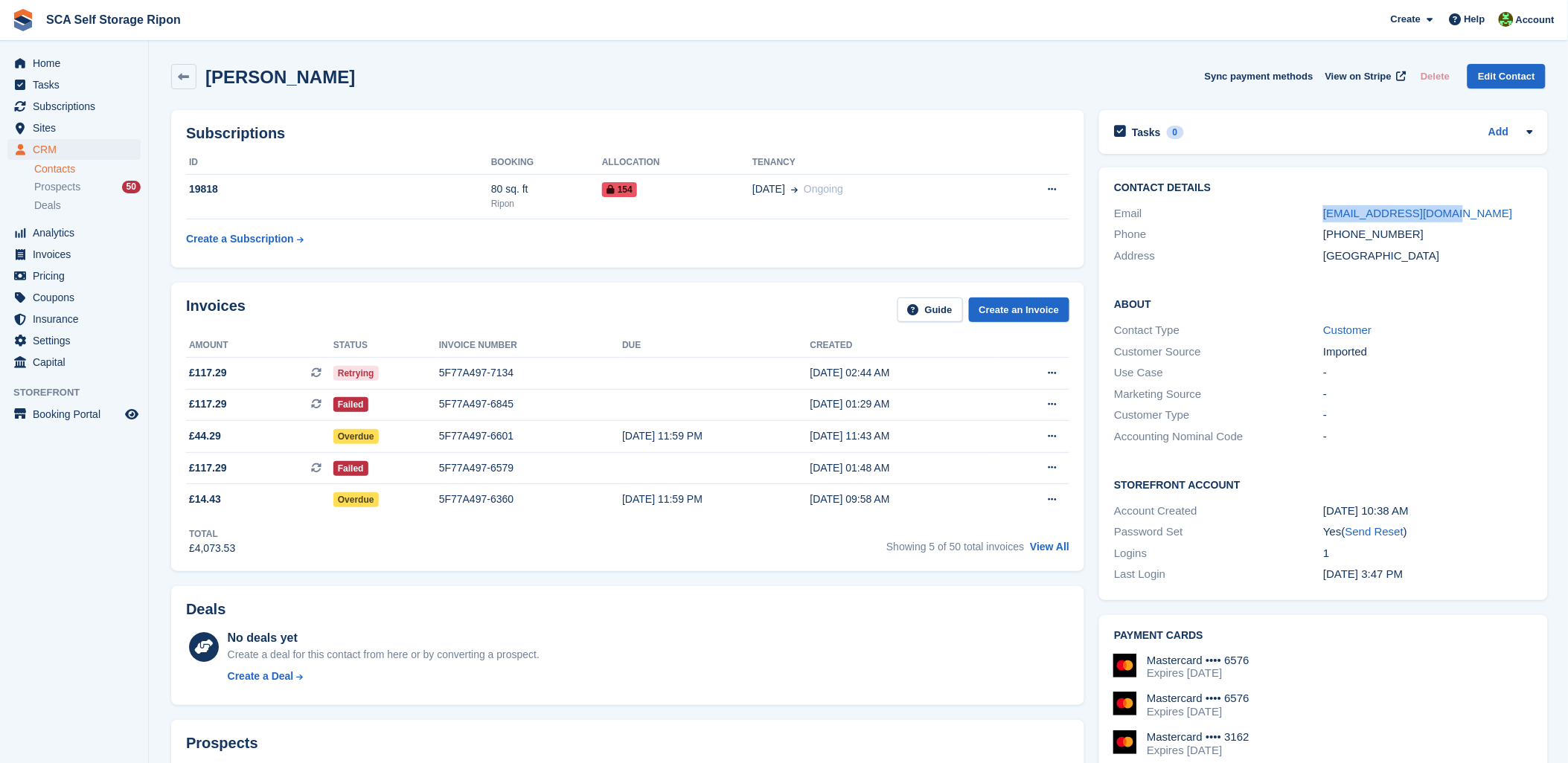
drag, startPoint x: 1440, startPoint y: 207, endPoint x: 1308, endPoint y: 219, distance: 132.5
click at [1308, 219] on div "Email [EMAIL_ADDRESS][DOMAIN_NAME]" at bounding box center [1322, 213] width 418 height 21
drag, startPoint x: 1308, startPoint y: 219, endPoint x: 1361, endPoint y: 209, distance: 53.9
copy div "[EMAIL_ADDRESS][DOMAIN_NAME]"
click at [382, 256] on div "Subscriptions ID Booking Allocation Tenancy 19818 80 sq. ft Ripon 154 [DATE] On…" at bounding box center [628, 188] width 913 height 157
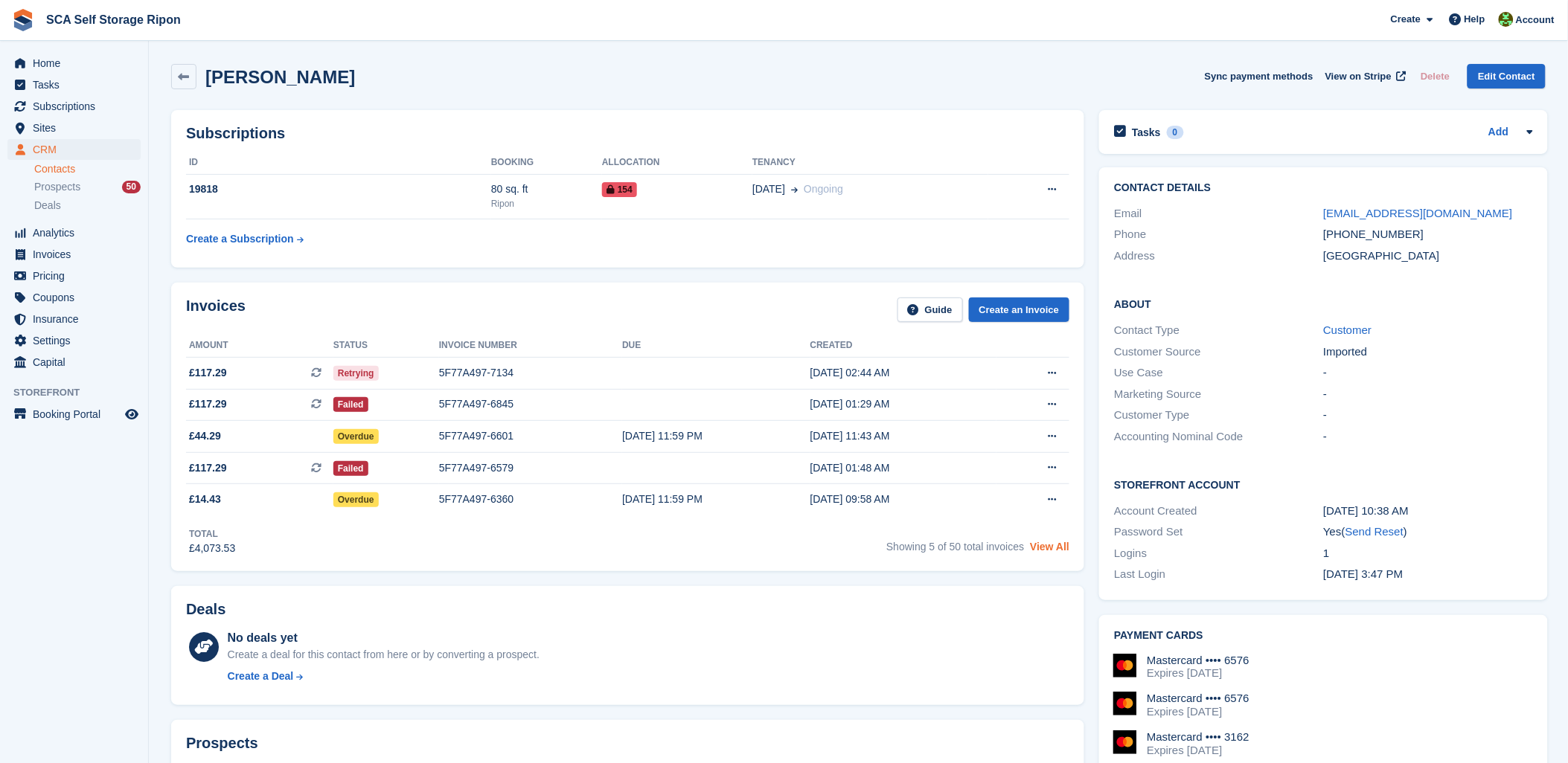
click at [1055, 549] on link "View All" at bounding box center [1049, 547] width 39 height 12
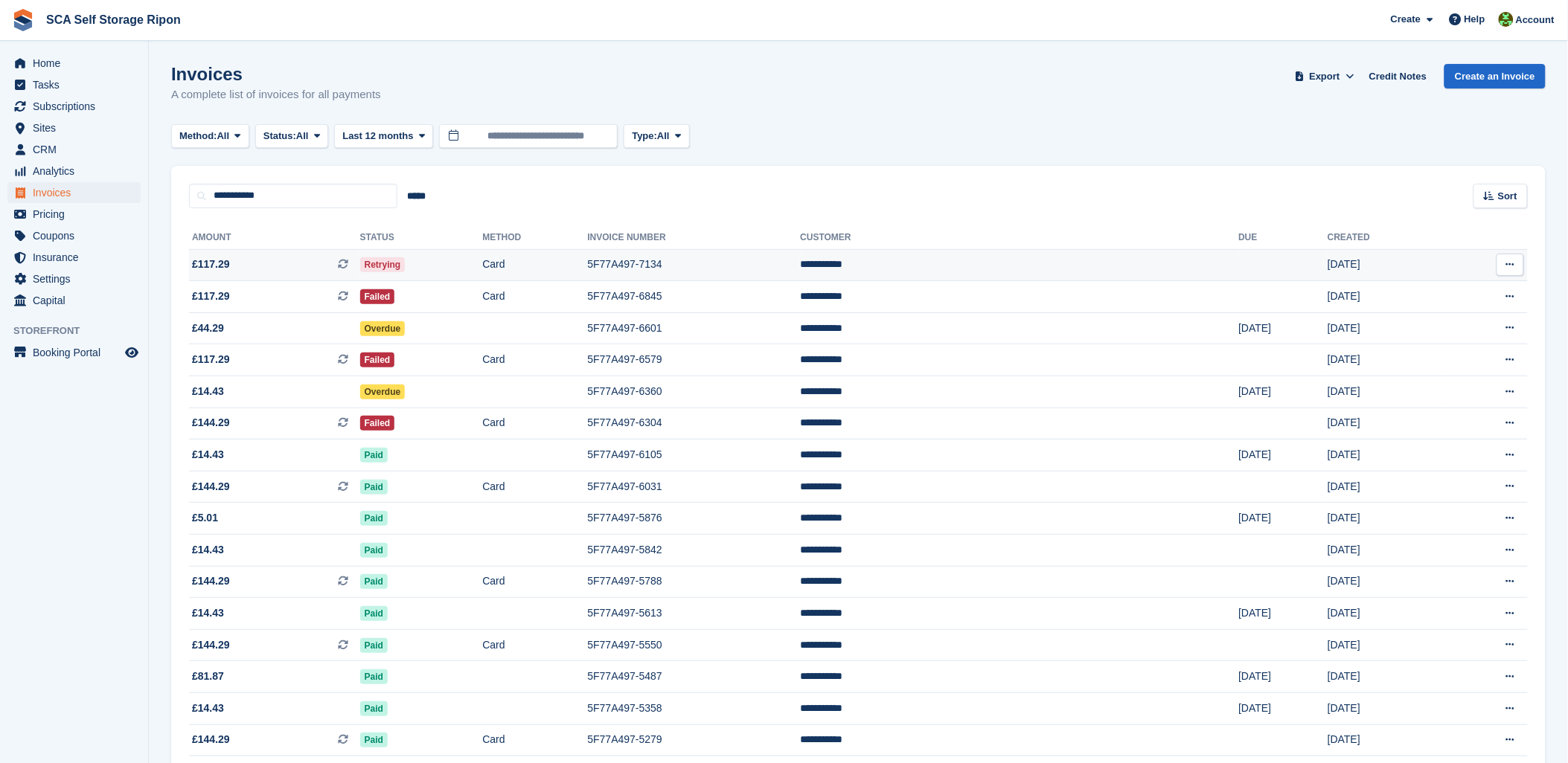
click at [1000, 255] on td "**********" at bounding box center [1019, 266] width 438 height 32
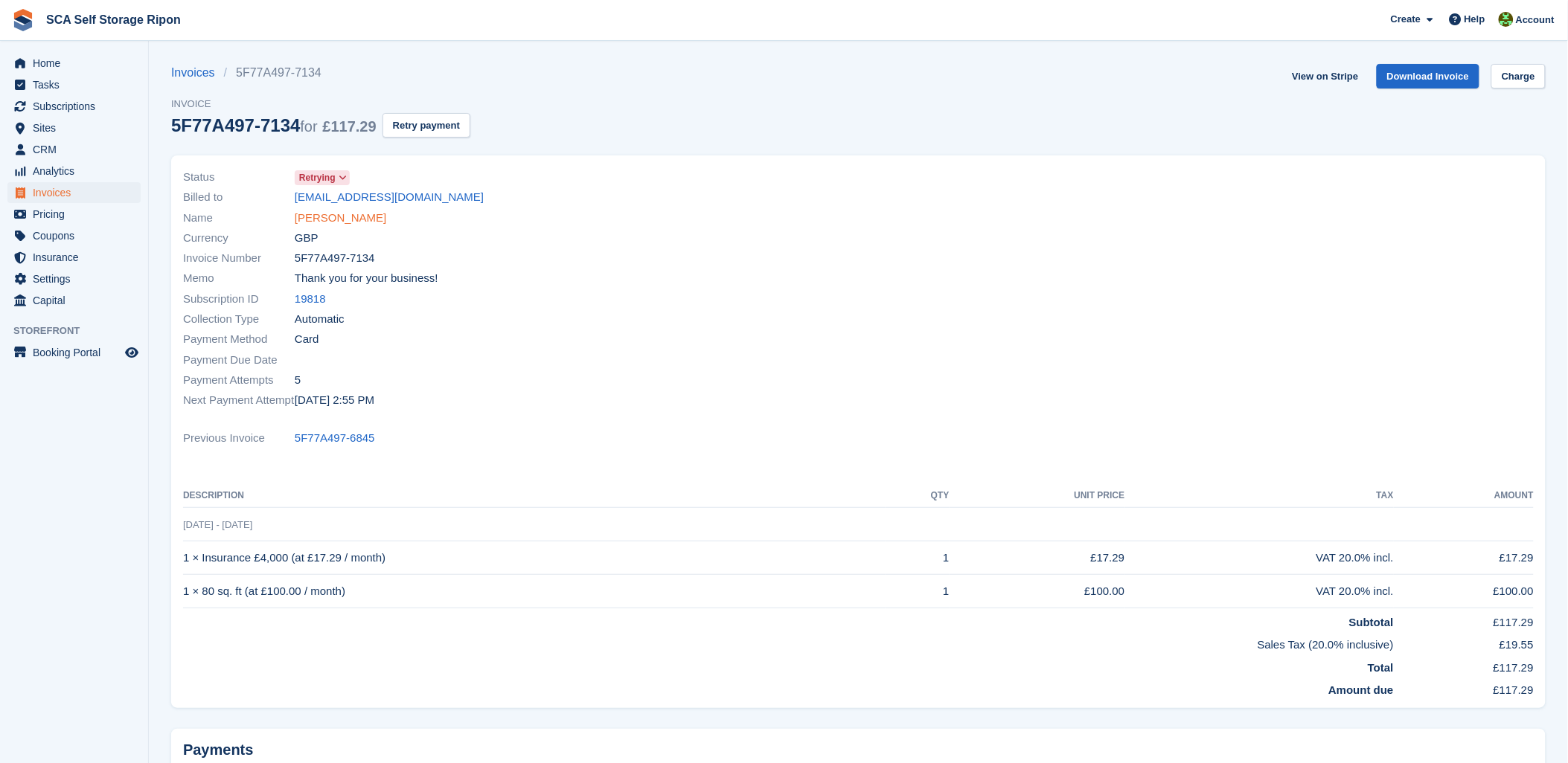
click at [314, 220] on link "[PERSON_NAME]" at bounding box center [340, 218] width 91 height 17
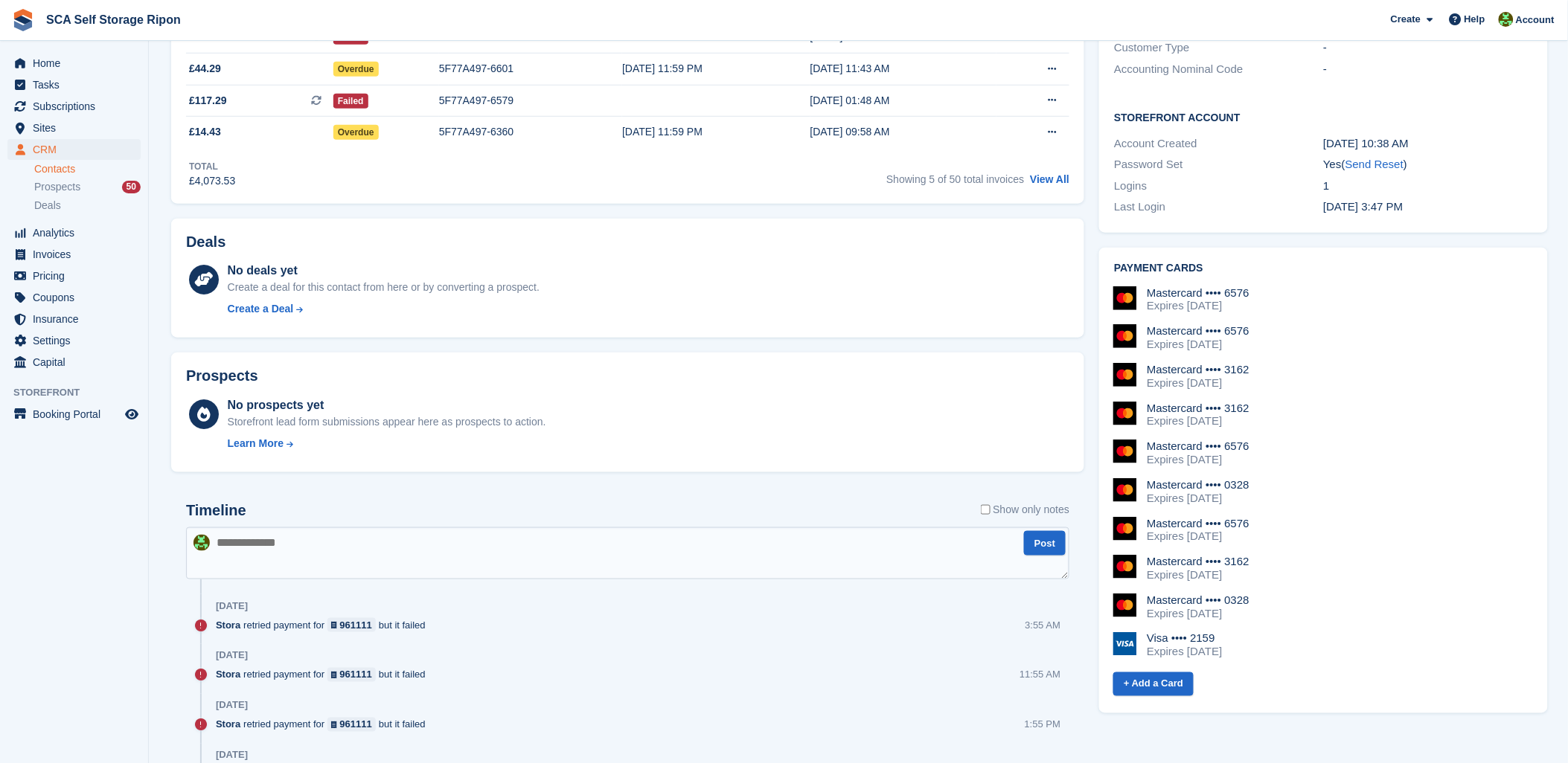
scroll to position [496, 0]
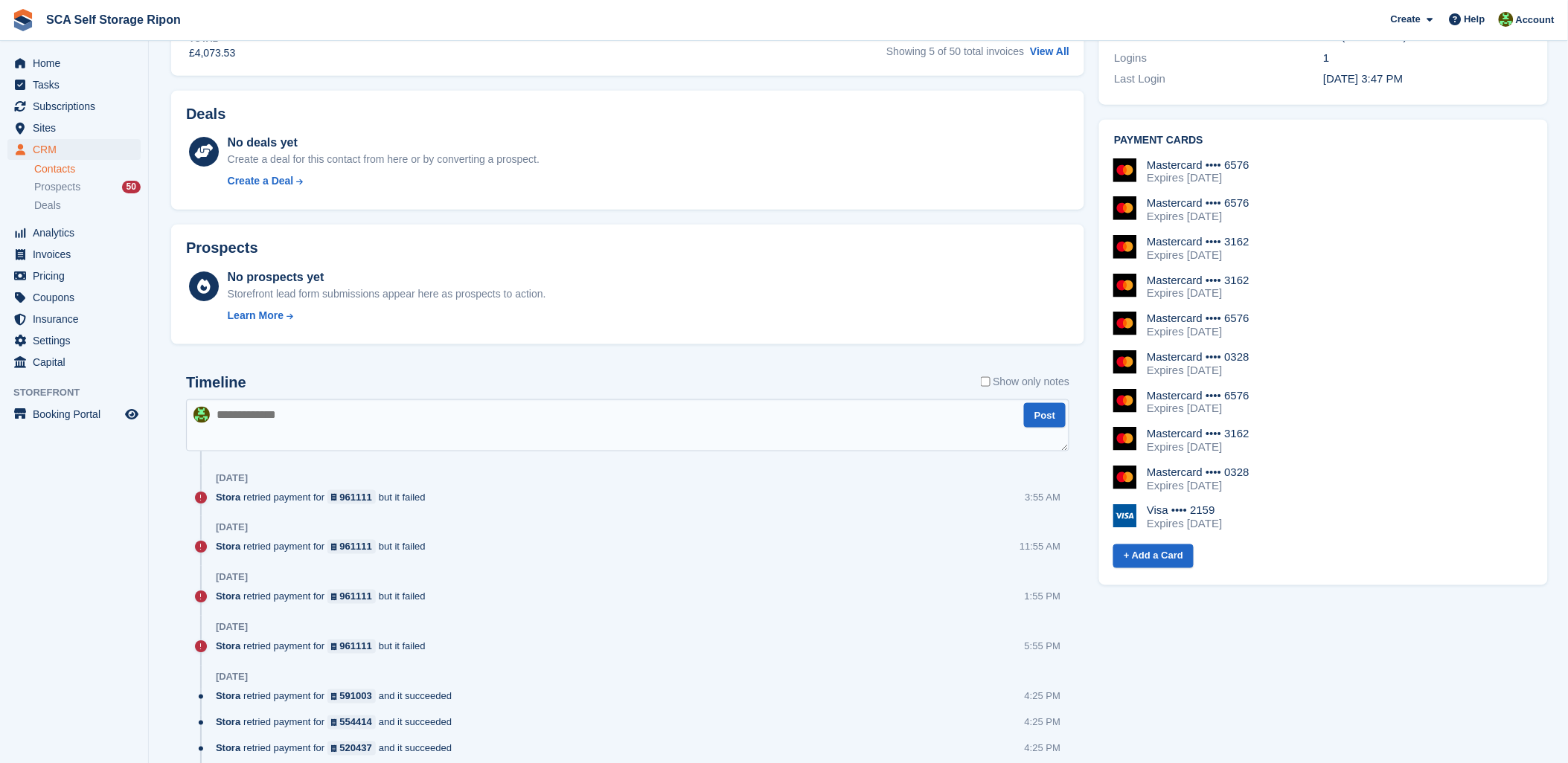
click at [254, 419] on textarea at bounding box center [628, 426] width 883 height 52
type textarea "**********"
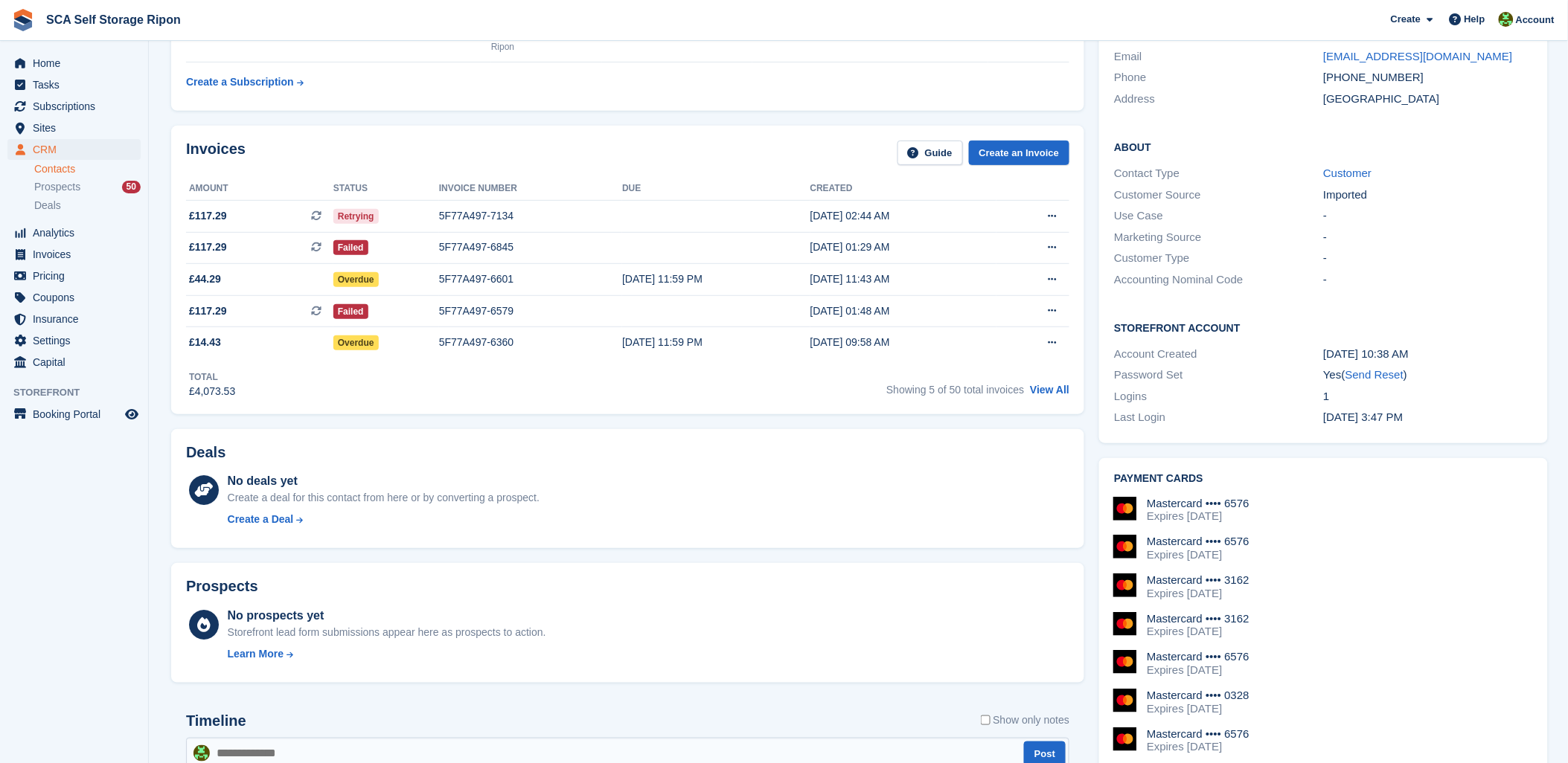
scroll to position [0, 0]
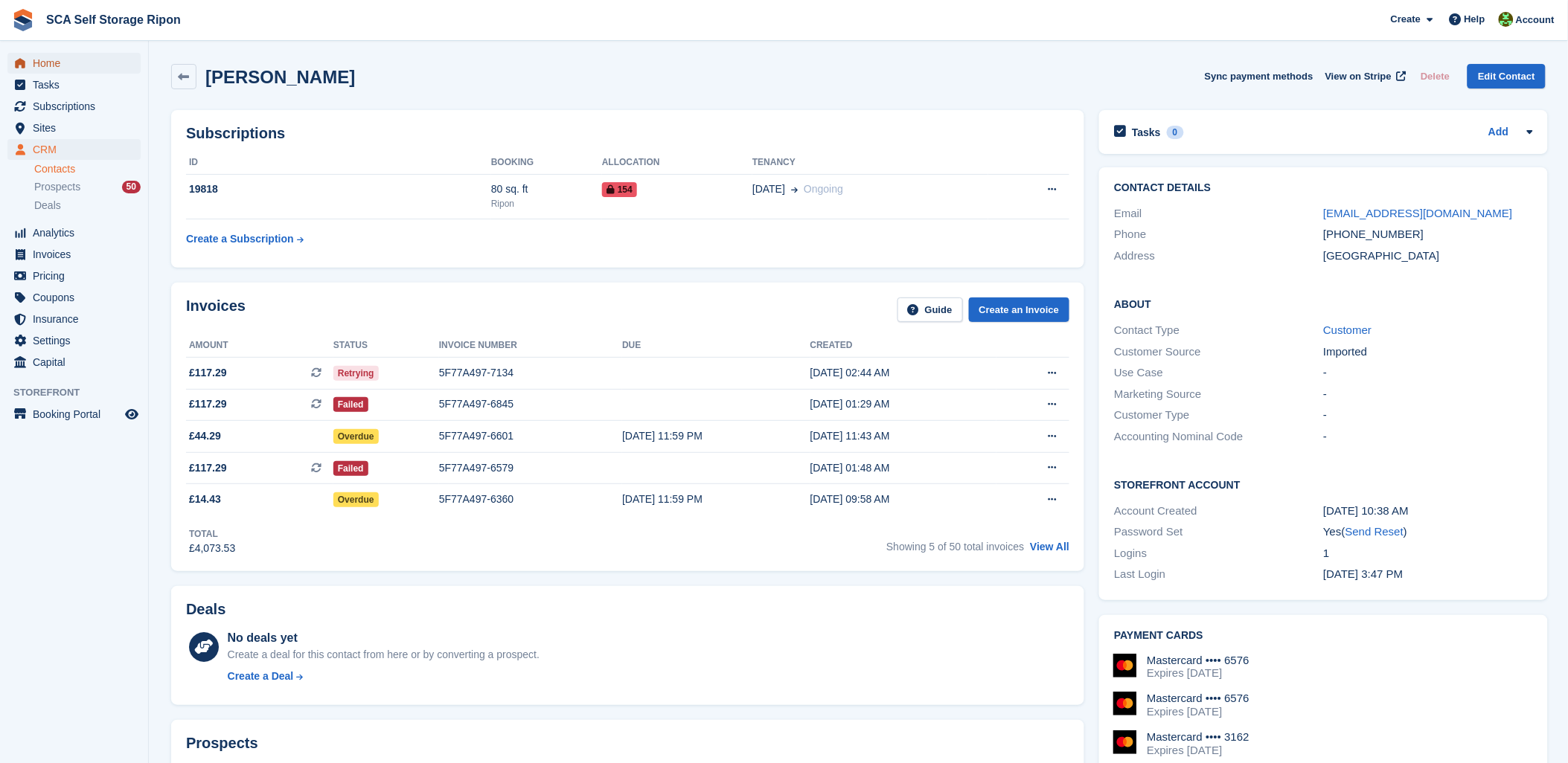
click at [43, 69] on span "Home" at bounding box center [77, 63] width 89 height 20
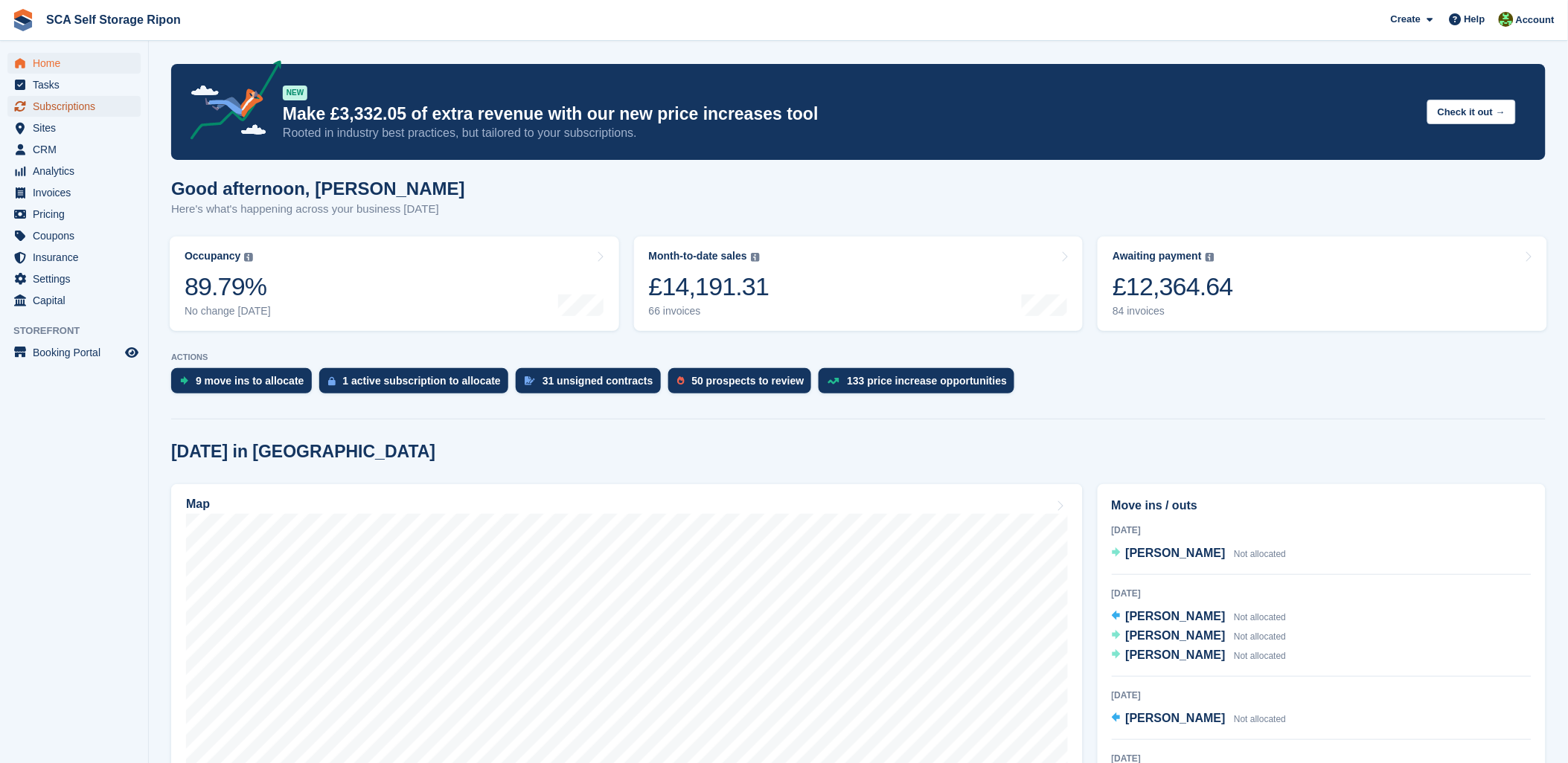
click at [86, 106] on span "Subscriptions" at bounding box center [77, 106] width 89 height 20
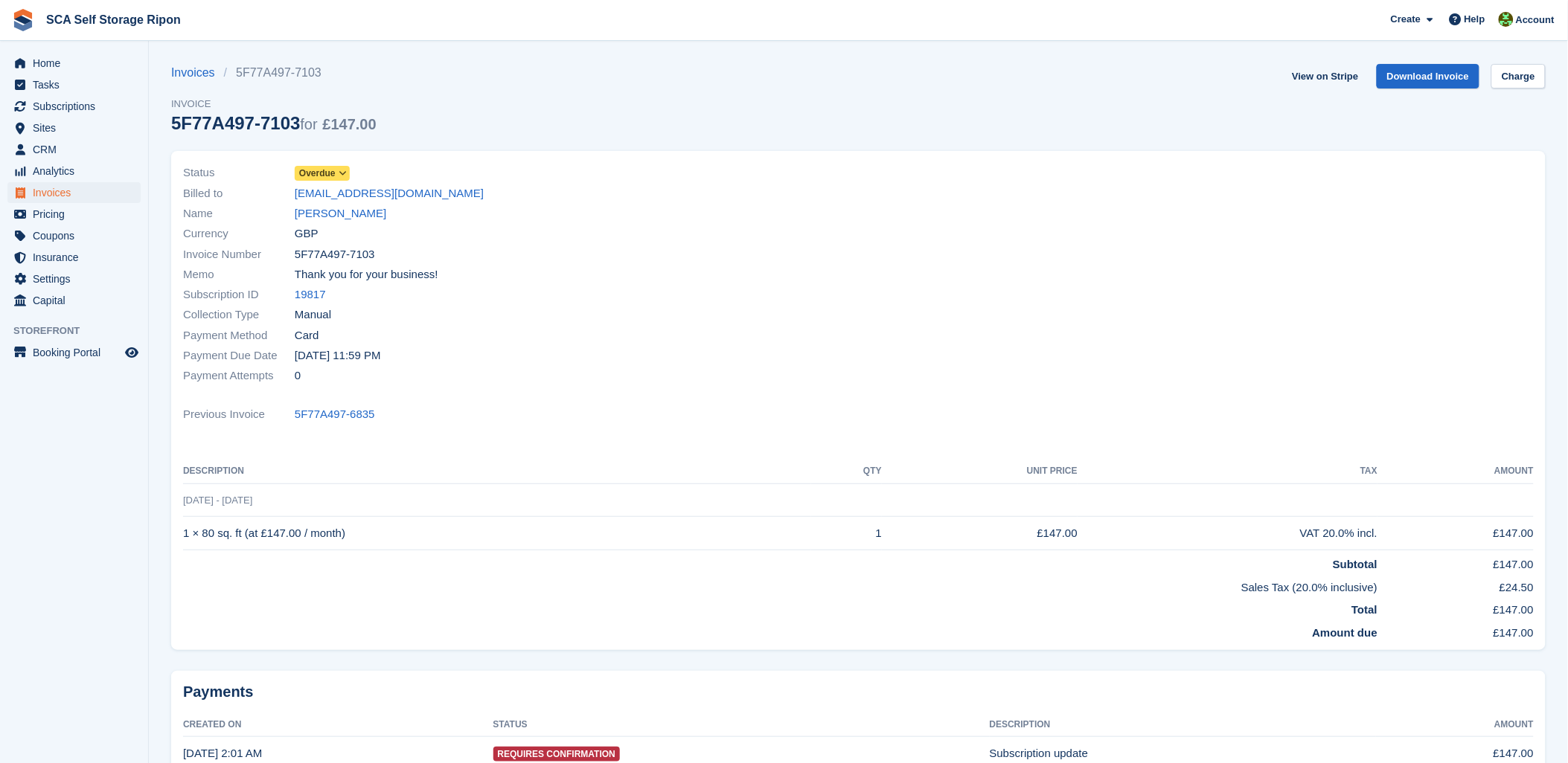
drag, startPoint x: 667, startPoint y: 228, endPoint x: 607, endPoint y: 228, distance: 60.0
click at [650, 228] on div "Currency GBP" at bounding box center [516, 234] width 667 height 20
drag, startPoint x: 90, startPoint y: 106, endPoint x: 593, endPoint y: 57, distance: 505.4
click at [91, 106] on span "Subscriptions" at bounding box center [77, 106] width 89 height 20
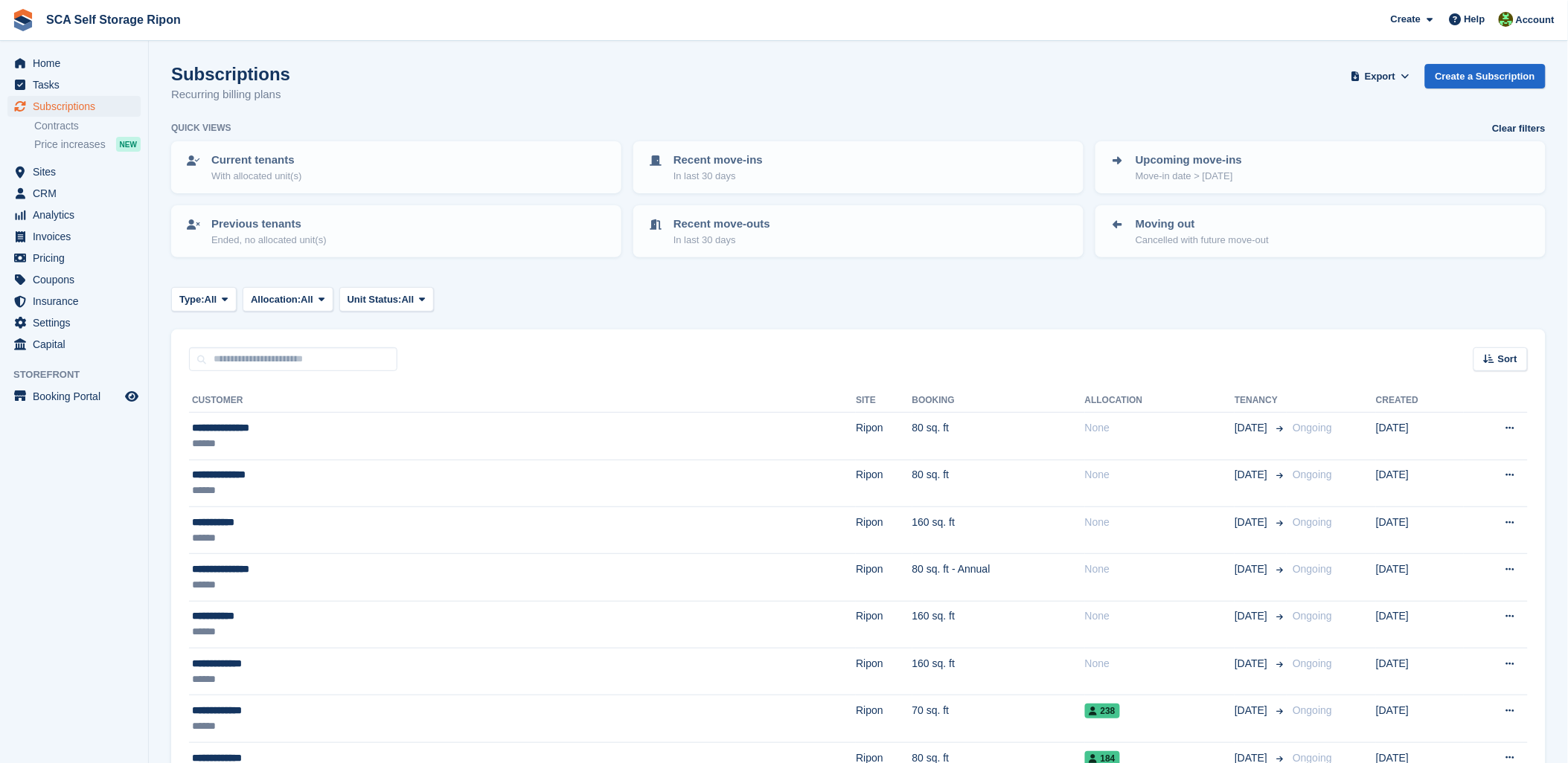
click at [581, 87] on div "Subscriptions Recurring billing plans Export Export Subscriptions Export a CSV …" at bounding box center [858, 92] width 1374 height 57
click at [318, 357] on input "text" at bounding box center [293, 360] width 209 height 24
drag, startPoint x: 375, startPoint y: 73, endPoint x: 75, endPoint y: 167, distance: 314.4
click at [368, 76] on div "Subscriptions Recurring billing plans Export Export Subscriptions Export a CSV …" at bounding box center [858, 92] width 1374 height 57
drag, startPoint x: 188, startPoint y: 346, endPoint x: 206, endPoint y: 346, distance: 18.0
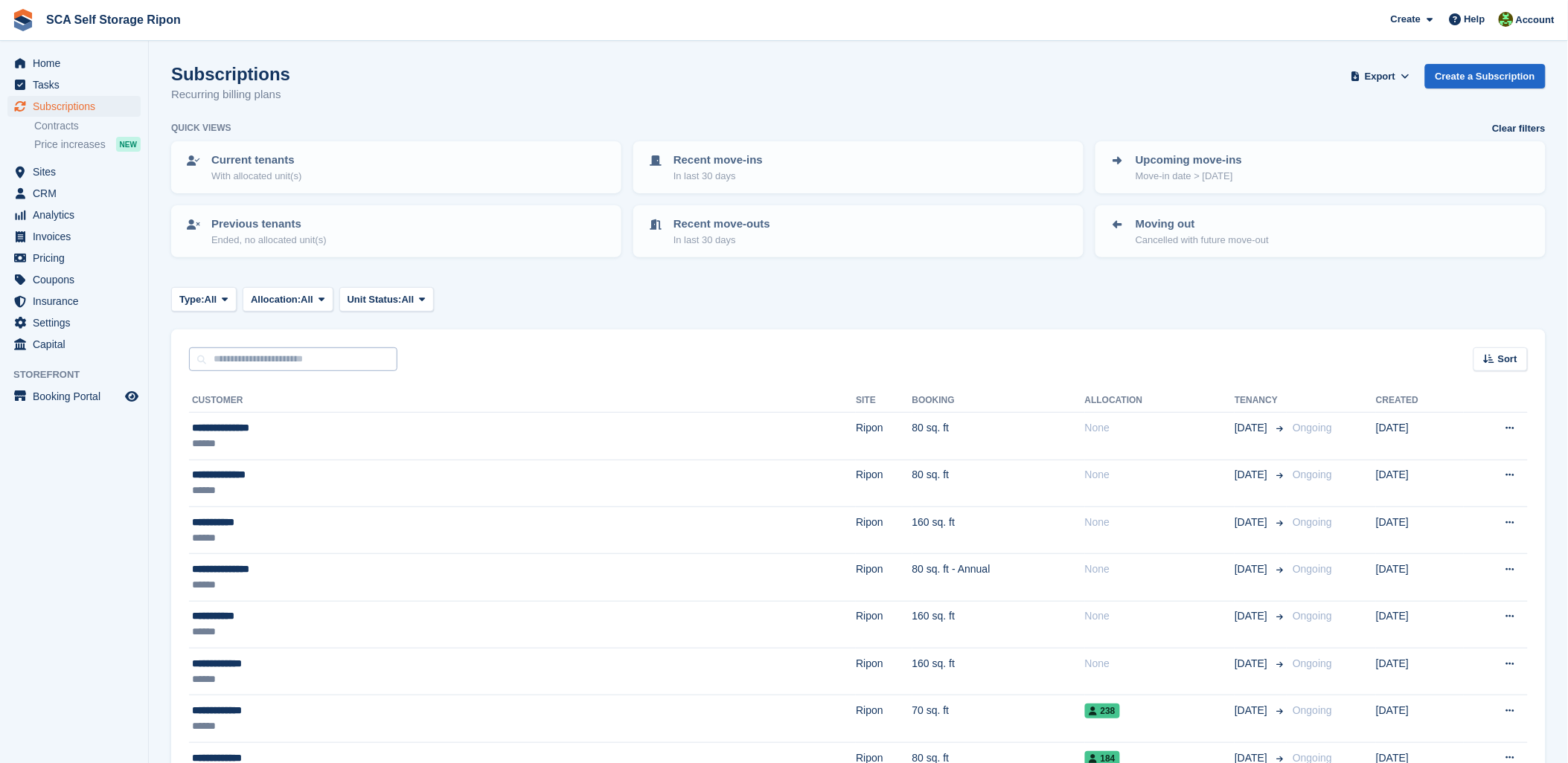
click at [194, 347] on div at bounding box center [293, 360] width 209 height 24
click at [248, 347] on input "text" at bounding box center [293, 360] width 209 height 24
click at [538, 331] on div "Sort Sort by Customer name Date created Move in date Move out date Created (old…" at bounding box center [858, 351] width 1374 height 43
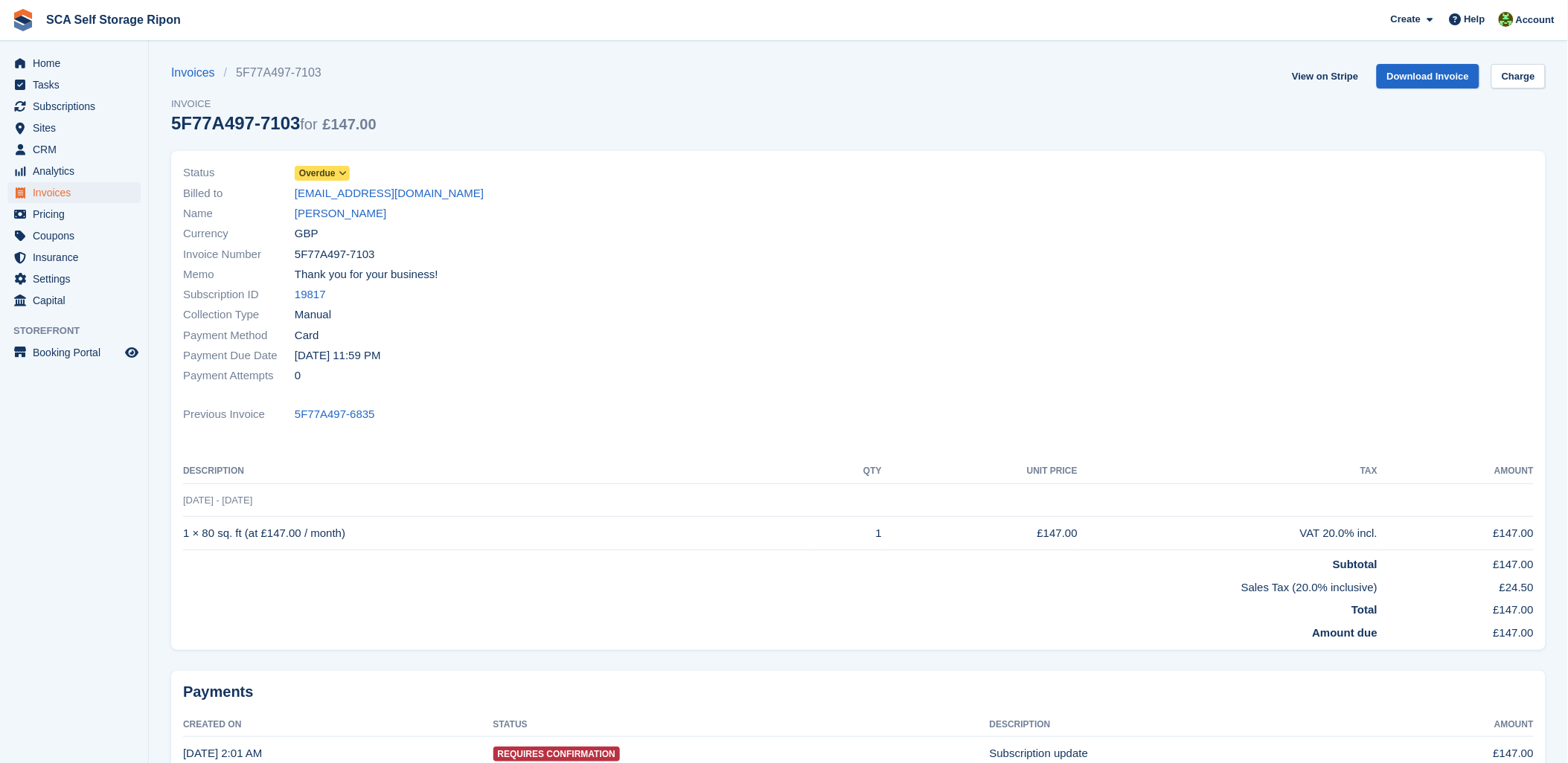
click at [561, 218] on div "Name Rachel Walker" at bounding box center [516, 214] width 667 height 20
click at [304, 216] on link "Rachel Walker" at bounding box center [340, 213] width 91 height 17
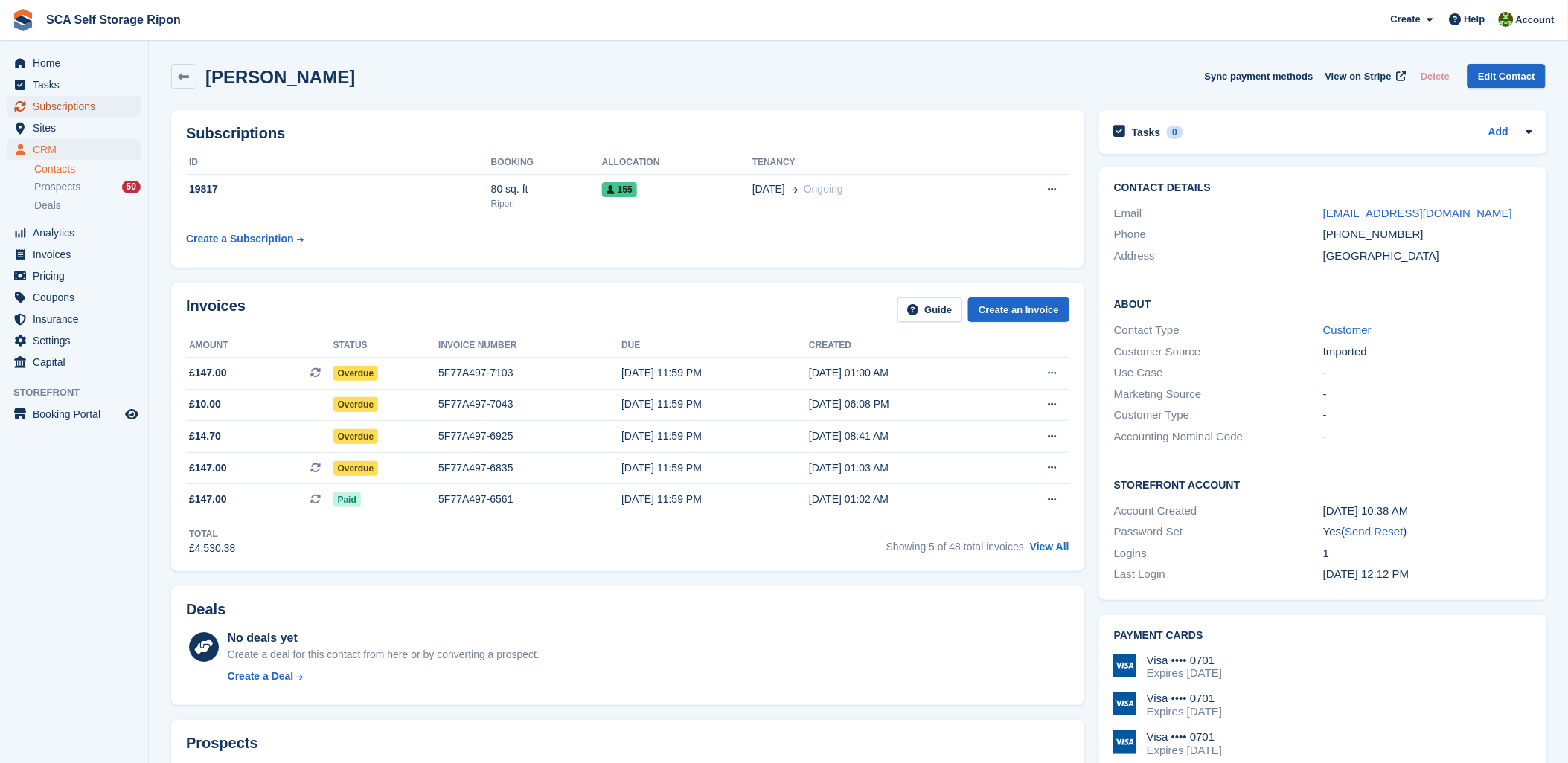
click at [90, 102] on span "Subscriptions" at bounding box center [77, 106] width 89 height 20
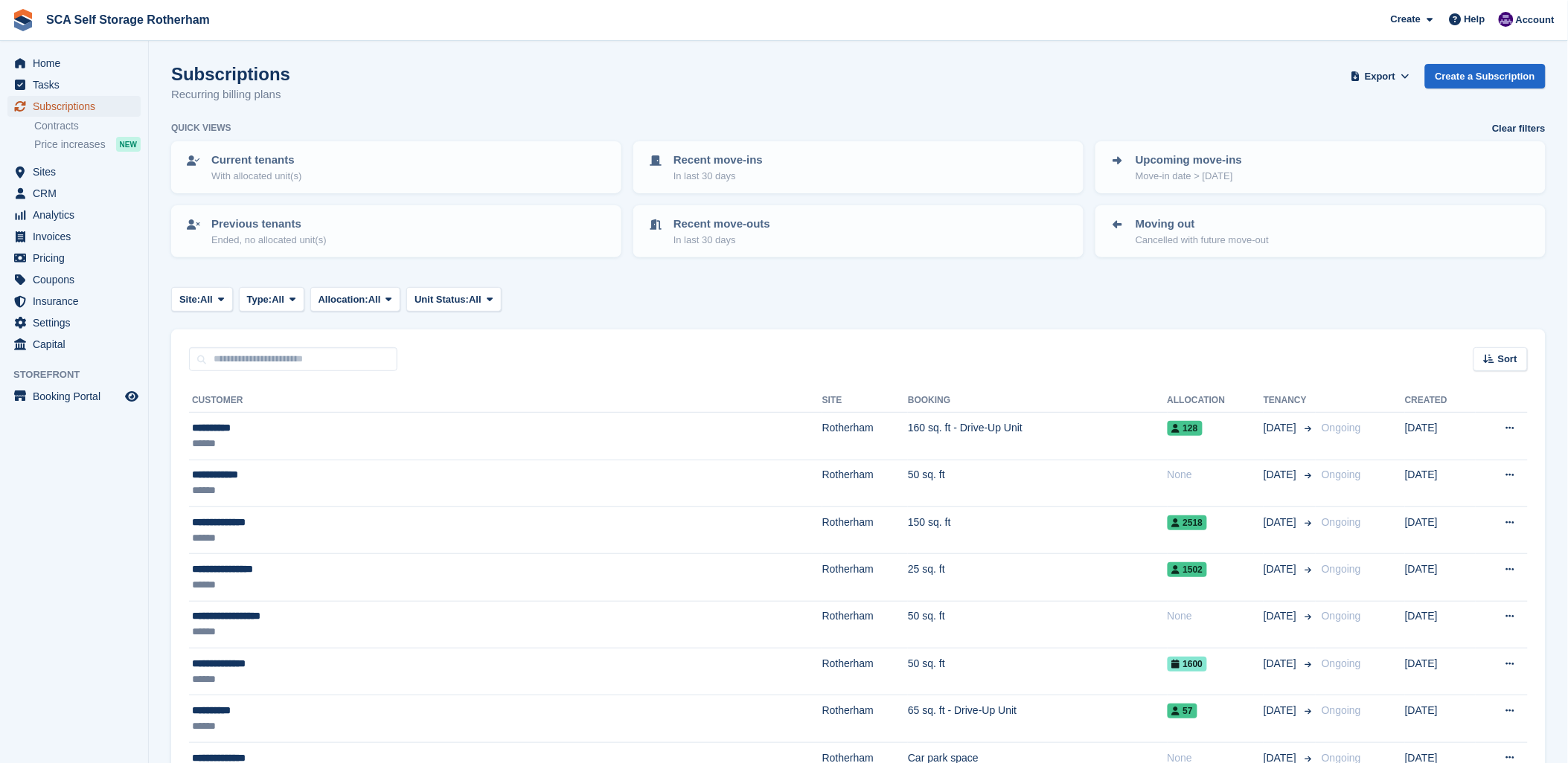
click at [46, 108] on span "Subscriptions" at bounding box center [77, 106] width 89 height 20
drag, startPoint x: 434, startPoint y: 97, endPoint x: 152, endPoint y: 97, distance: 282.0
click at [404, 97] on div "Subscriptions Recurring billing plans Export Export Subscriptions Export a CSV …" at bounding box center [858, 92] width 1374 height 57
click at [88, 109] on span "Subscriptions" at bounding box center [77, 106] width 89 height 20
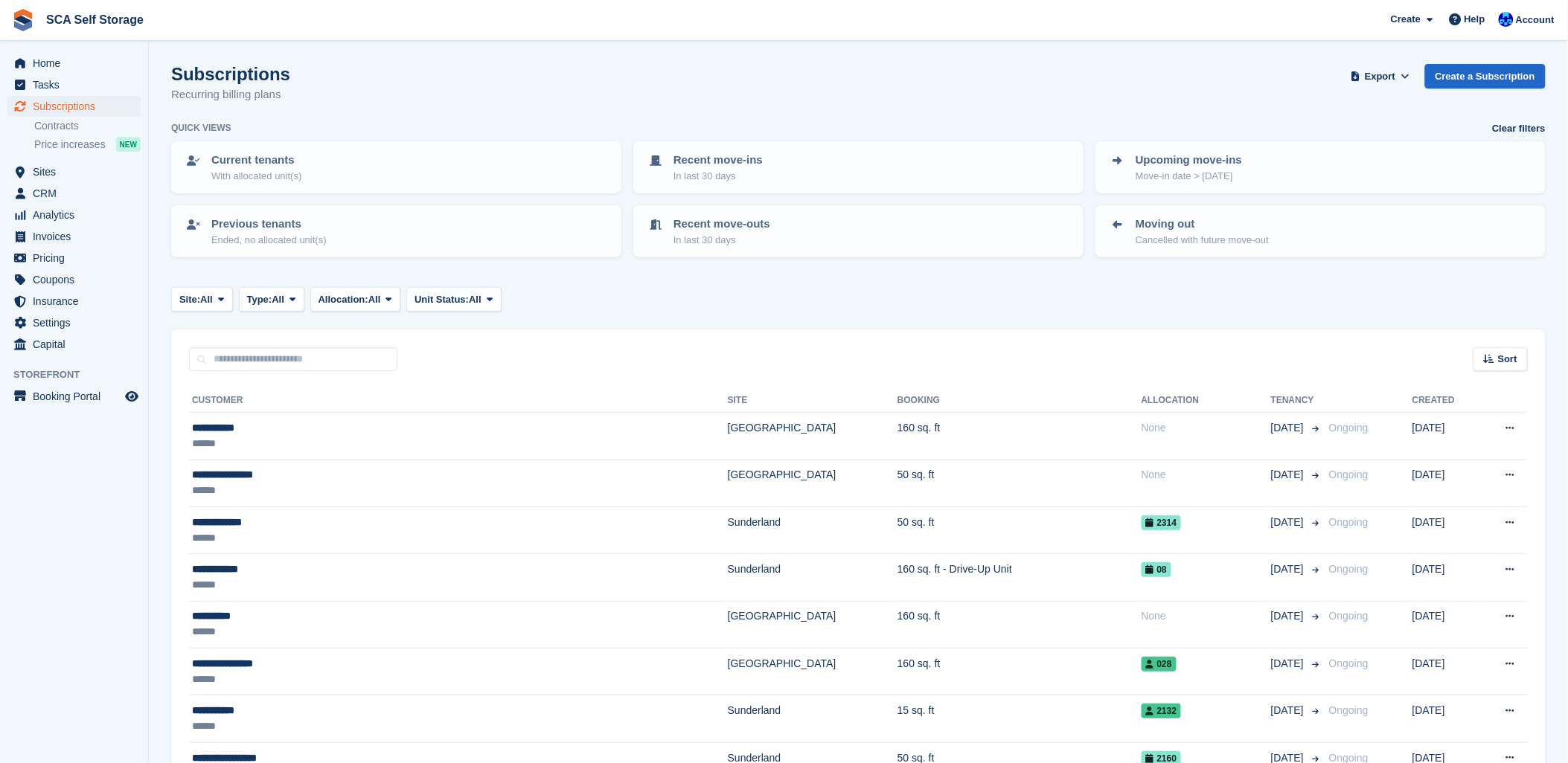
click at [584, 117] on div "Subscriptions Recurring billing plans Export Export Subscriptions Export a CSV …" at bounding box center [858, 92] width 1374 height 57
click at [61, 109] on span "Subscriptions" at bounding box center [77, 106] width 89 height 20
click at [414, 85] on div "Subscriptions Recurring billing plans Export Export Subscriptions Export a CSV …" at bounding box center [858, 92] width 1374 height 57
click at [82, 102] on span "Subscriptions" at bounding box center [77, 106] width 89 height 20
drag, startPoint x: 1542, startPoint y: 16, endPoint x: 1472, endPoint y: 39, distance: 73.7
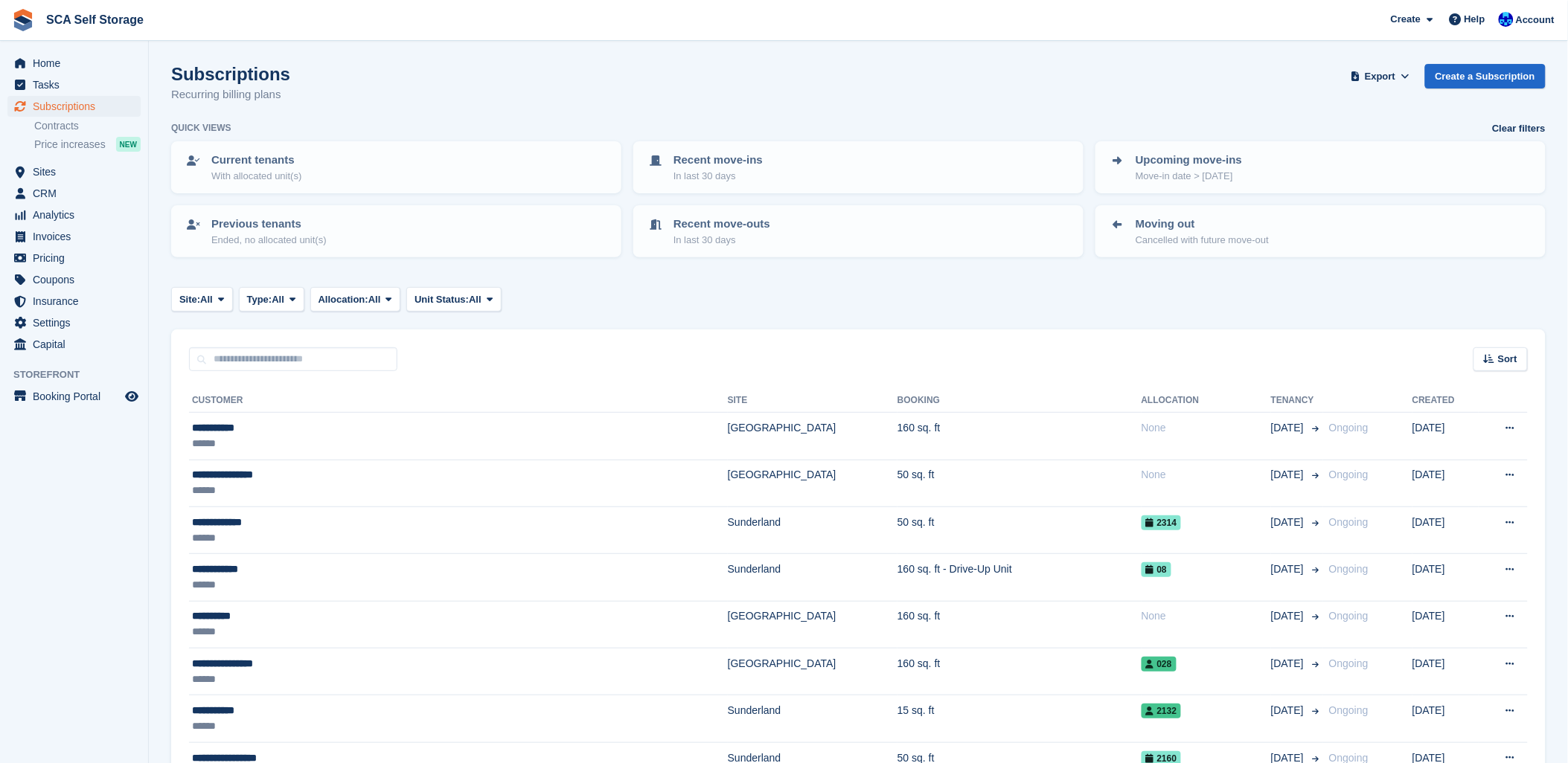
click at [1538, 19] on span "Account" at bounding box center [1535, 20] width 39 height 15
click at [1405, 153] on div "Logout" at bounding box center [1418, 147] width 35 height 16
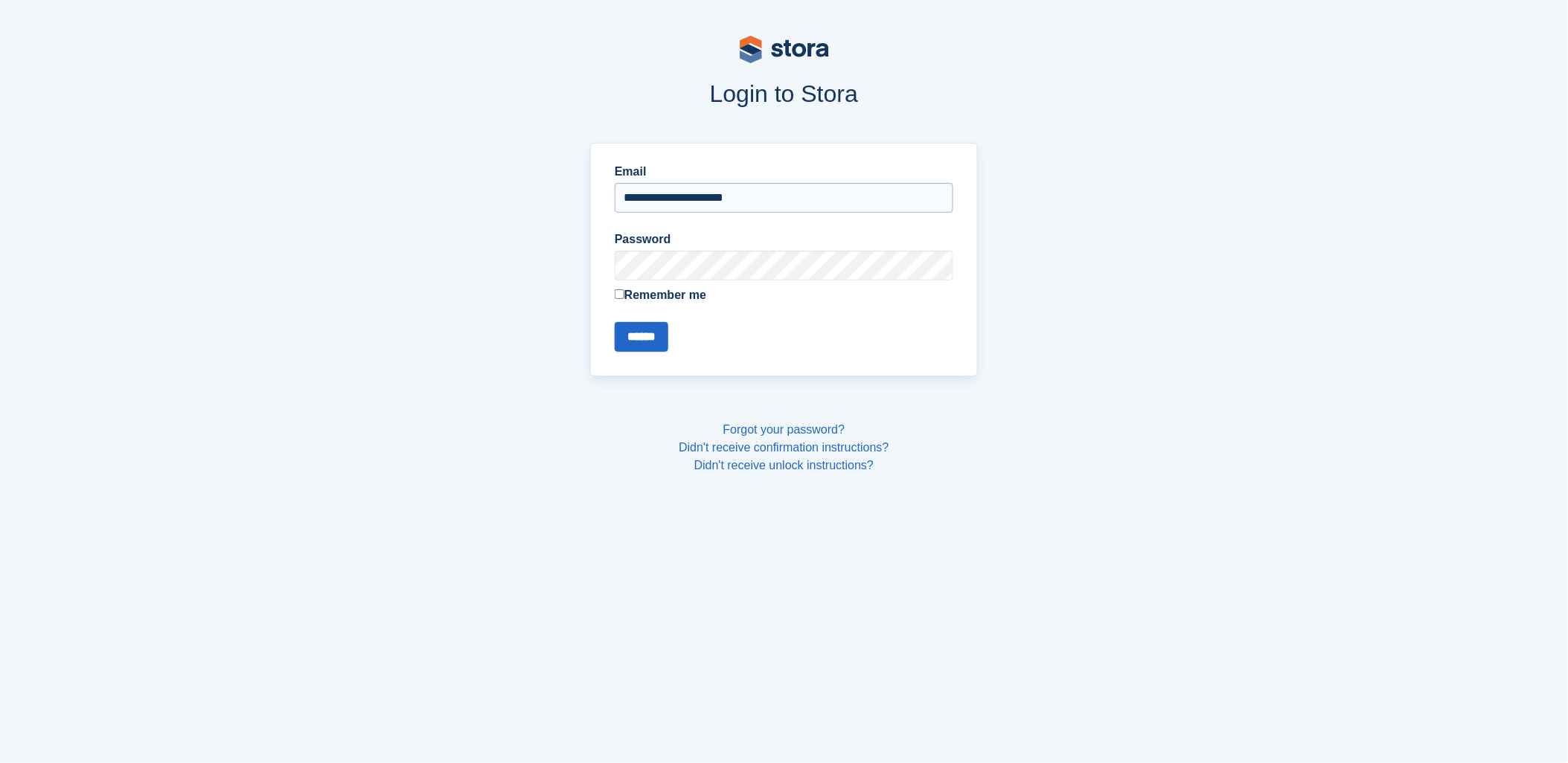
click at [678, 211] on input "**********" at bounding box center [784, 198] width 338 height 30
type input "**********"
click at [658, 327] on input "******" at bounding box center [641, 337] width 53 height 30
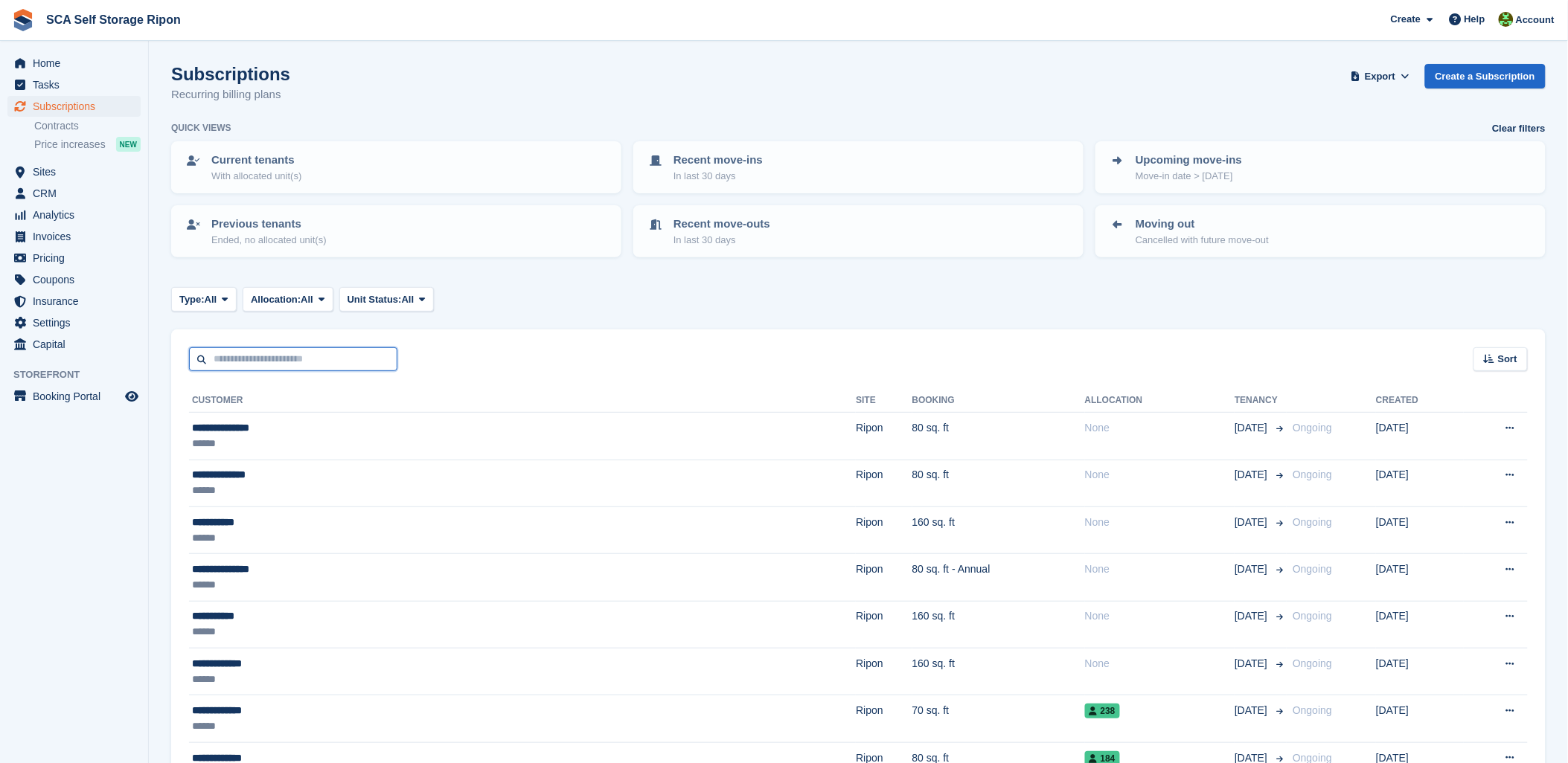
click at [225, 358] on input "text" at bounding box center [293, 360] width 209 height 24
type input "*****"
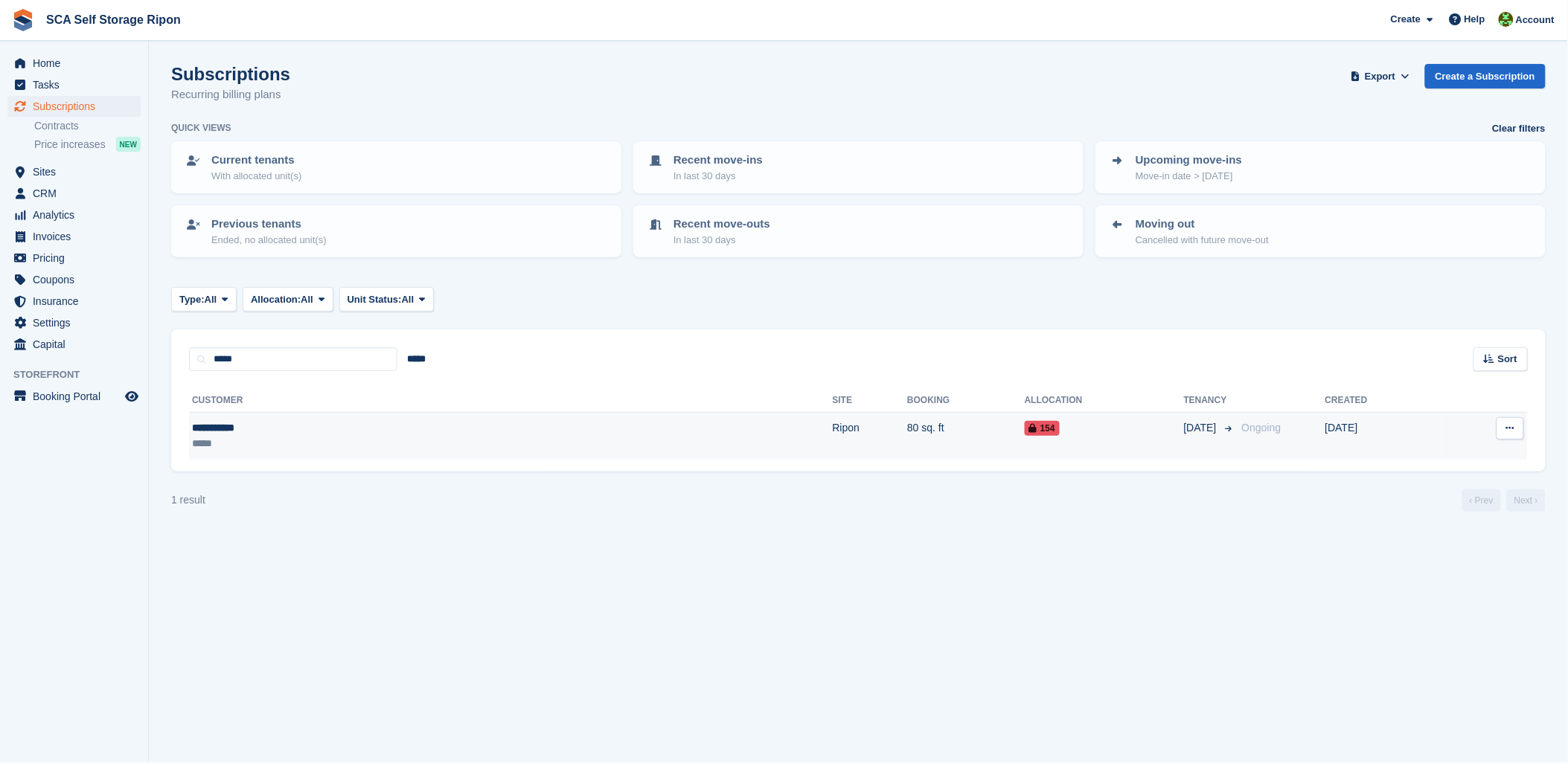
drag, startPoint x: 287, startPoint y: 443, endPoint x: 295, endPoint y: 442, distance: 8.1
click at [290, 443] on div "*****" at bounding box center [307, 443] width 231 height 16
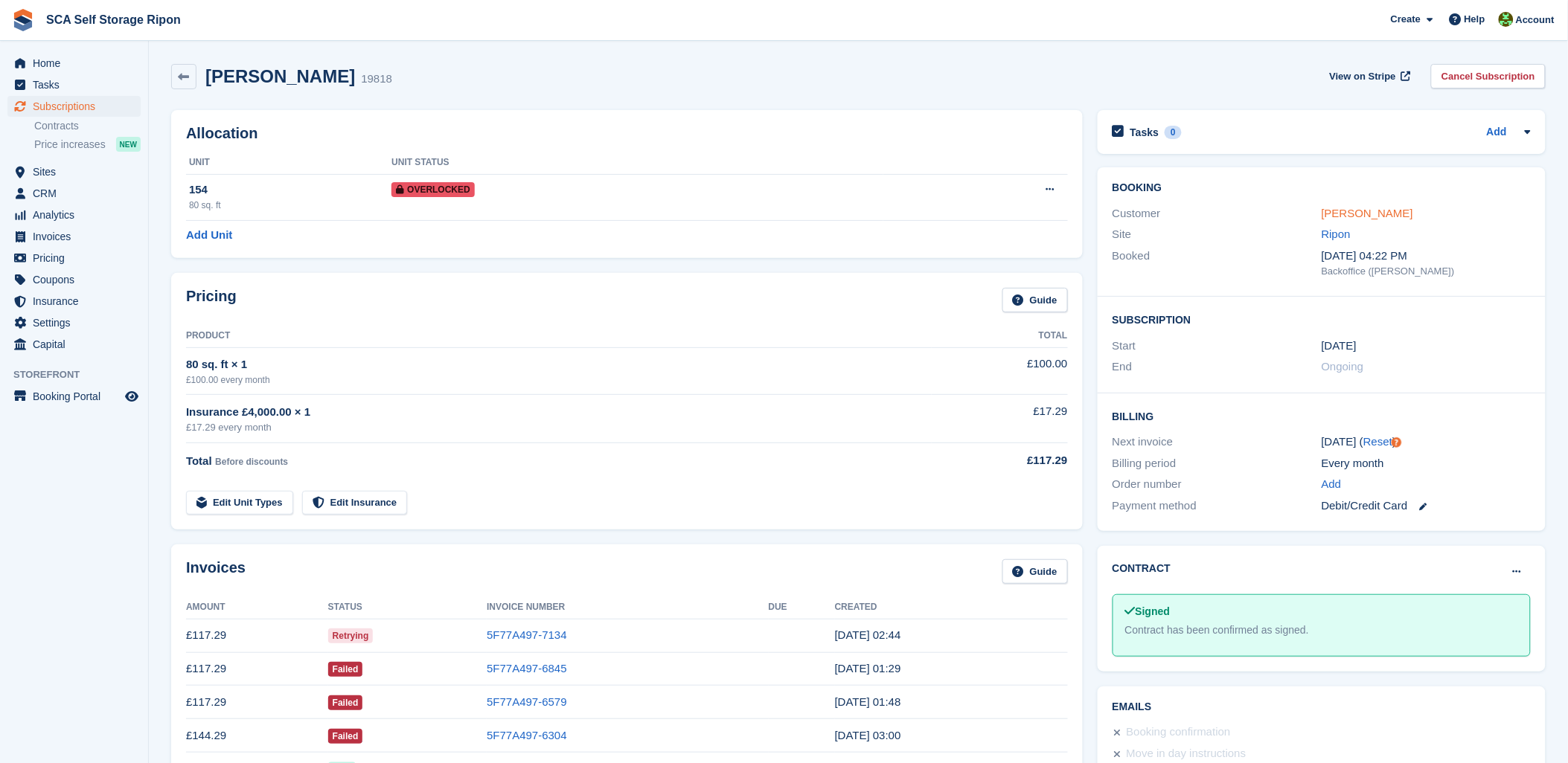
click at [1346, 214] on link "[PERSON_NAME]" at bounding box center [1367, 213] width 91 height 13
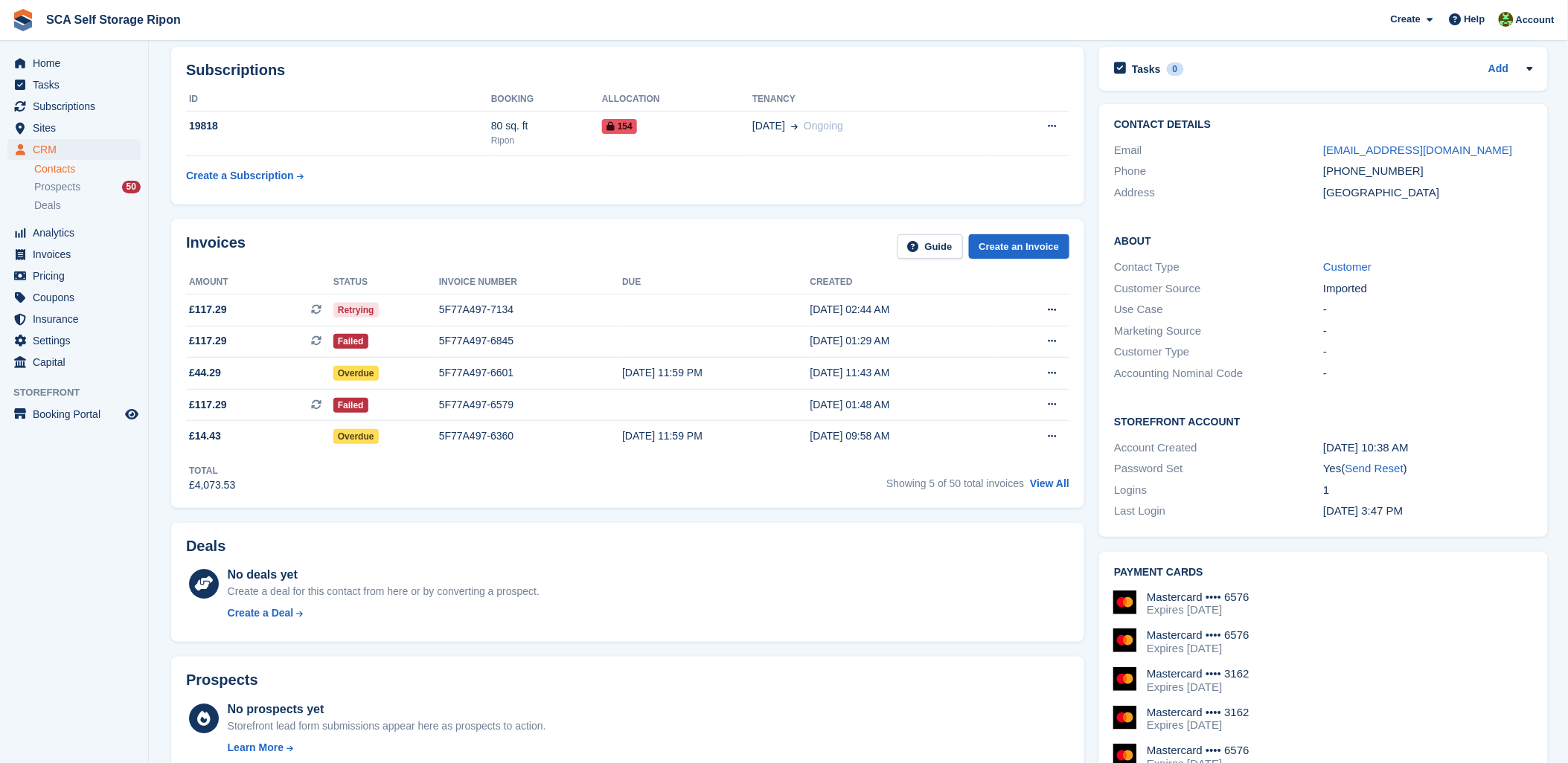
scroll to position [248, 0]
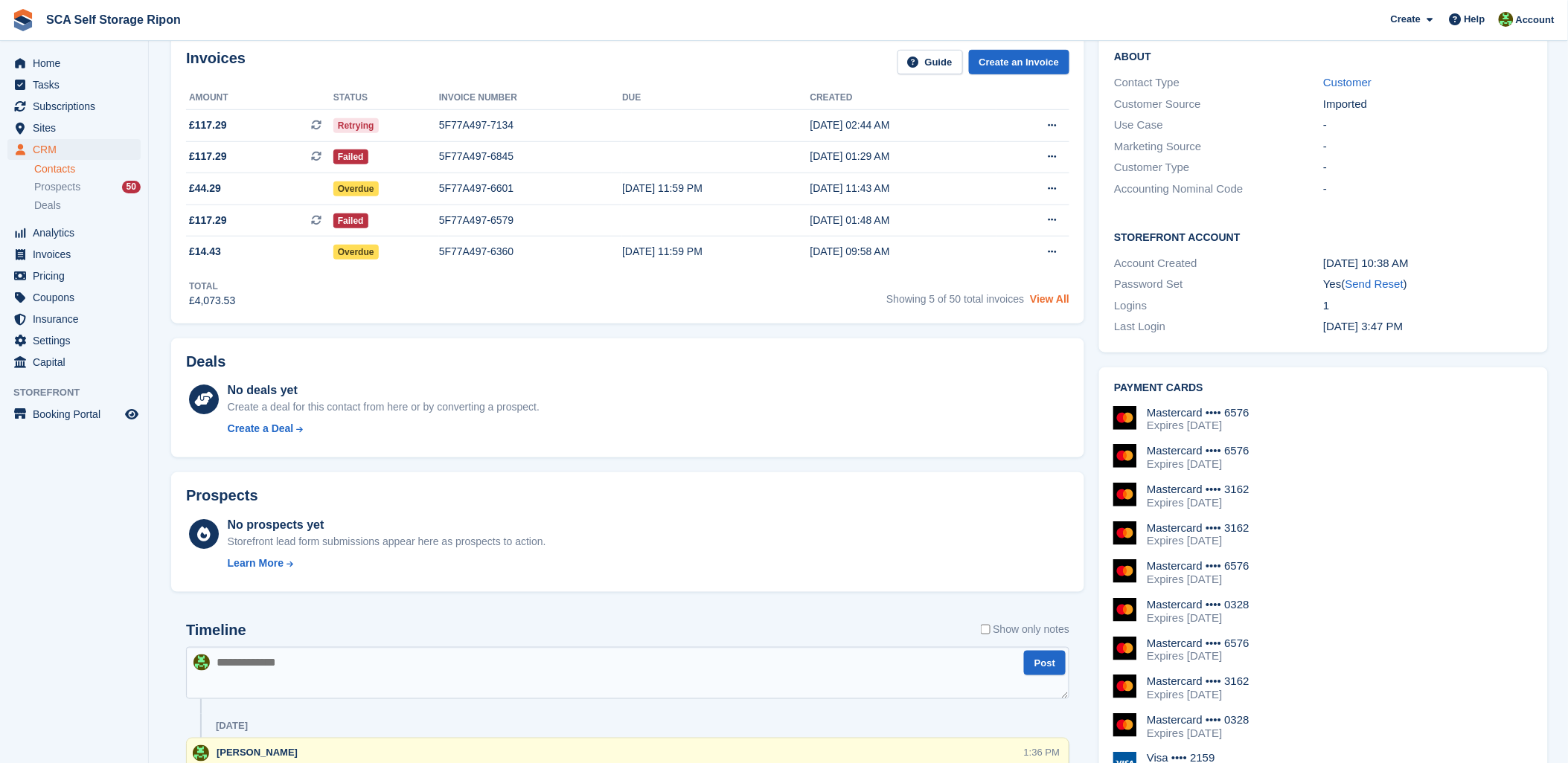
click at [1057, 293] on link "View All" at bounding box center [1049, 299] width 39 height 12
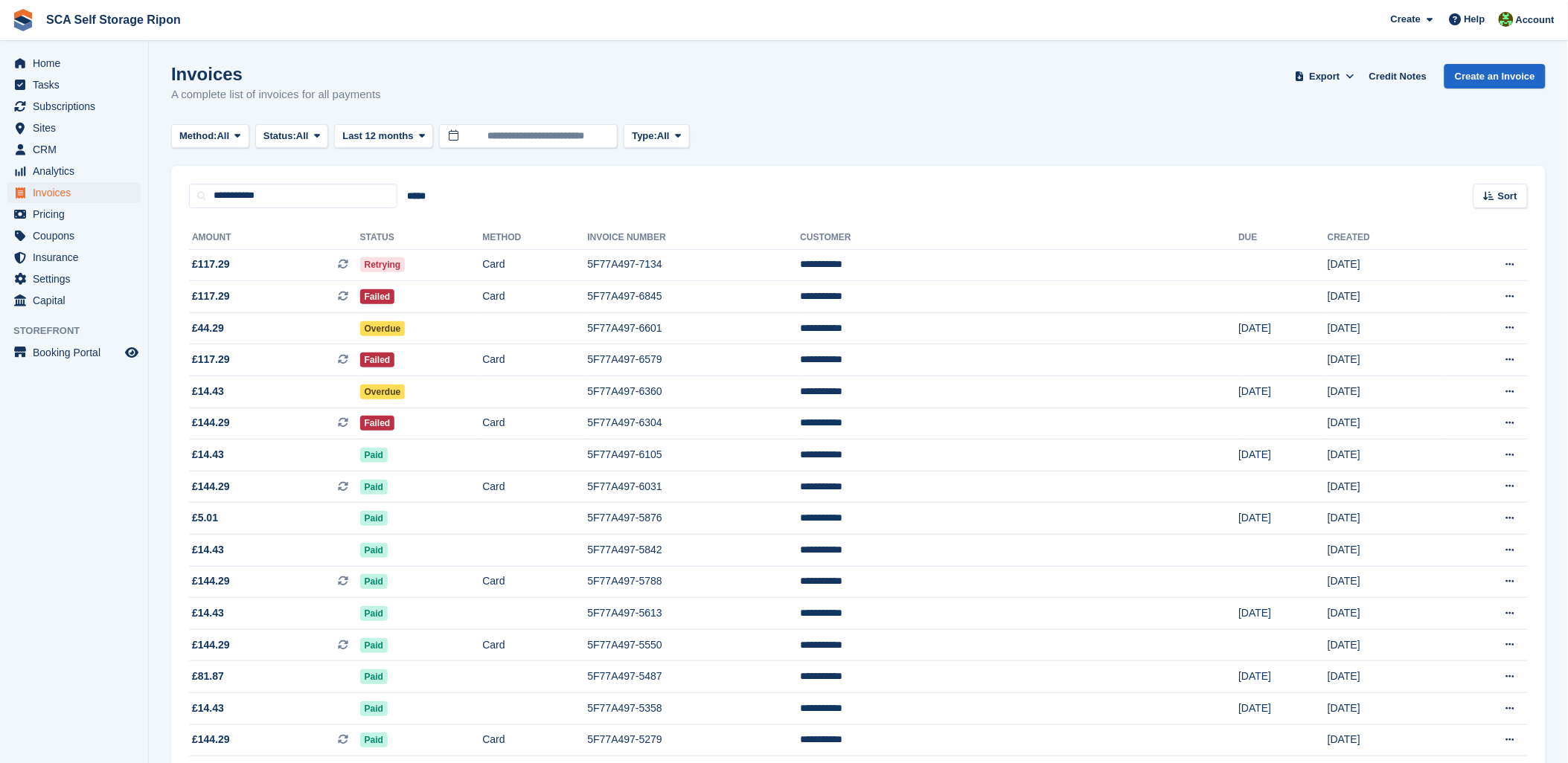
click at [1004, 122] on turbo-frame "Invoices A complete list of invoices for all payments Export Export Invoices Ex…" at bounding box center [858, 579] width 1374 height 1029
click at [728, 485] on td "5F77A497-6031" at bounding box center [694, 487] width 212 height 32
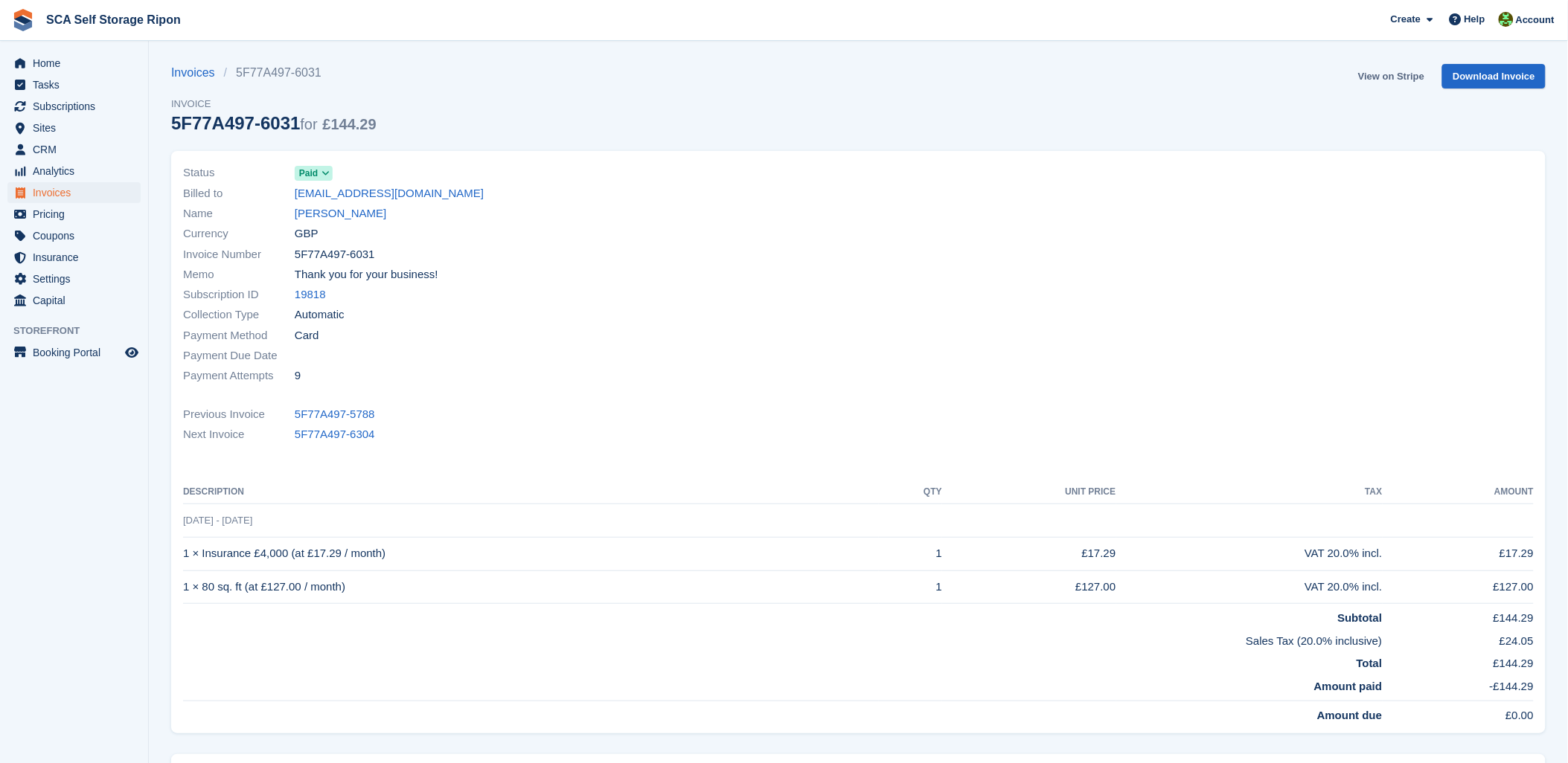
click at [1395, 70] on link "View on Stripe" at bounding box center [1391, 76] width 78 height 24
click at [326, 212] on link "[PERSON_NAME]" at bounding box center [340, 213] width 91 height 17
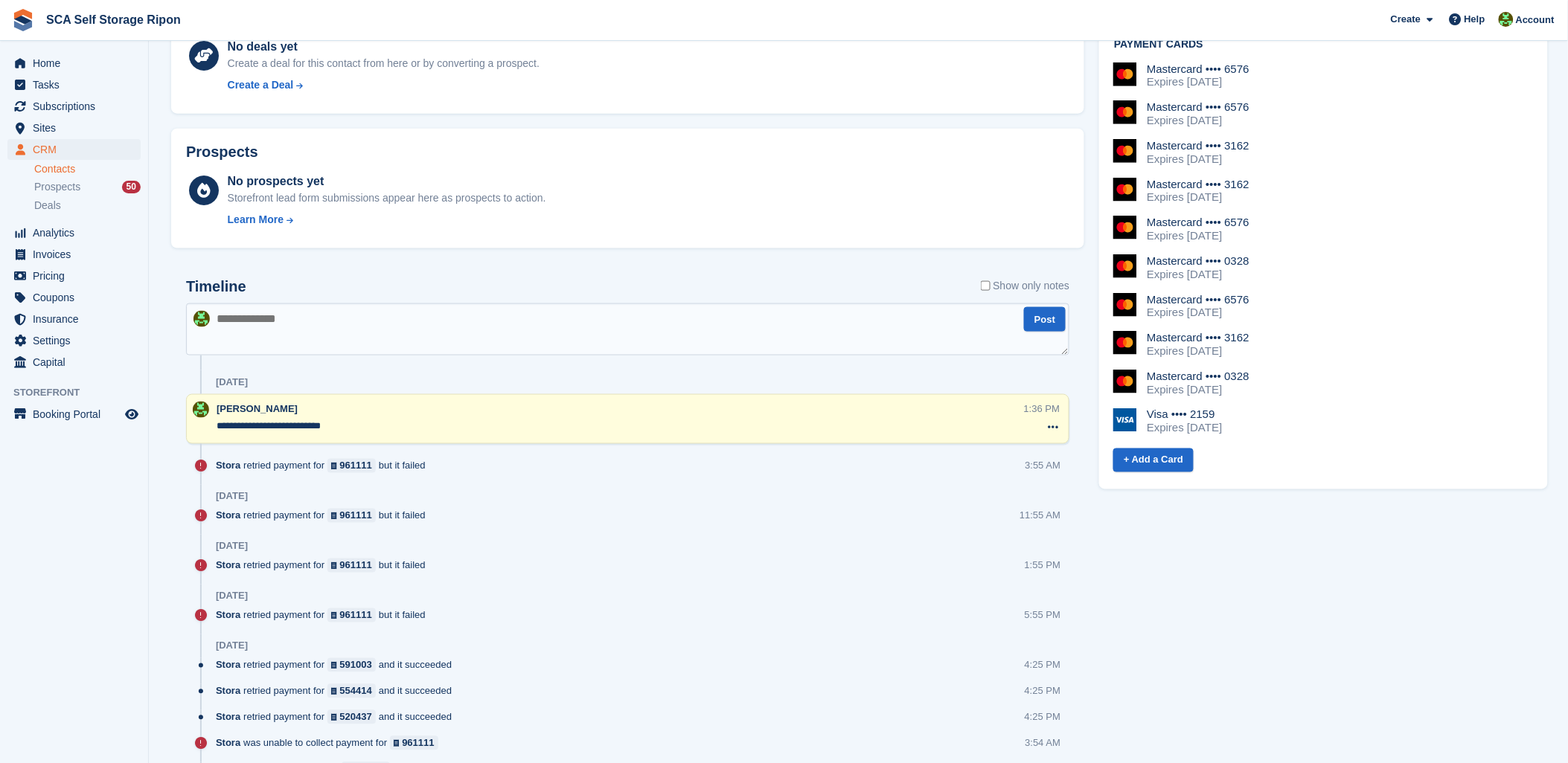
scroll to position [744, 0]
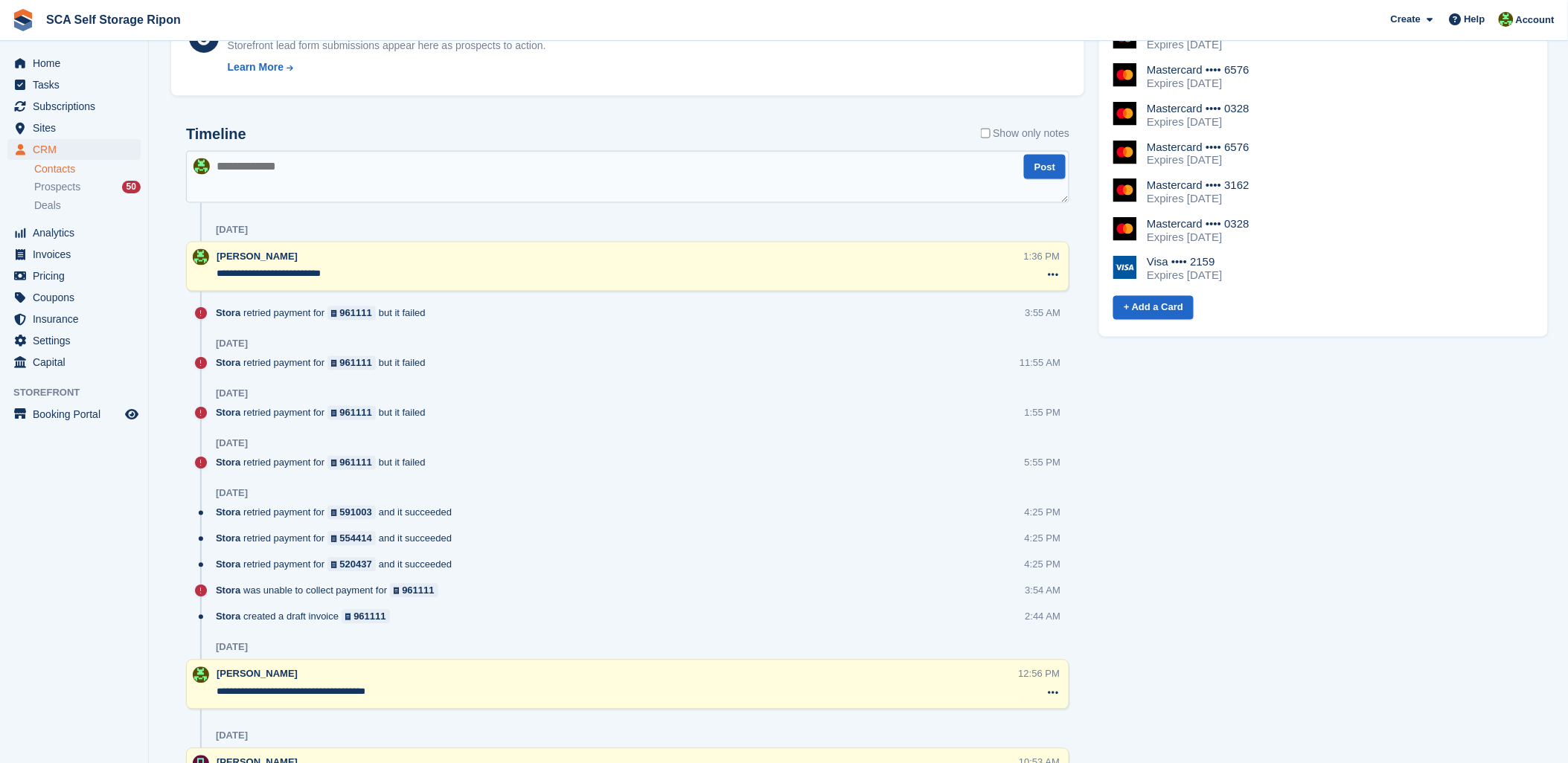
click at [272, 194] on textarea at bounding box center [628, 177] width 883 height 52
click at [419, 171] on textarea "**********" at bounding box center [628, 177] width 883 height 52
click at [412, 166] on textarea "**********" at bounding box center [628, 177] width 883 height 52
click at [351, 167] on textarea "**********" at bounding box center [628, 177] width 883 height 52
type textarea "**********"
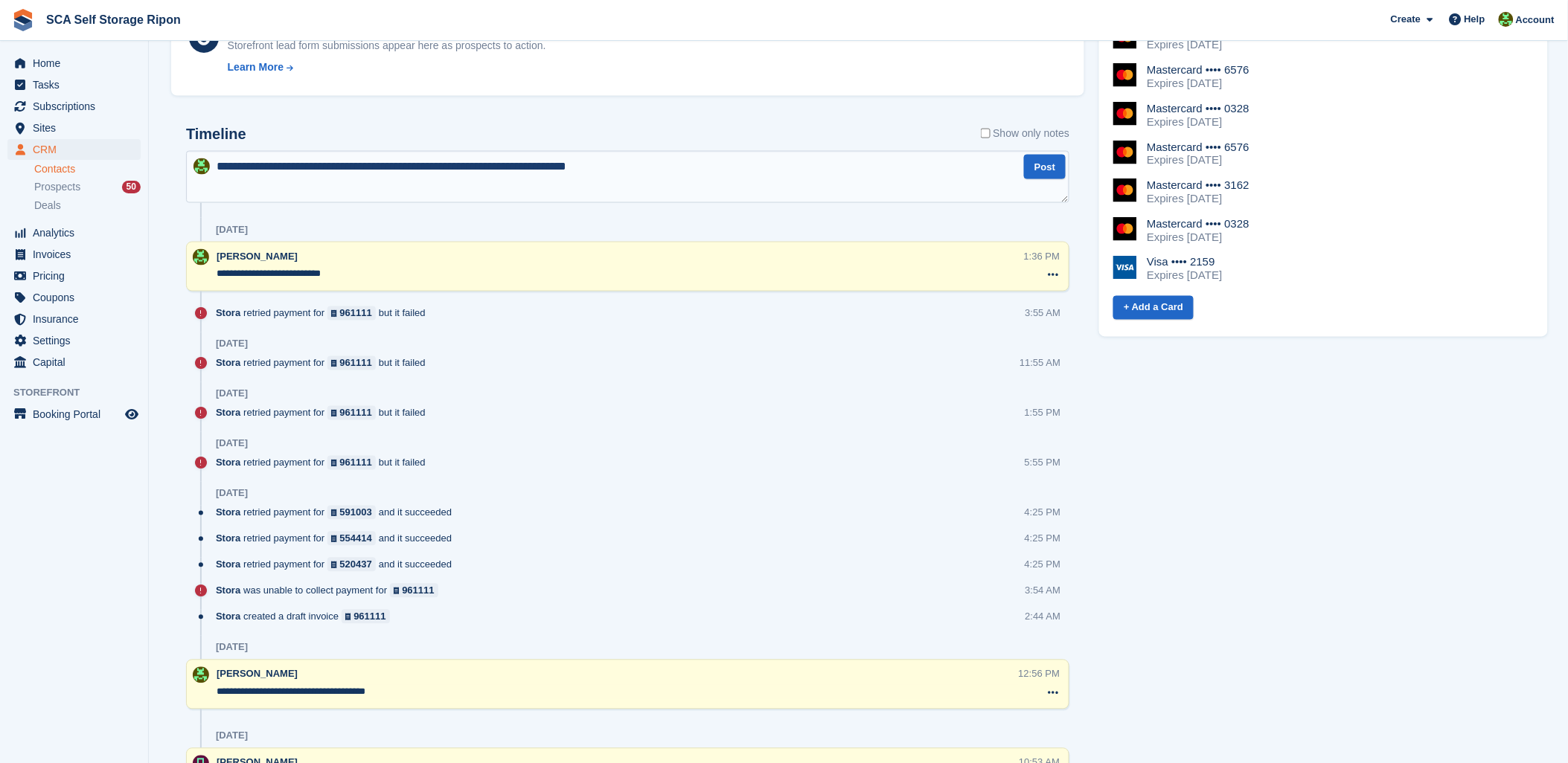
click at [660, 171] on textarea "**********" at bounding box center [628, 177] width 883 height 52
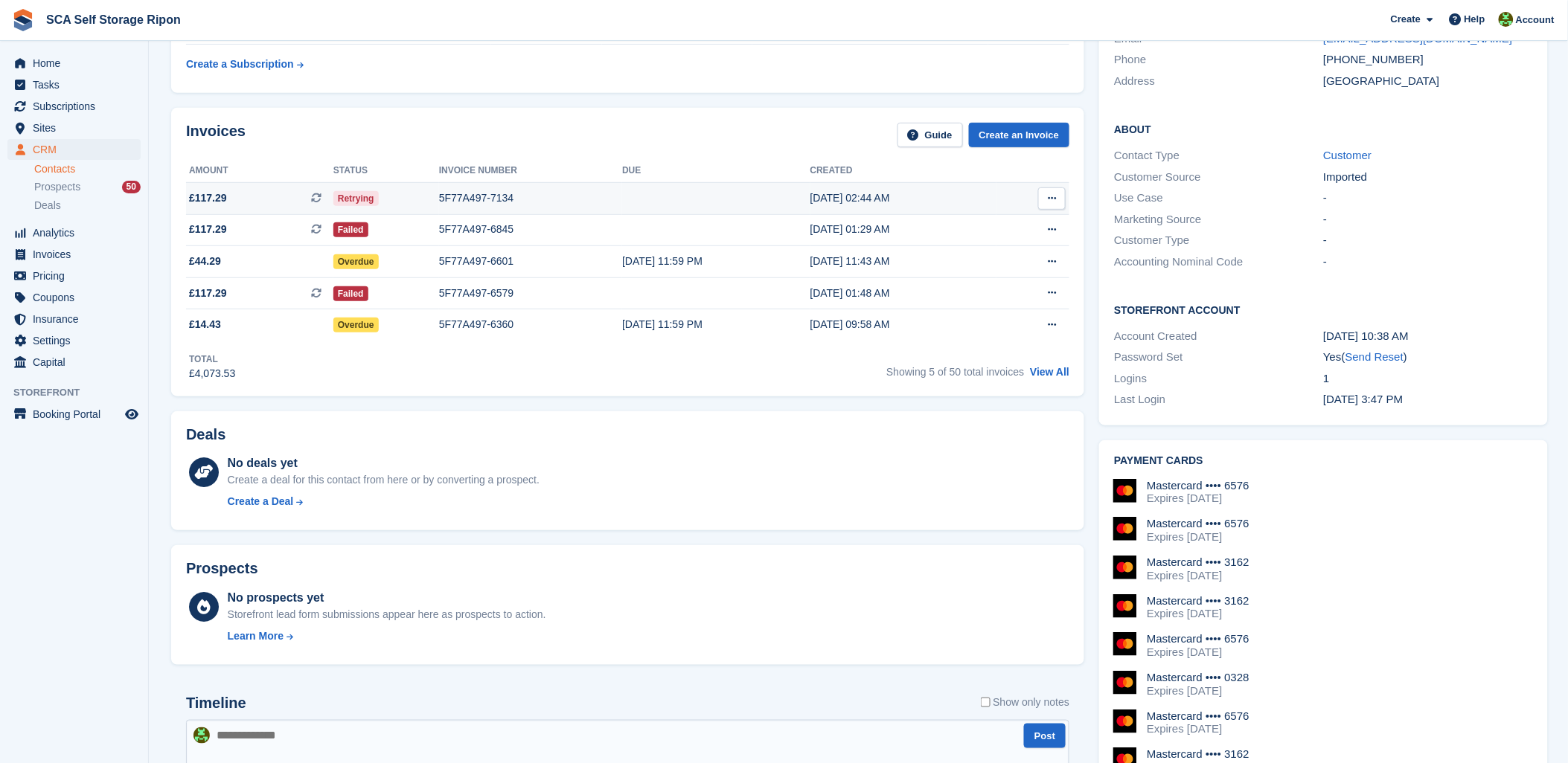
scroll to position [83, 0]
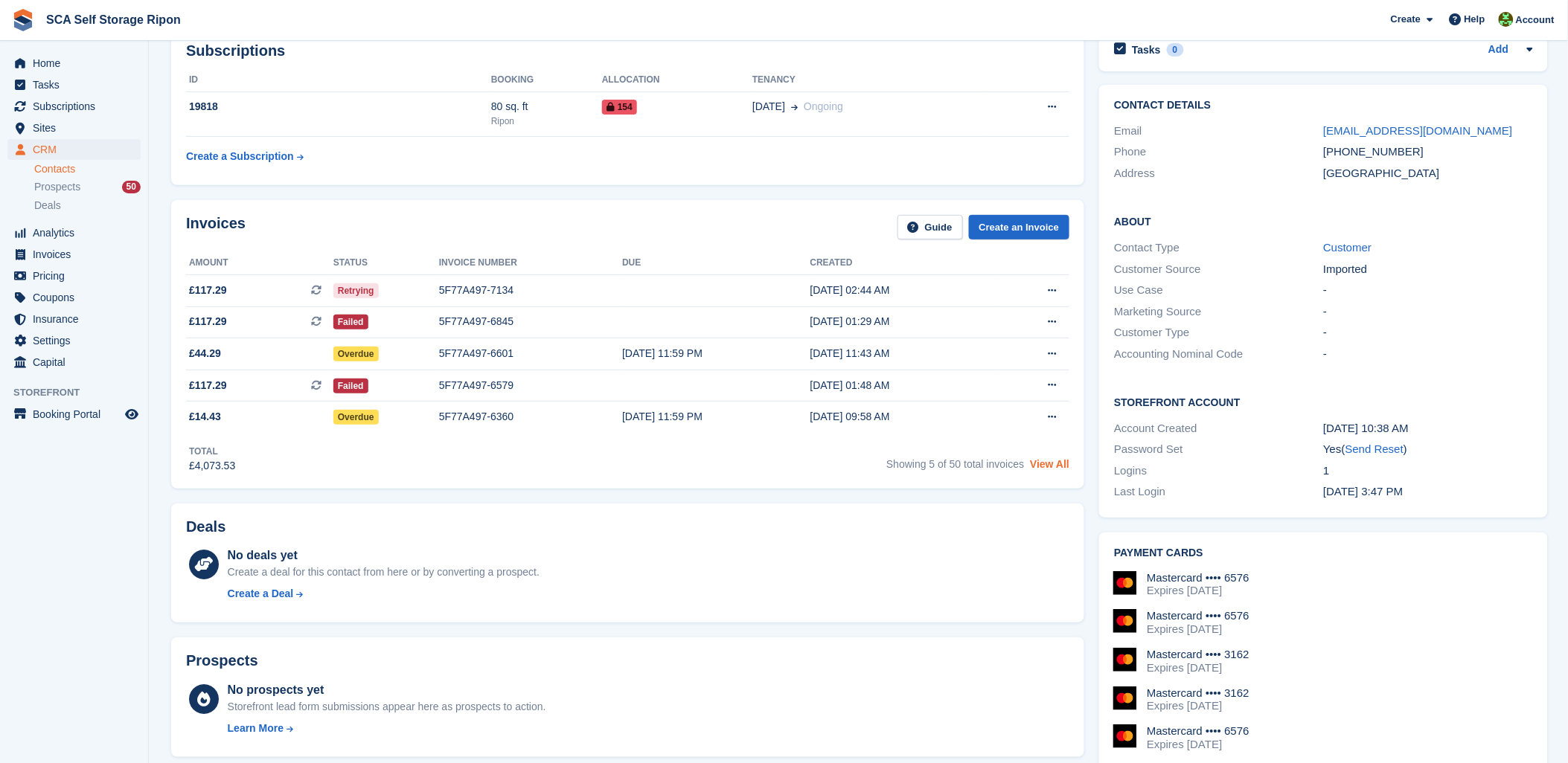
click at [1051, 468] on link "View All" at bounding box center [1049, 464] width 39 height 12
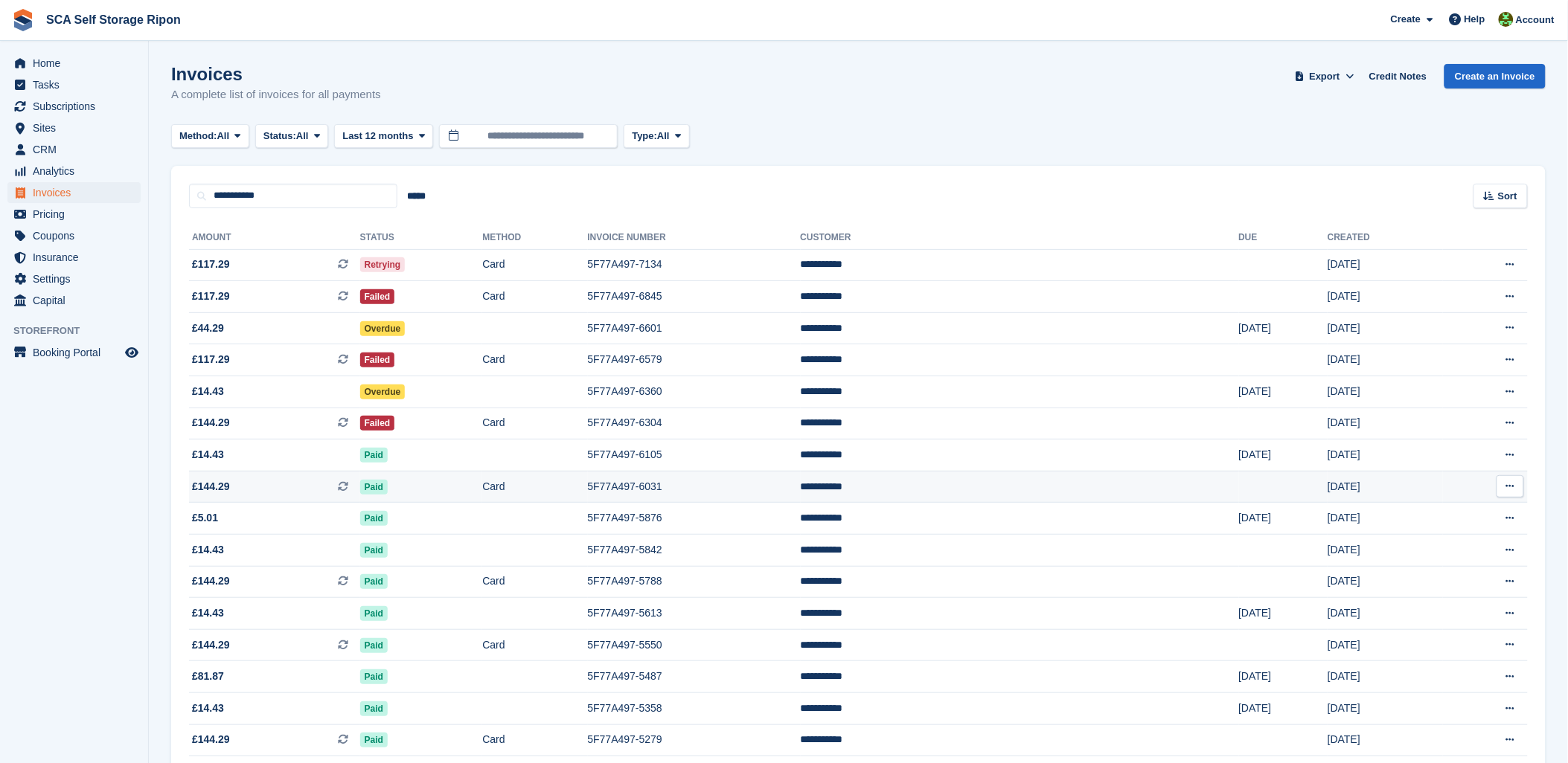
click at [225, 485] on span "£144.29" at bounding box center [211, 486] width 38 height 16
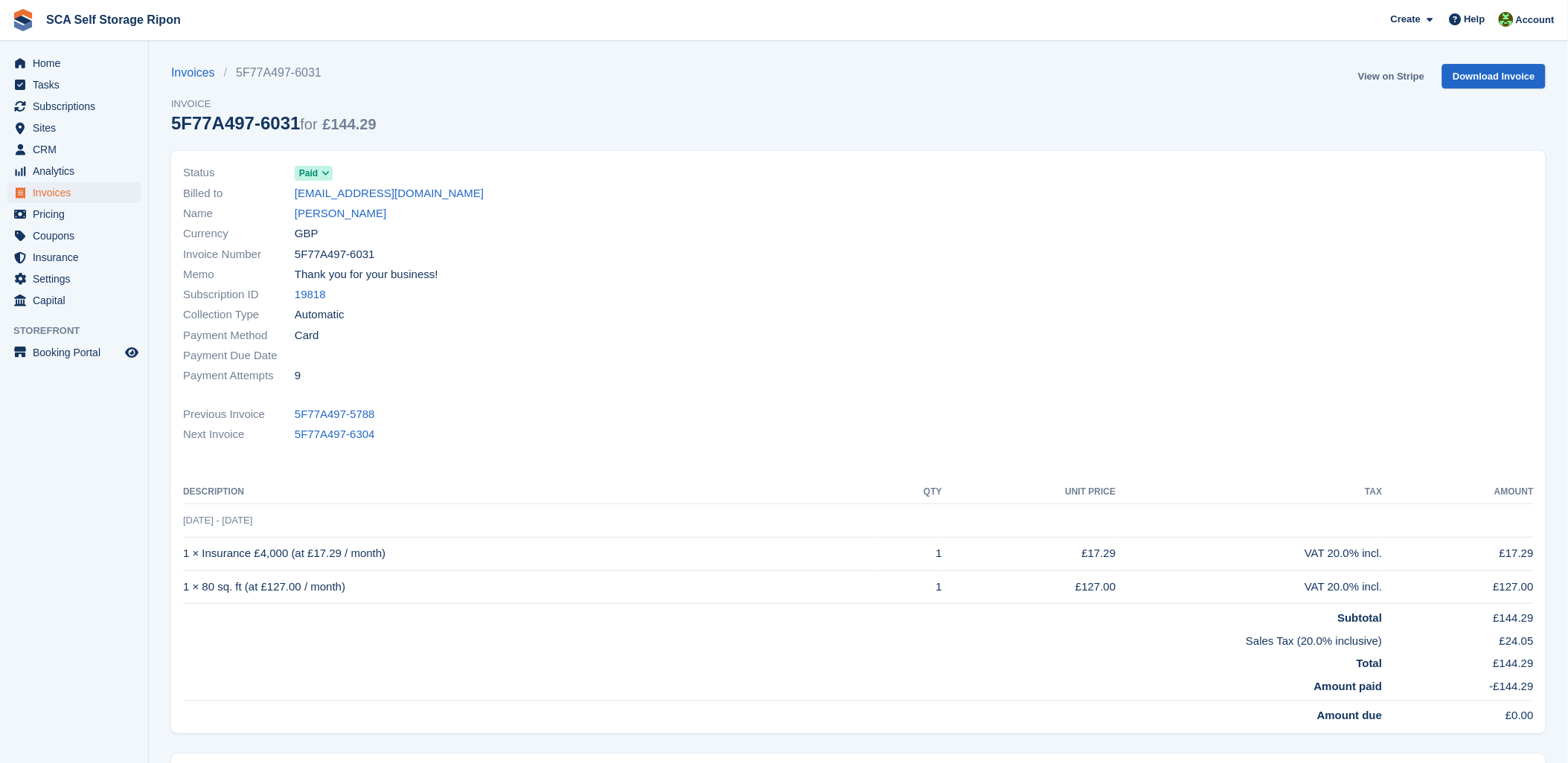
click at [1400, 75] on link "View on Stripe" at bounding box center [1391, 76] width 78 height 24
click at [323, 209] on link "[PERSON_NAME]" at bounding box center [340, 213] width 91 height 17
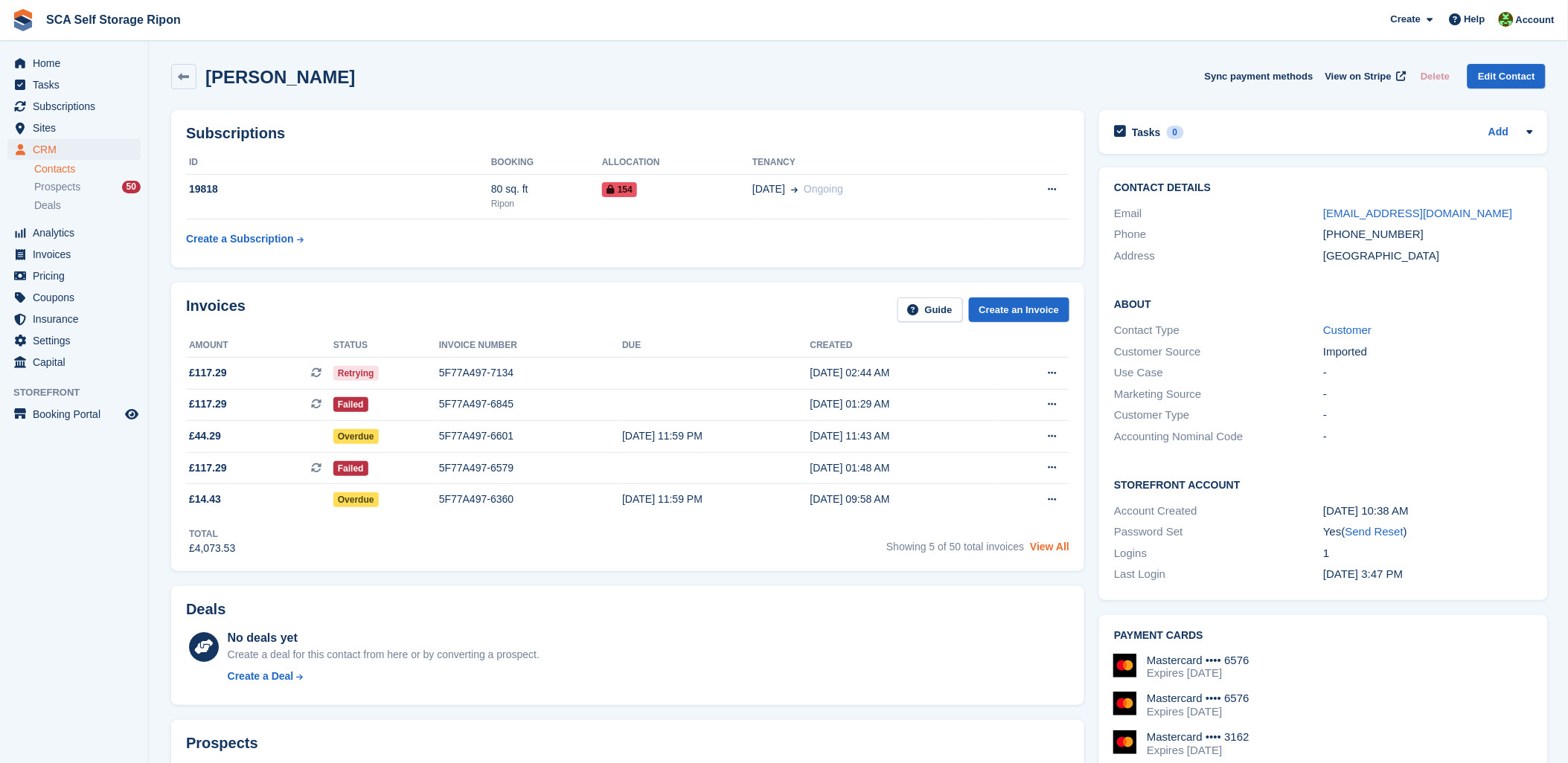
click at [1057, 547] on link "View All" at bounding box center [1049, 547] width 39 height 12
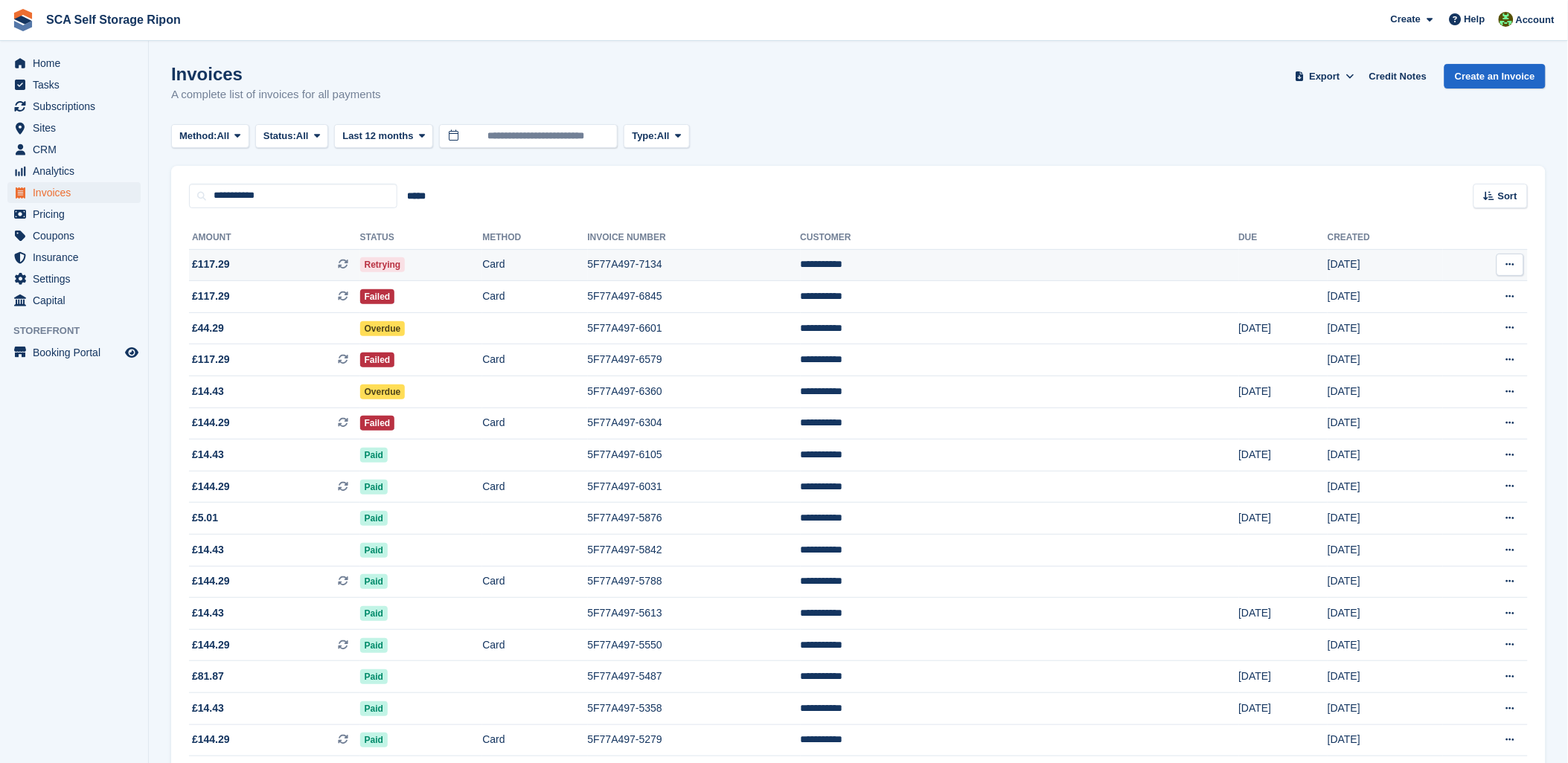
drag, startPoint x: 737, startPoint y: 257, endPoint x: 716, endPoint y: 257, distance: 21.0
click at [737, 257] on td "5F77A497-7134" at bounding box center [694, 266] width 212 height 32
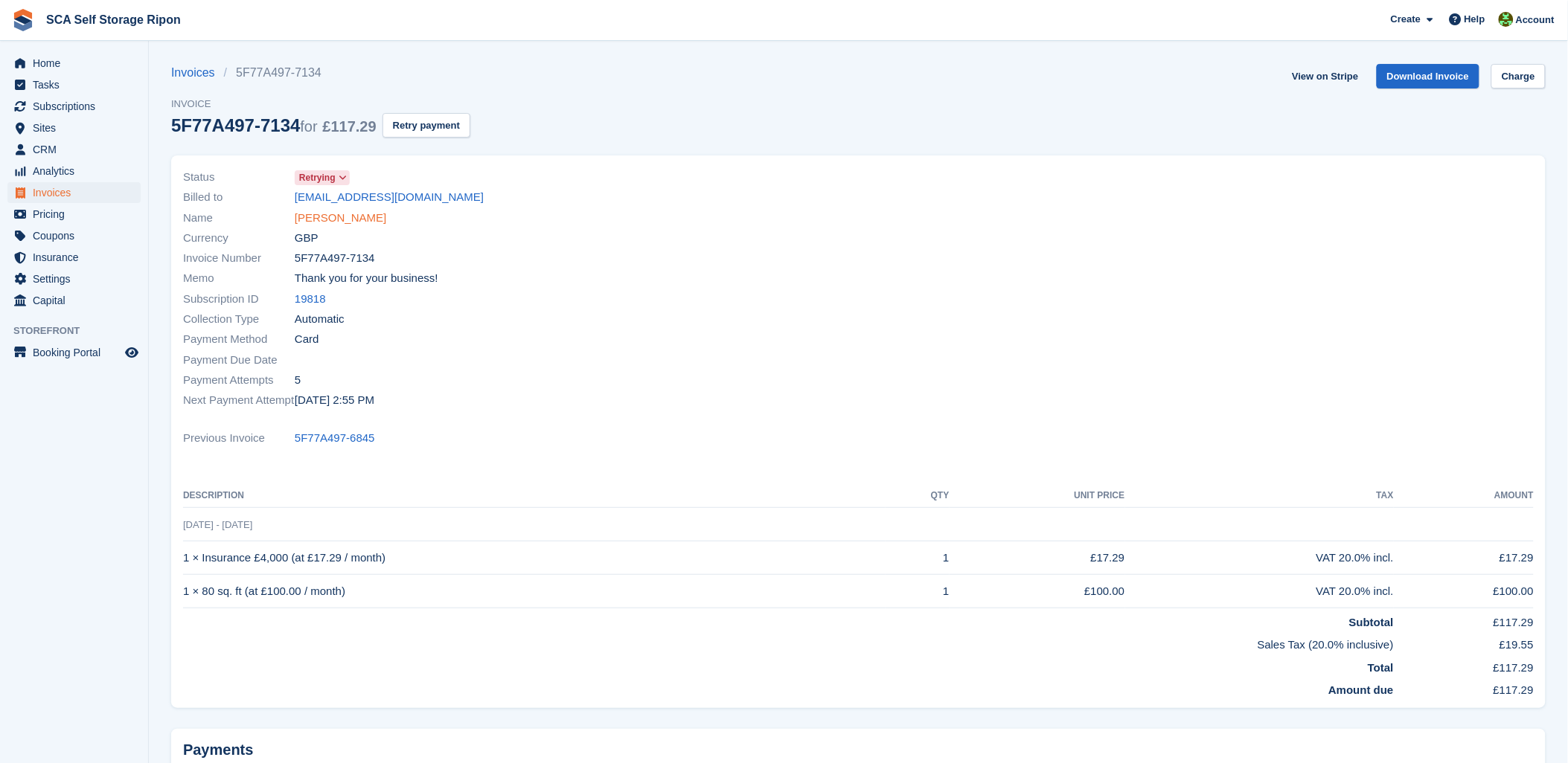
click at [327, 216] on link "[PERSON_NAME]" at bounding box center [340, 218] width 91 height 17
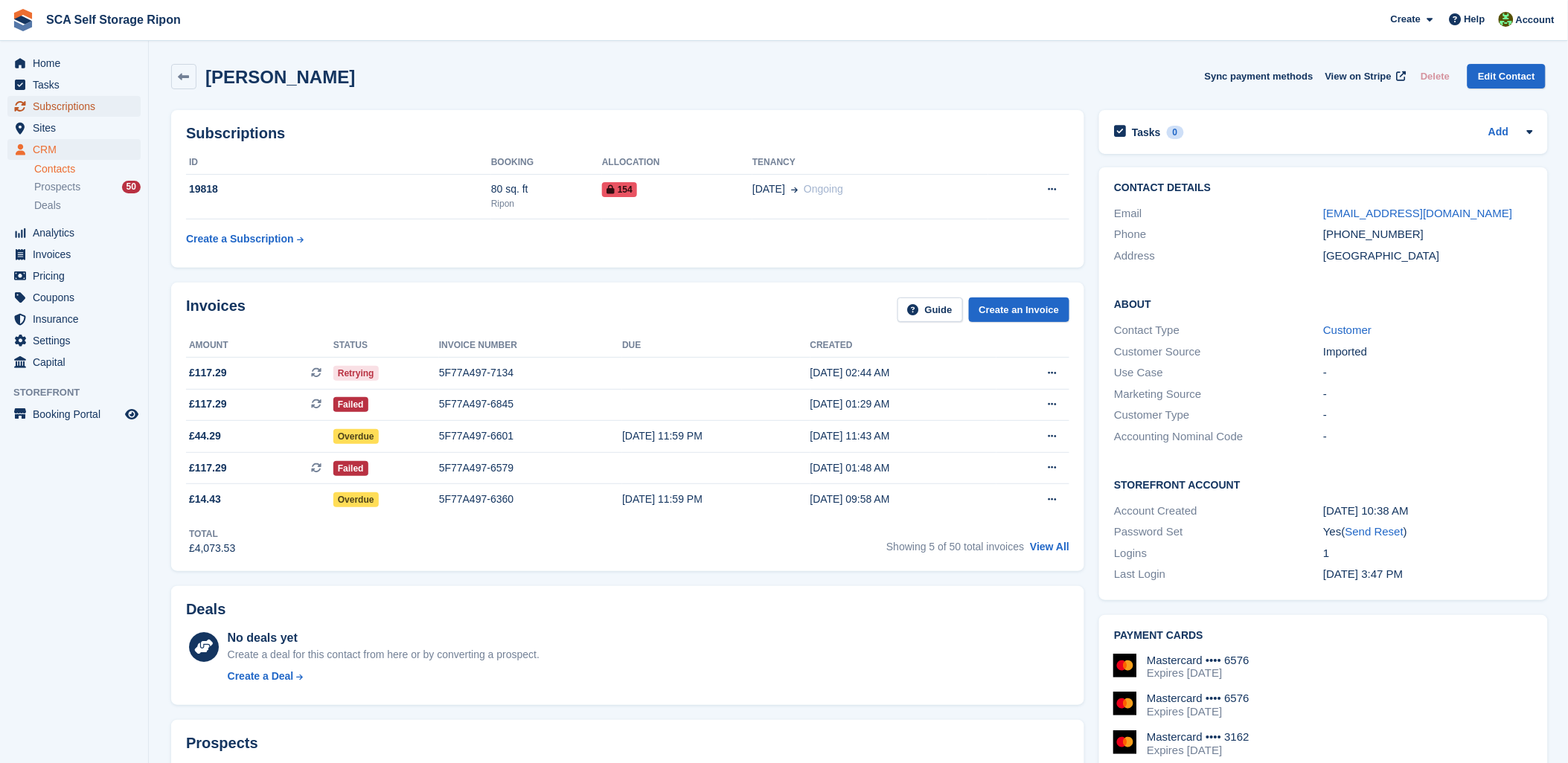
click at [107, 102] on span "Subscriptions" at bounding box center [77, 106] width 89 height 20
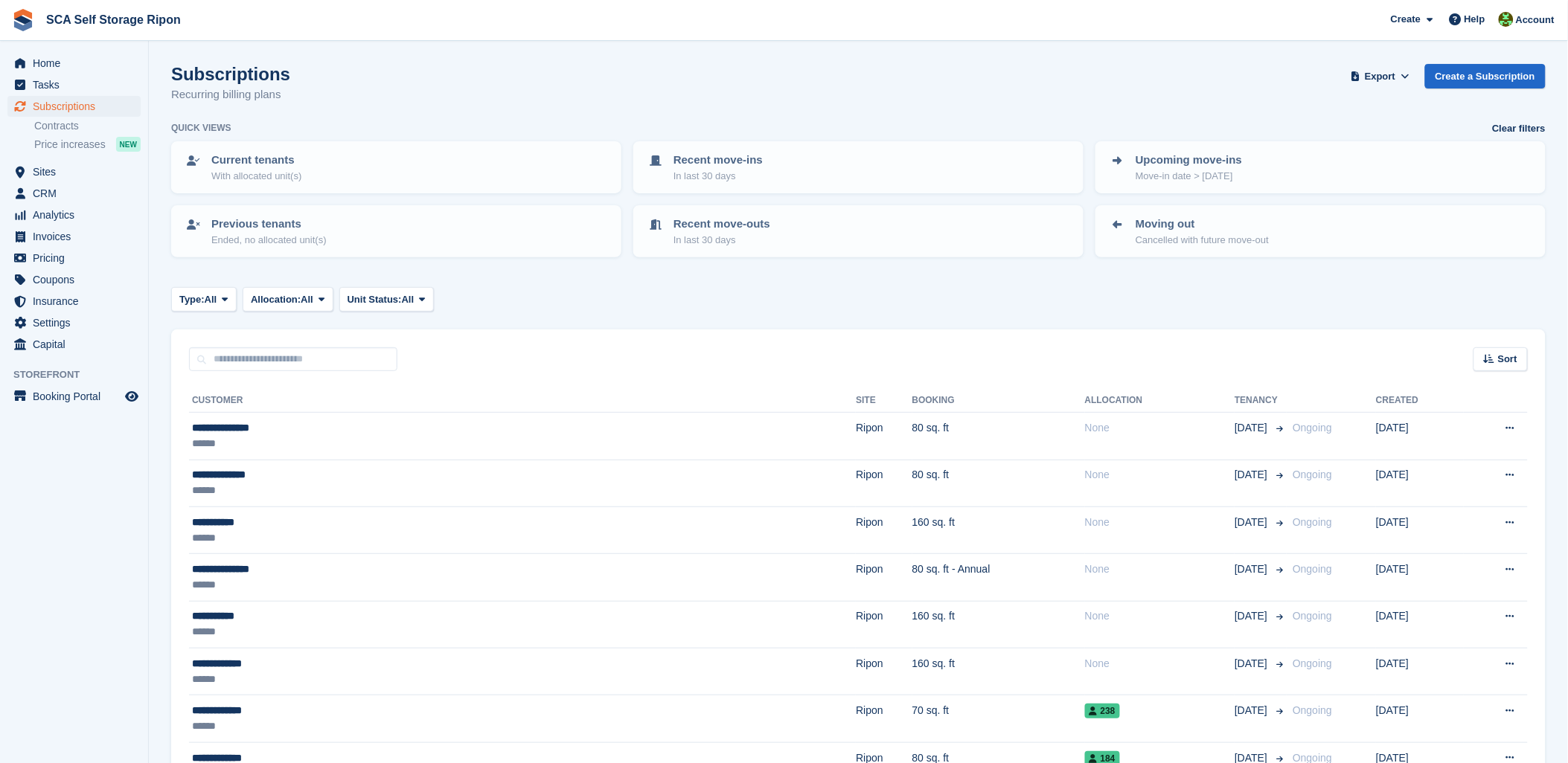
drag, startPoint x: 774, startPoint y: 67, endPoint x: 922, endPoint y: 61, distance: 148.1
click at [1535, 20] on span "Account" at bounding box center [1535, 20] width 39 height 15
click at [1412, 149] on div "Logout" at bounding box center [1418, 147] width 35 height 16
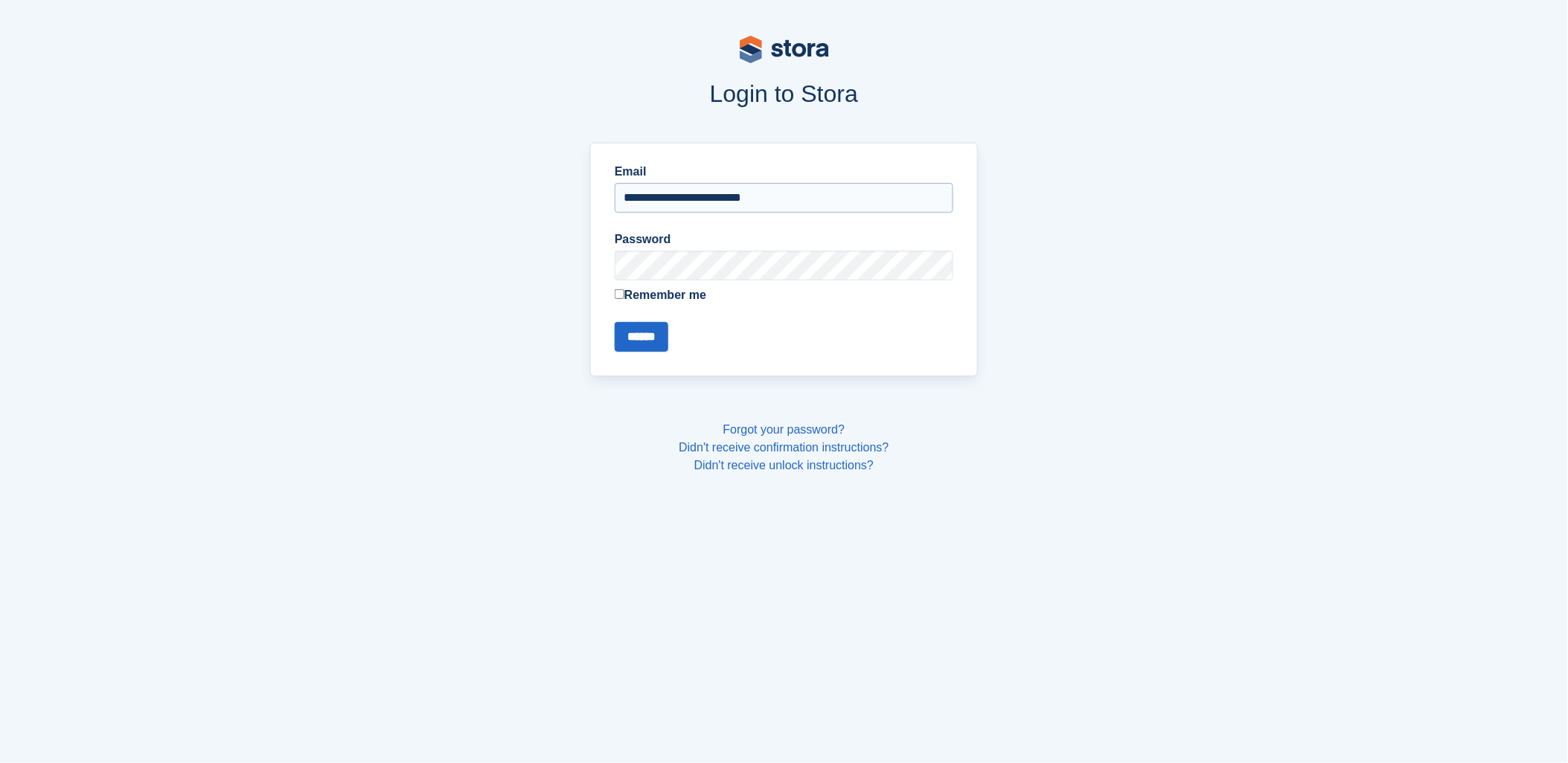
click at [739, 203] on input "**********" at bounding box center [784, 198] width 338 height 30
drag, startPoint x: 1176, startPoint y: 113, endPoint x: 716, endPoint y: 113, distance: 460.0
click at [1166, 113] on section "**********" at bounding box center [784, 277] width 1000 height 439
click at [700, 205] on input "**********" at bounding box center [784, 198] width 338 height 30
type input "**********"
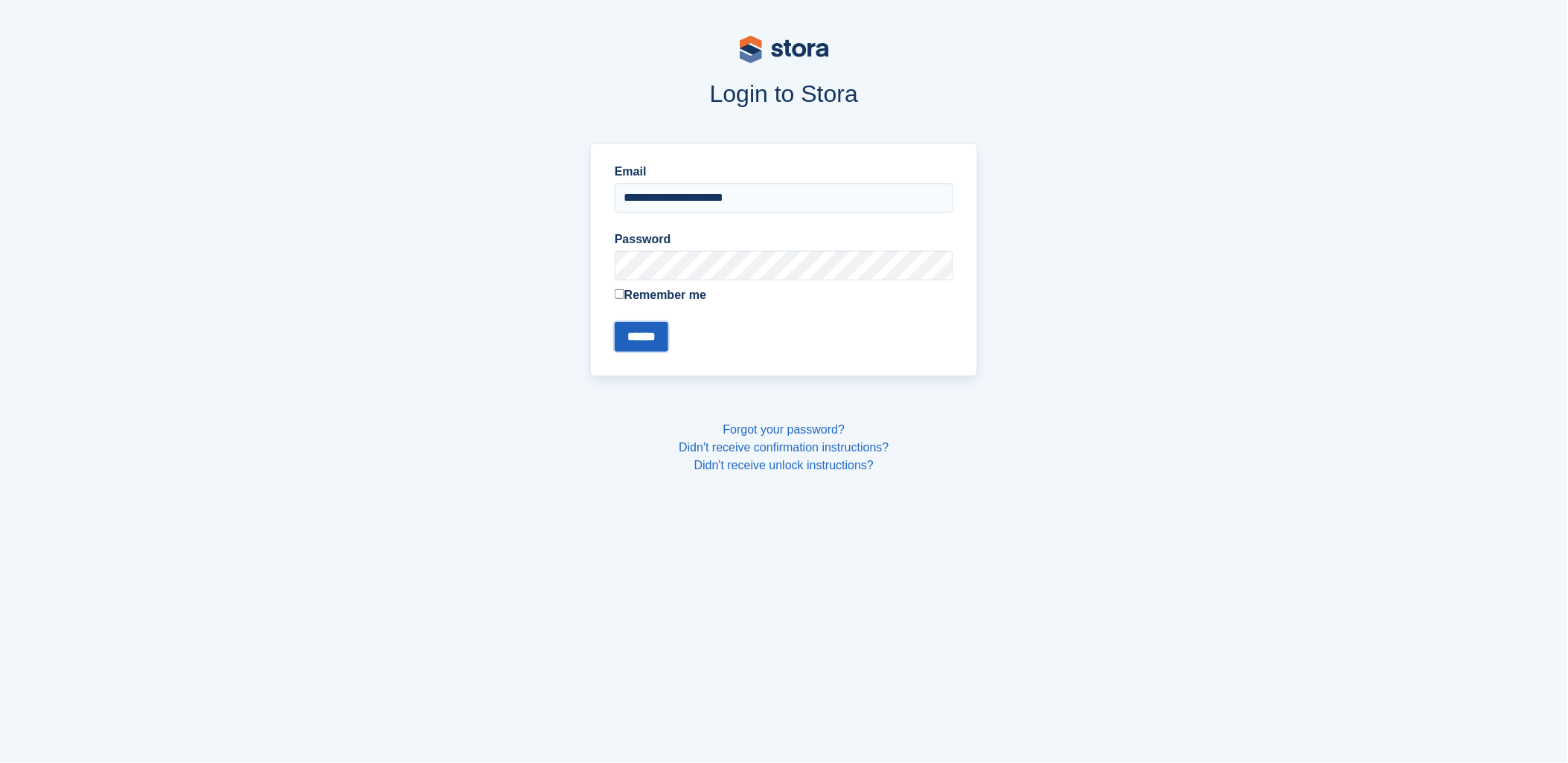
click at [646, 329] on input "******" at bounding box center [641, 337] width 53 height 30
